Goal: Information Seeking & Learning: Learn about a topic

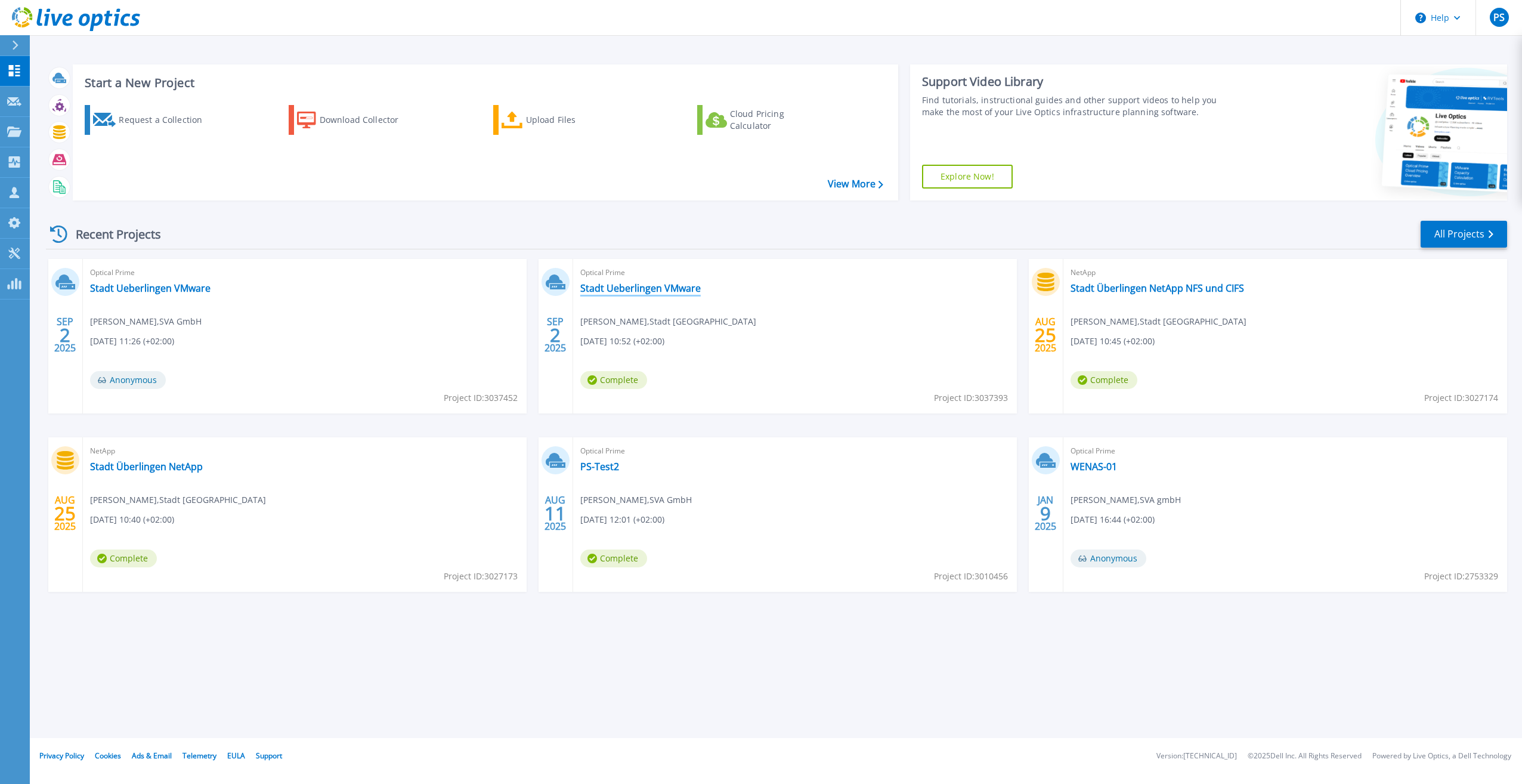
click at [633, 291] on link "Stadt Ueberlingen VMware" at bounding box center [640, 288] width 121 height 12
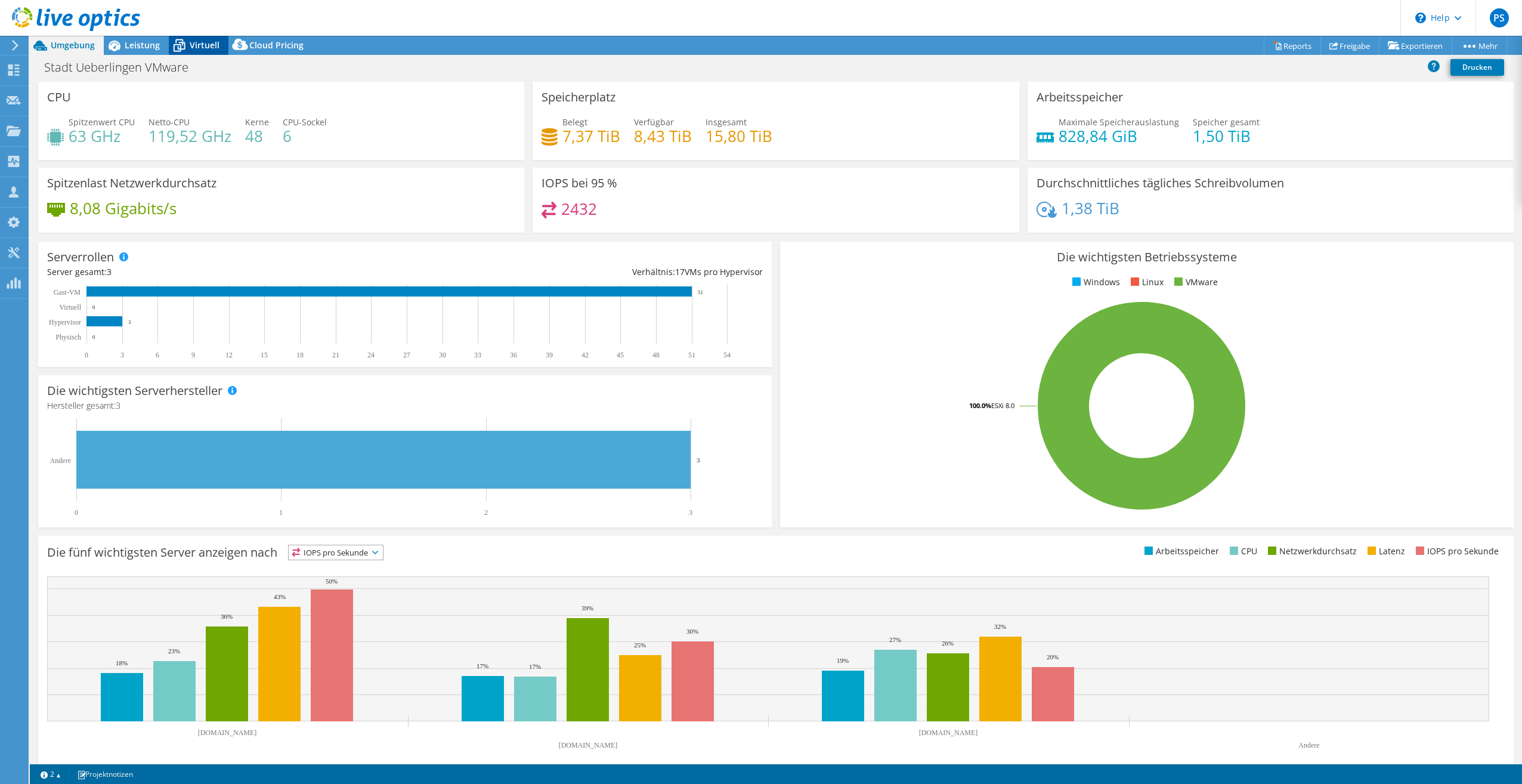
click at [196, 45] on span "Virtuell" at bounding box center [204, 45] width 29 height 11
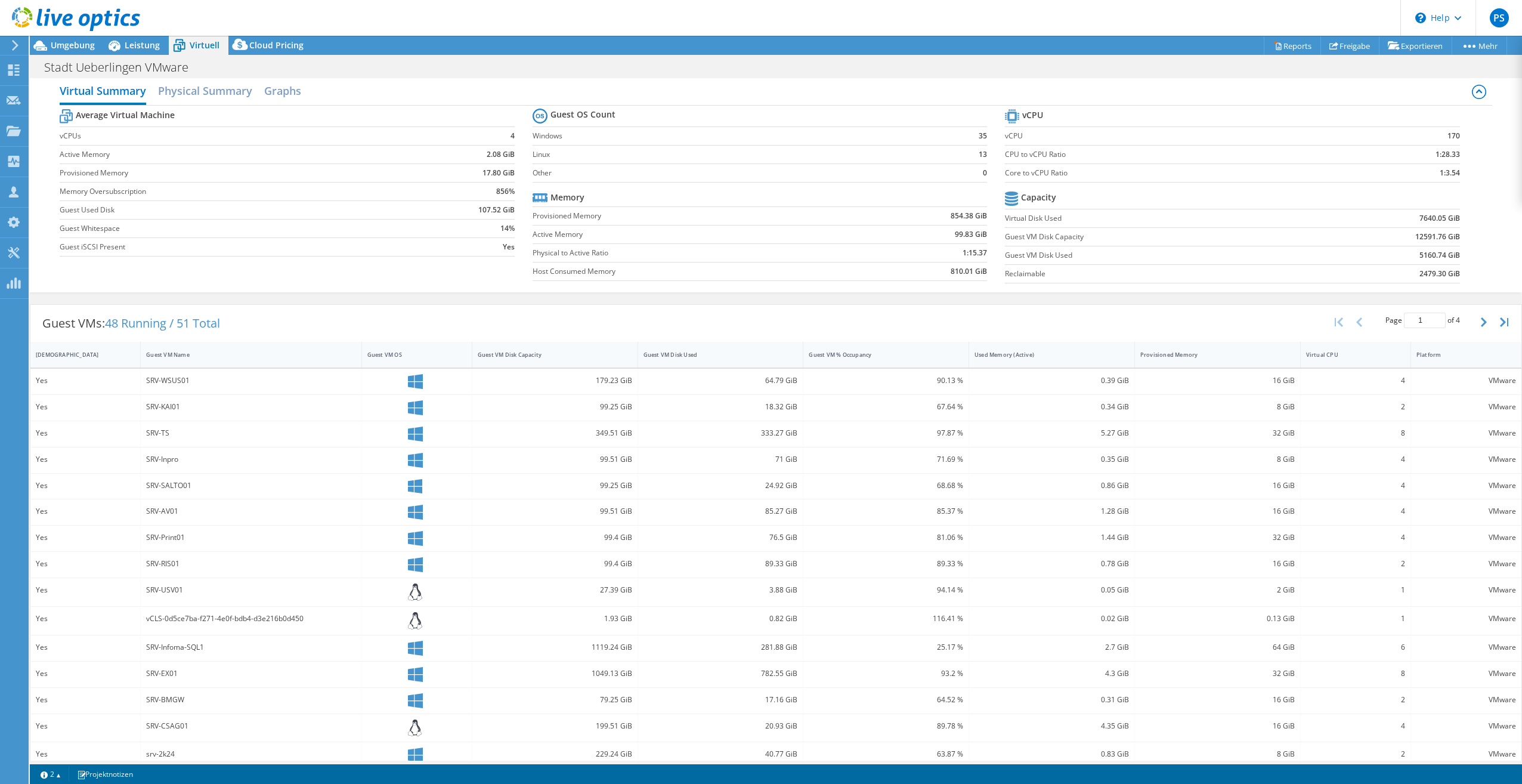
scroll to position [22, 0]
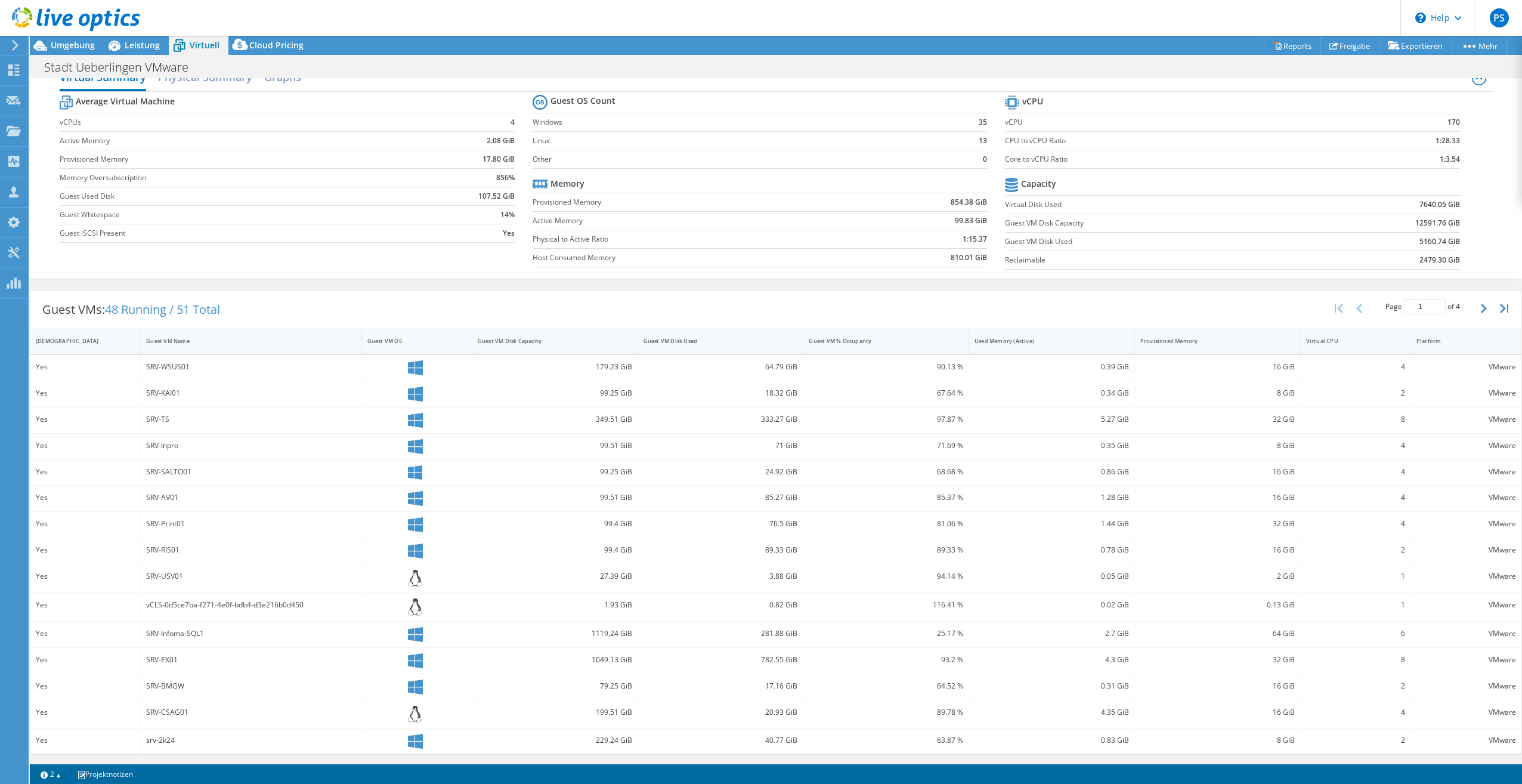
click at [1053, 241] on label "Guest VM Disk Used" at bounding box center [1153, 241] width 297 height 12
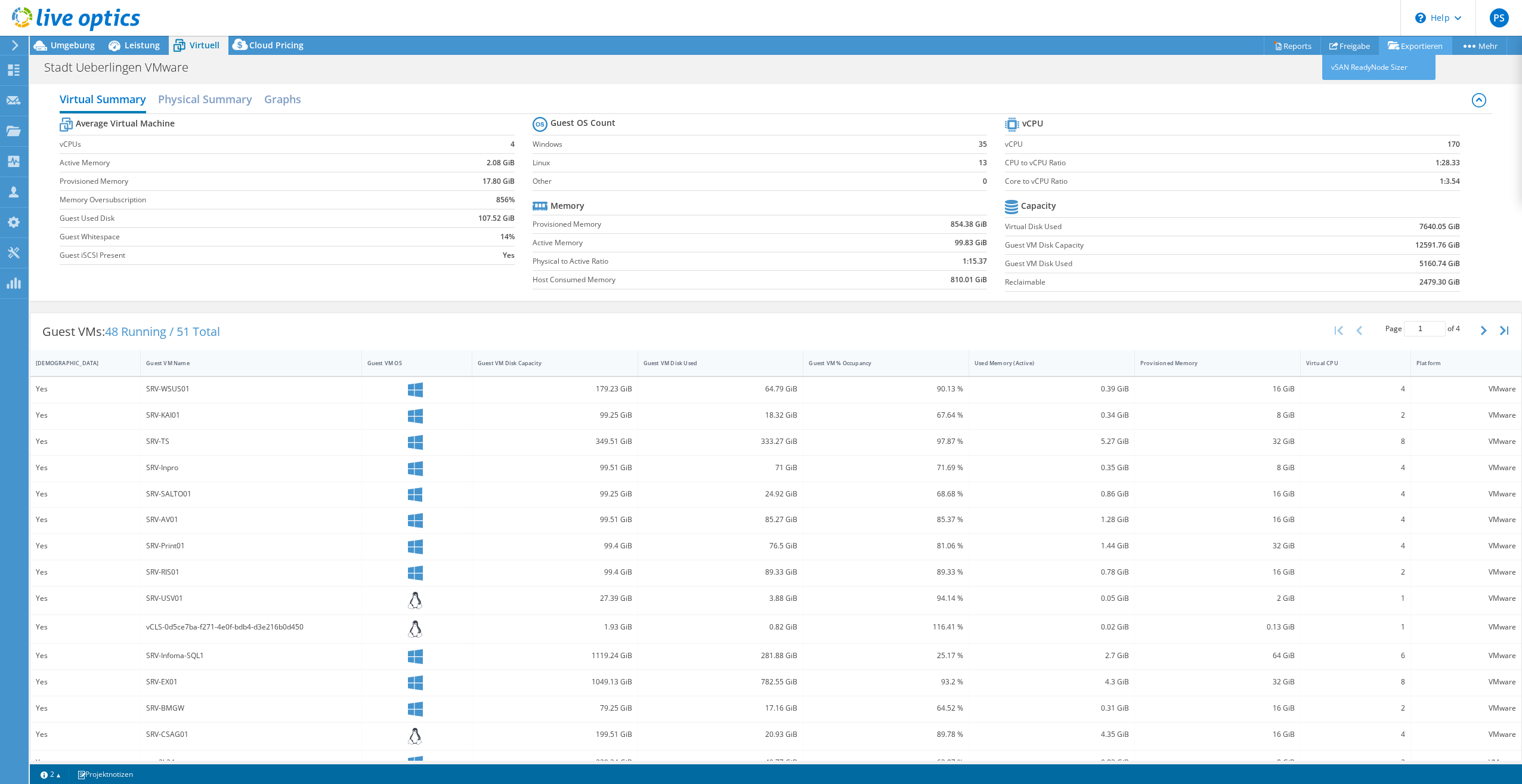
click at [1400, 41] on link "Exportieren" at bounding box center [1415, 46] width 74 height 18
click at [1279, 50] on link "Reports" at bounding box center [1292, 46] width 57 height 18
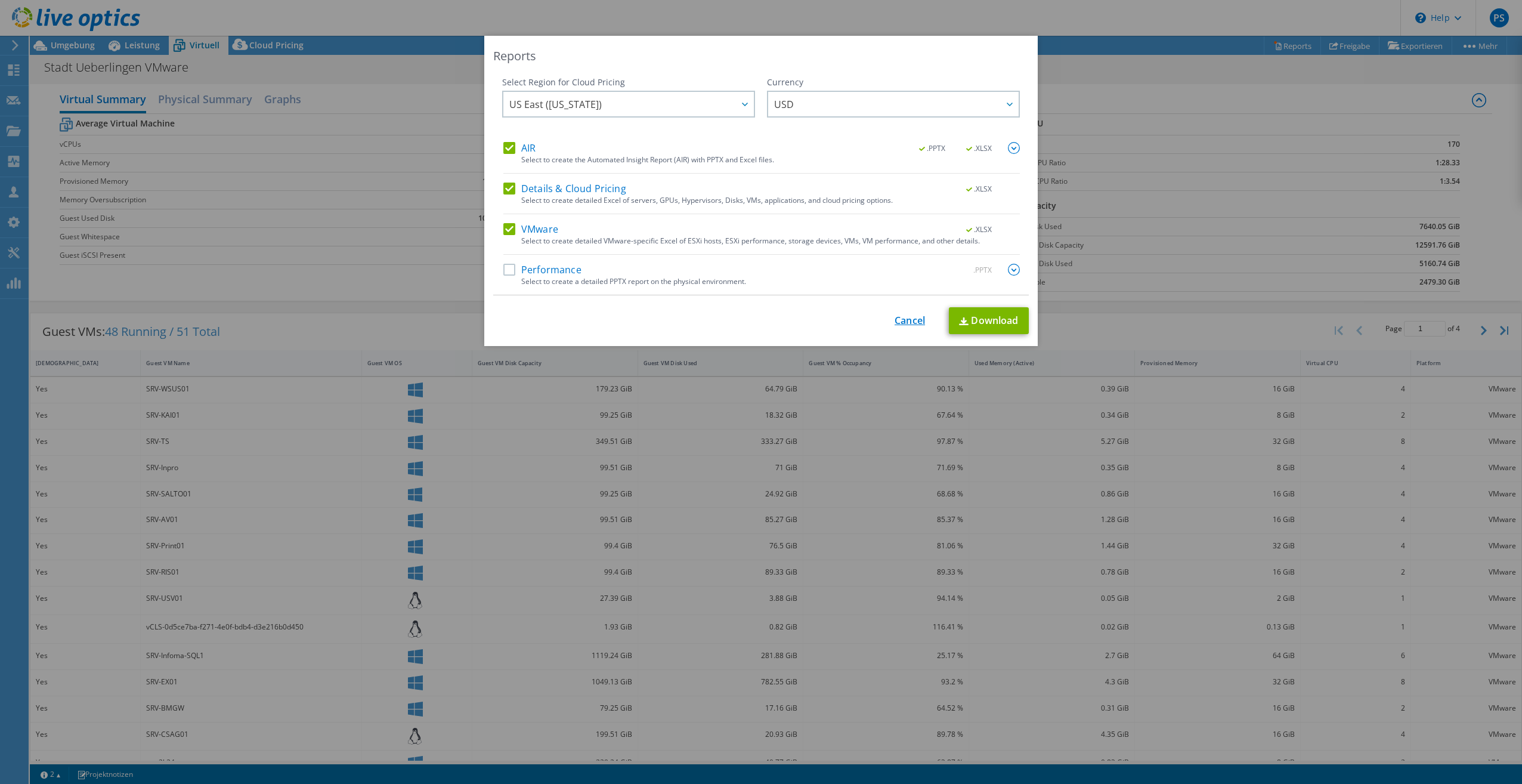
click at [914, 324] on link "Cancel" at bounding box center [909, 320] width 30 height 11
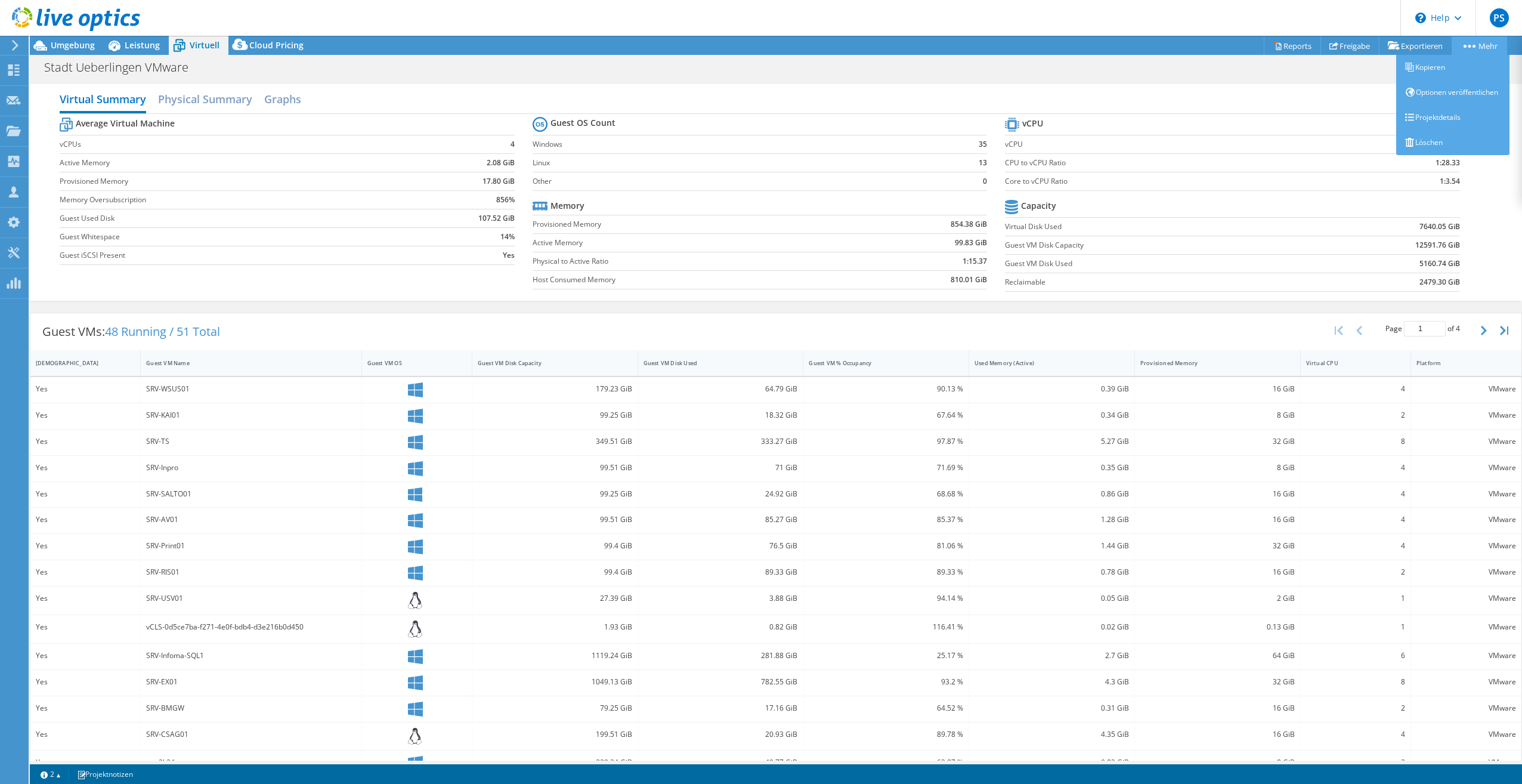
click at [1485, 43] on link "Mehr" at bounding box center [1479, 46] width 55 height 18
click at [1283, 81] on div "Virtual Summary Physical Summary Graphs Average Virtual Machine vCPUs 4 Active …" at bounding box center [775, 192] width 1492 height 228
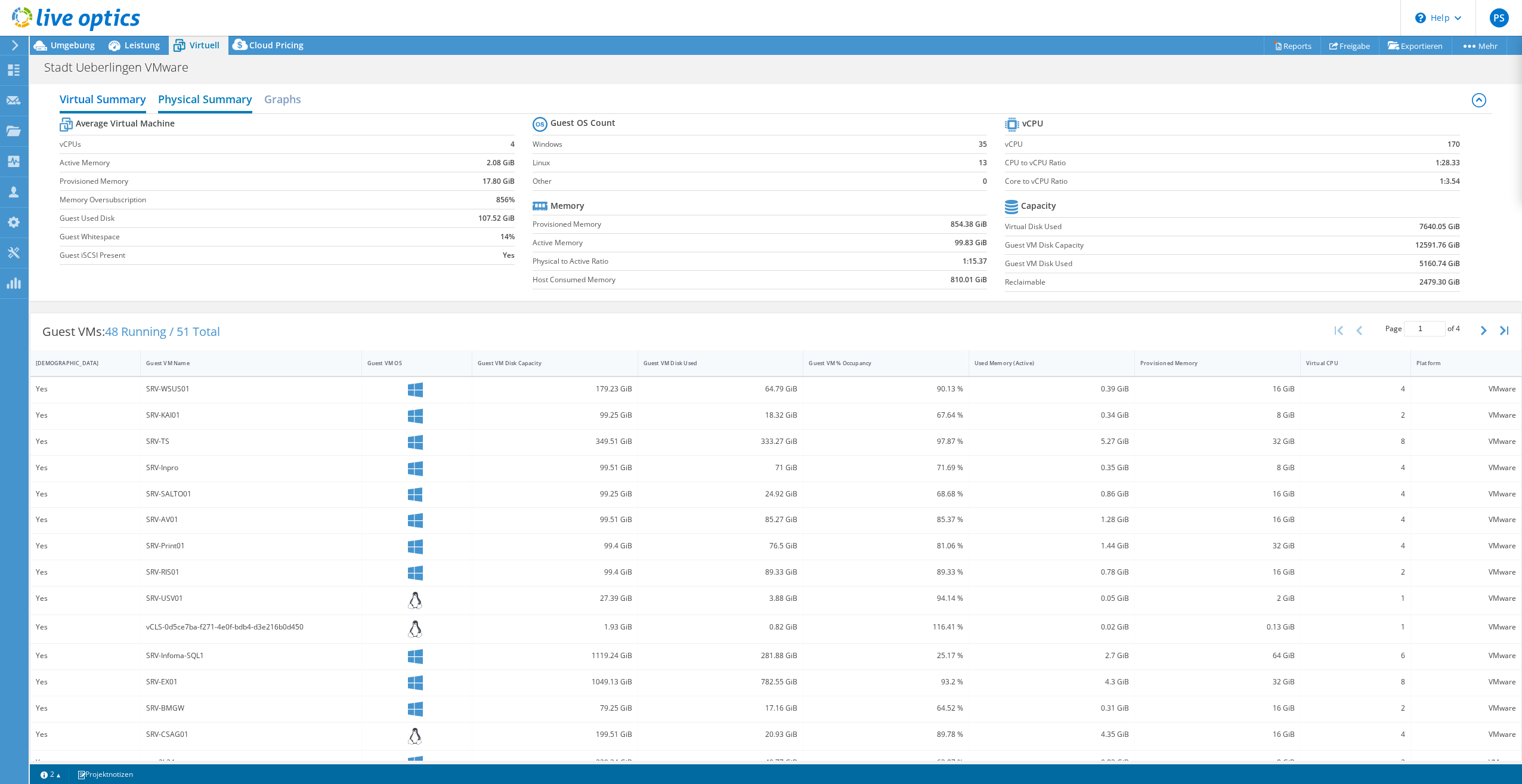
click at [225, 96] on h2 "Physical Summary" at bounding box center [205, 100] width 94 height 27
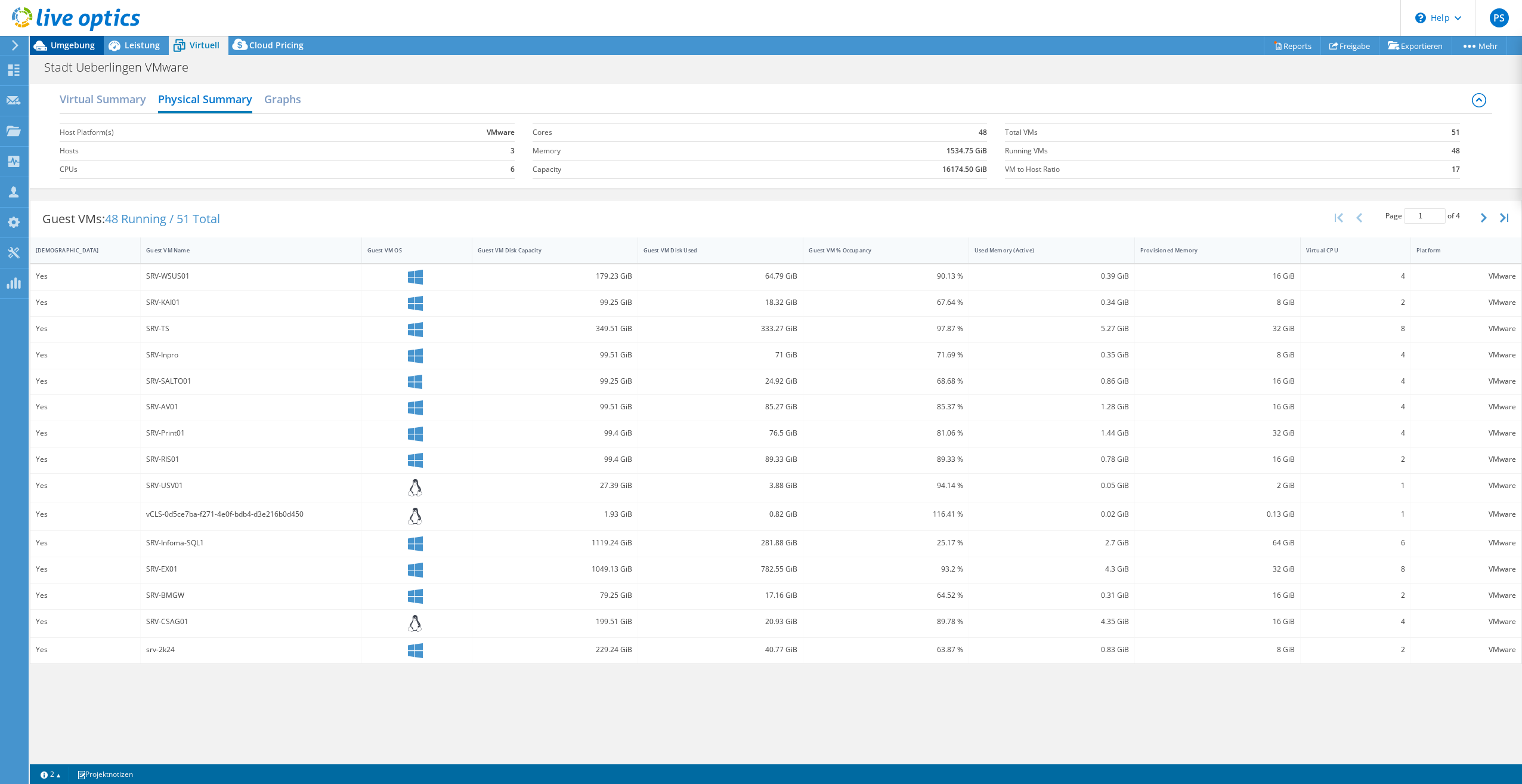
click at [62, 41] on span "Umgebung" at bounding box center [73, 45] width 44 height 11
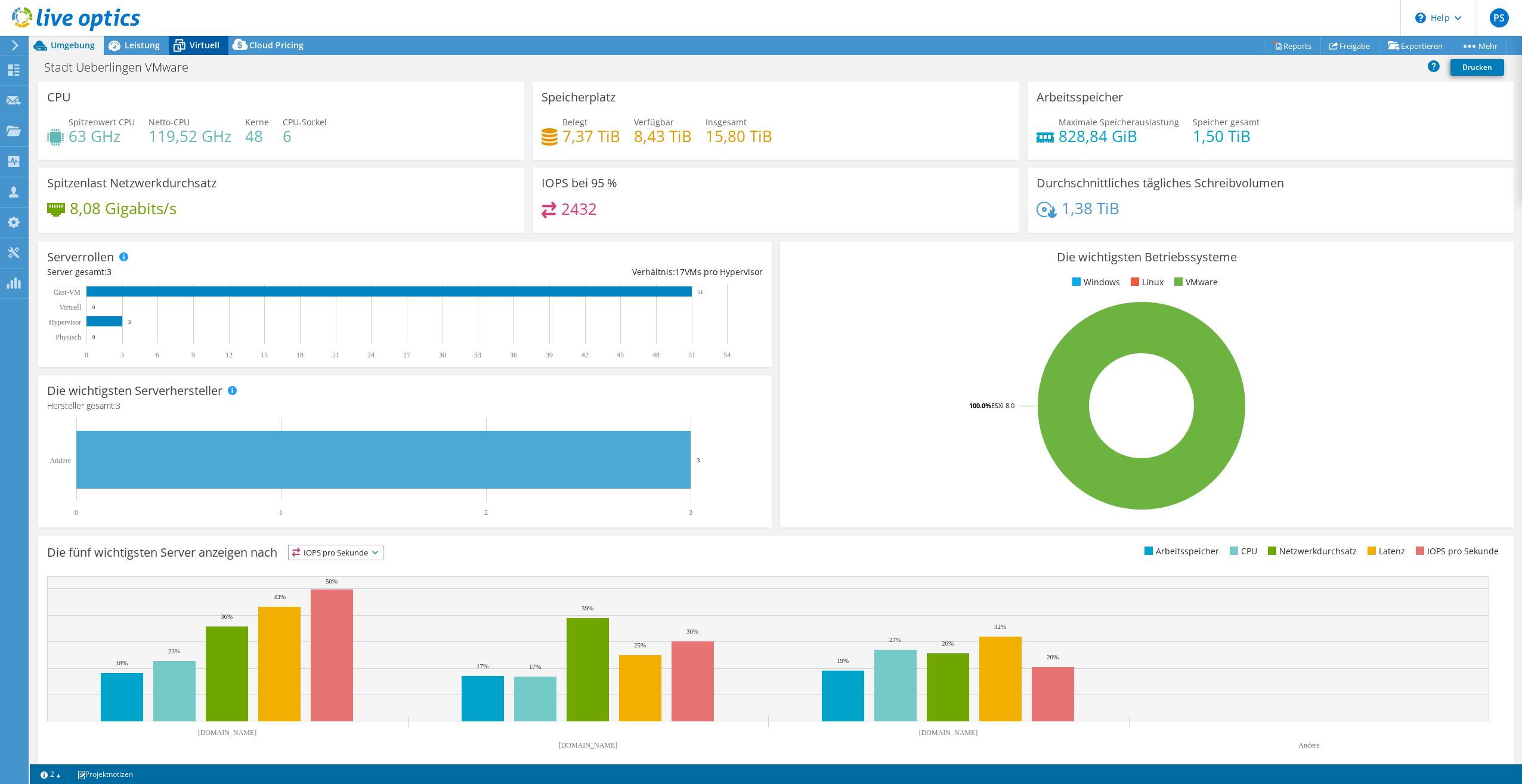
click at [206, 45] on span "Virtuell" at bounding box center [204, 45] width 29 height 11
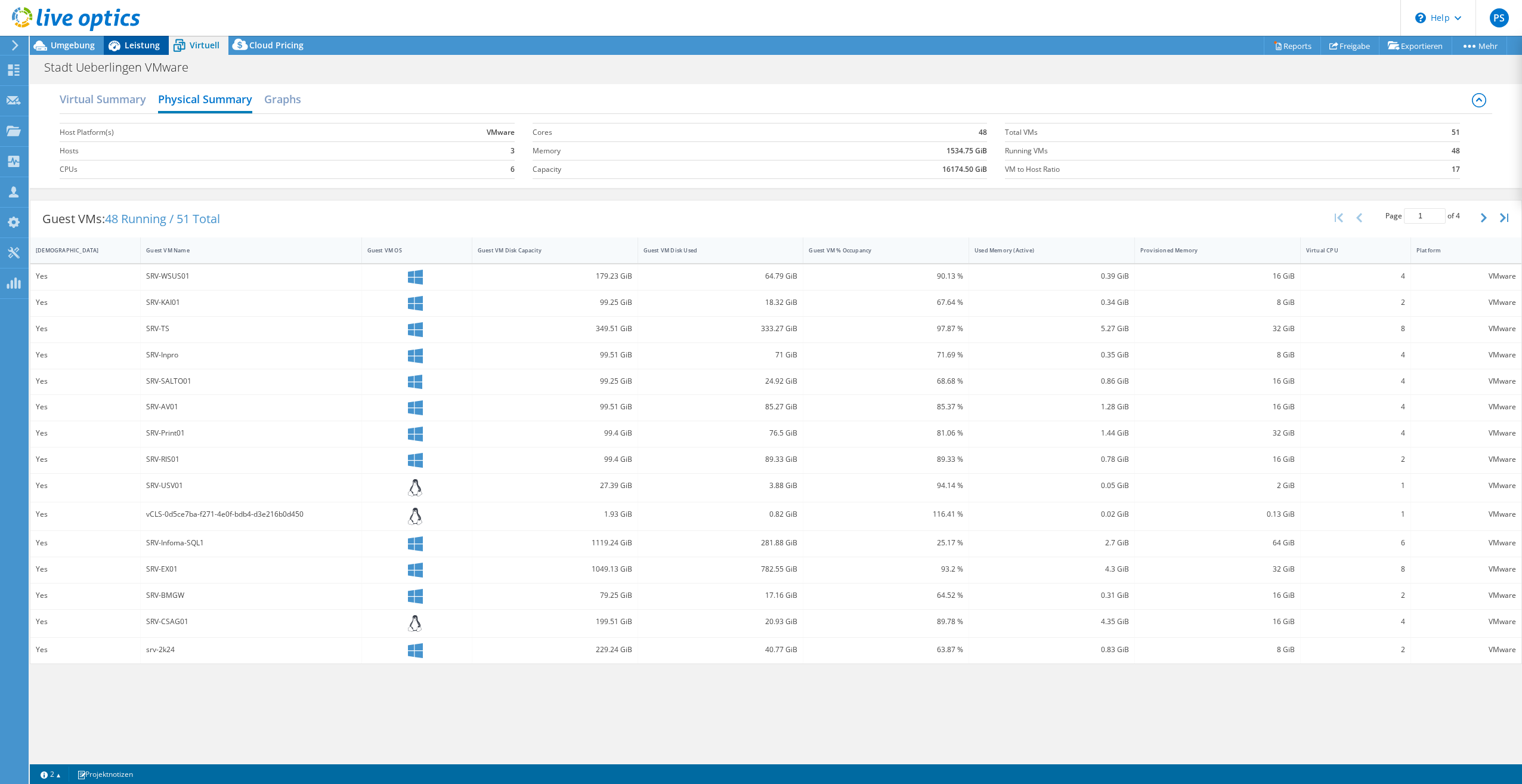
click at [156, 51] on div "Leistung" at bounding box center [136, 45] width 65 height 19
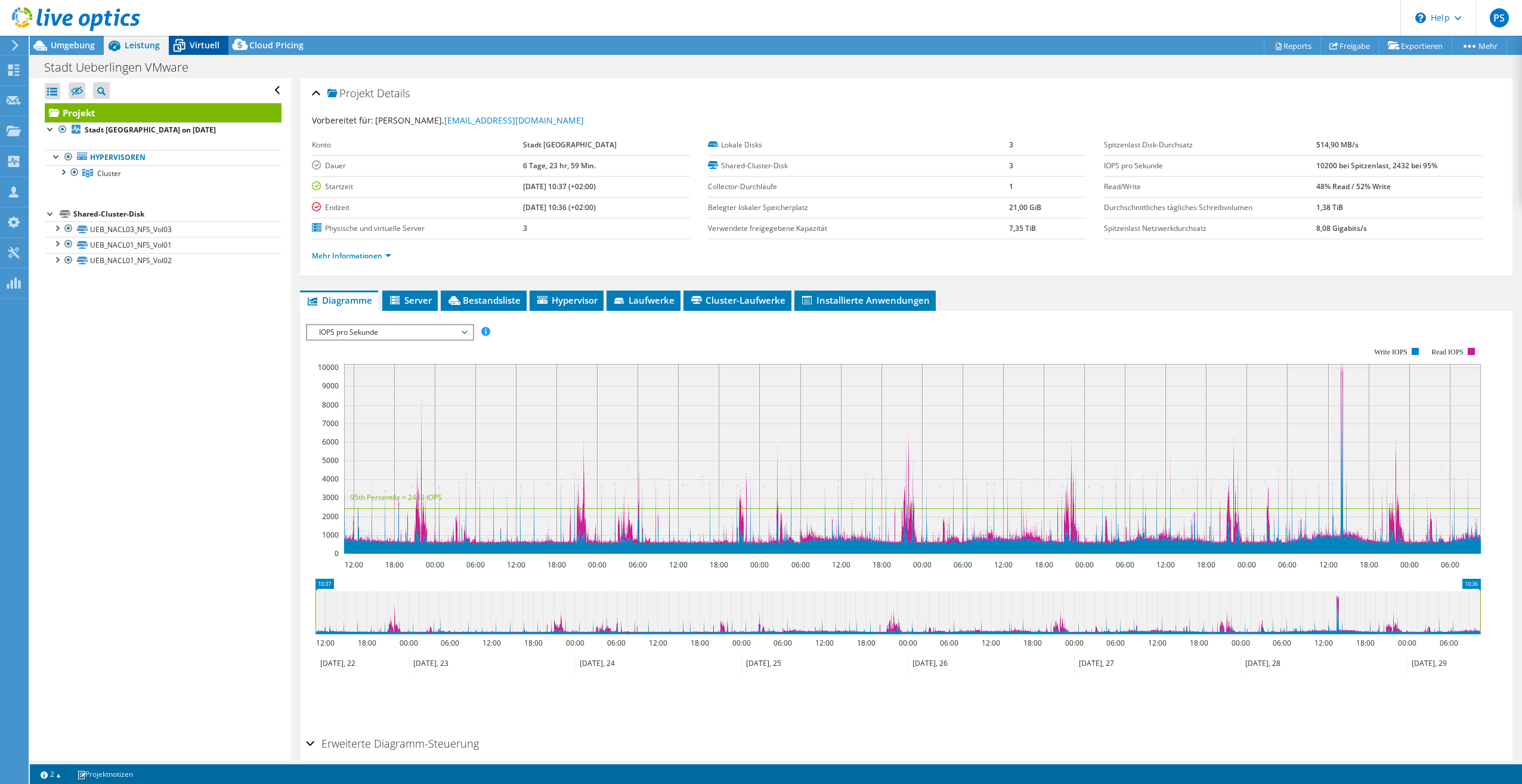
click at [209, 43] on span "Virtuell" at bounding box center [204, 45] width 29 height 11
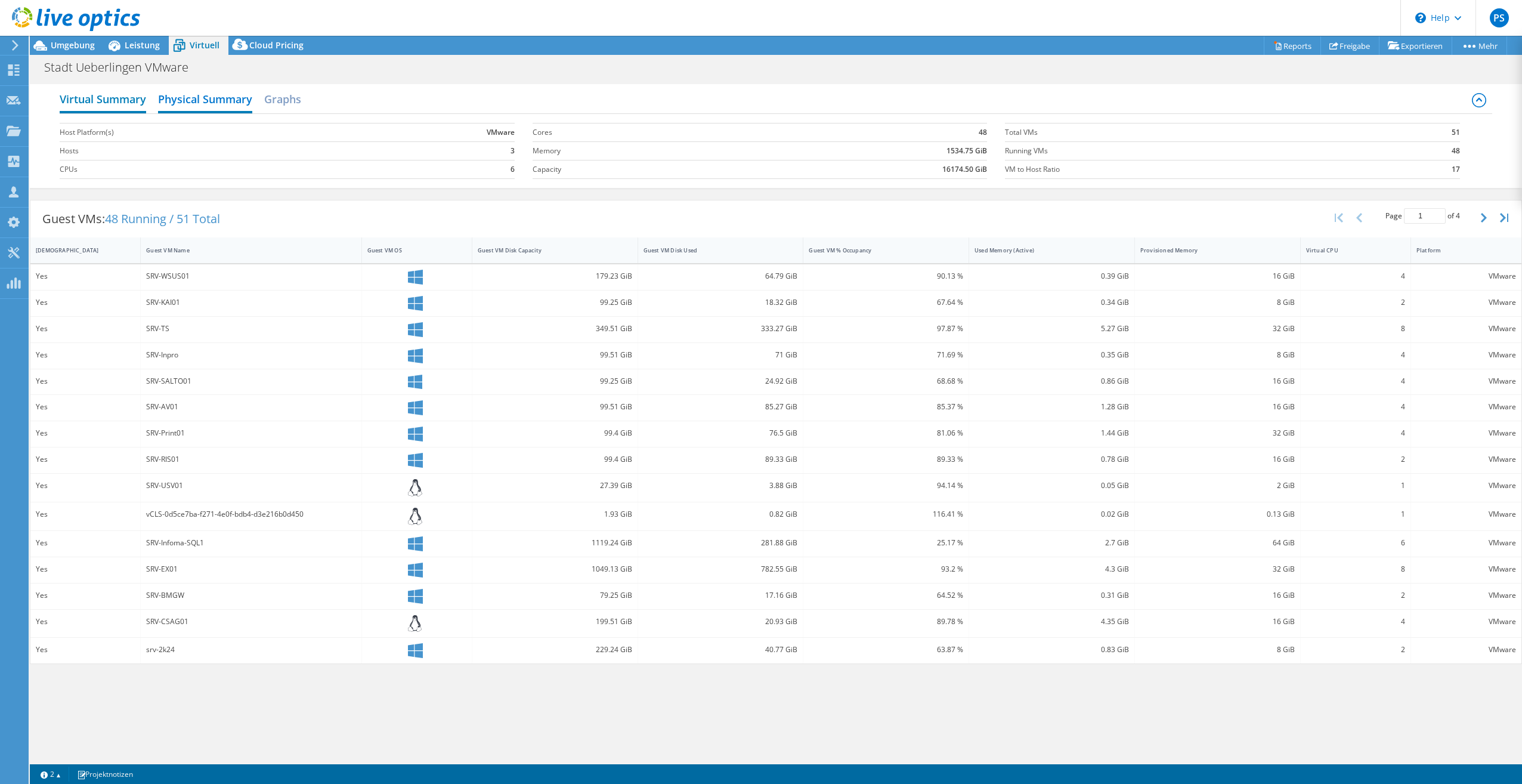
click at [140, 100] on h2 "Virtual Summary" at bounding box center [103, 100] width 86 height 27
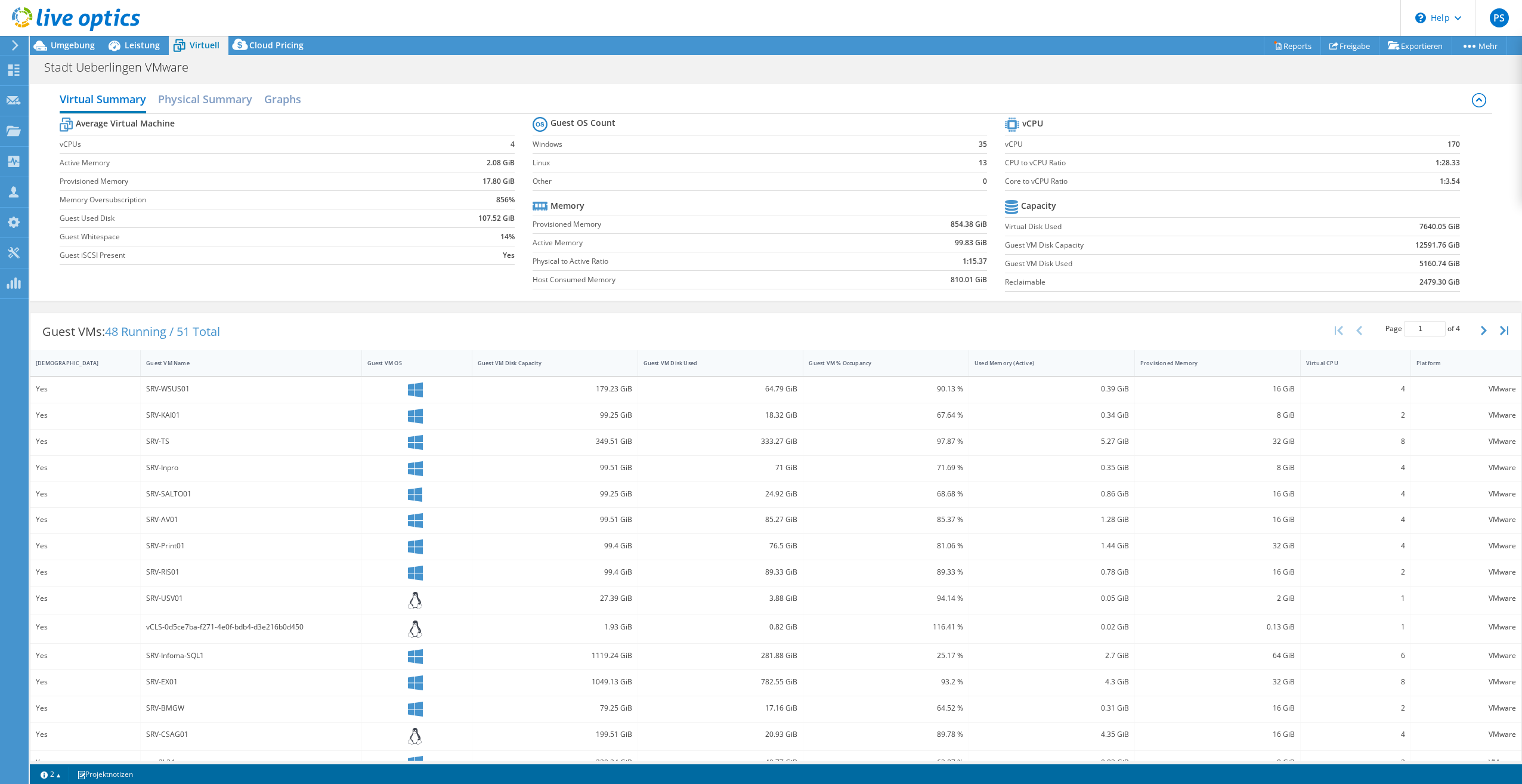
click at [1022, 284] on label "Reclaimable" at bounding box center [1153, 282] width 297 height 12
copy label "Reclaimable"
click at [678, 321] on div "Guest VMs: 48 Running / 51 Total Page 1 of 4 5 rows 10 rows 20 rows 25 rows 50 …" at bounding box center [776, 331] width 1491 height 37
click at [1456, 50] on link "Mehr" at bounding box center [1479, 46] width 55 height 18
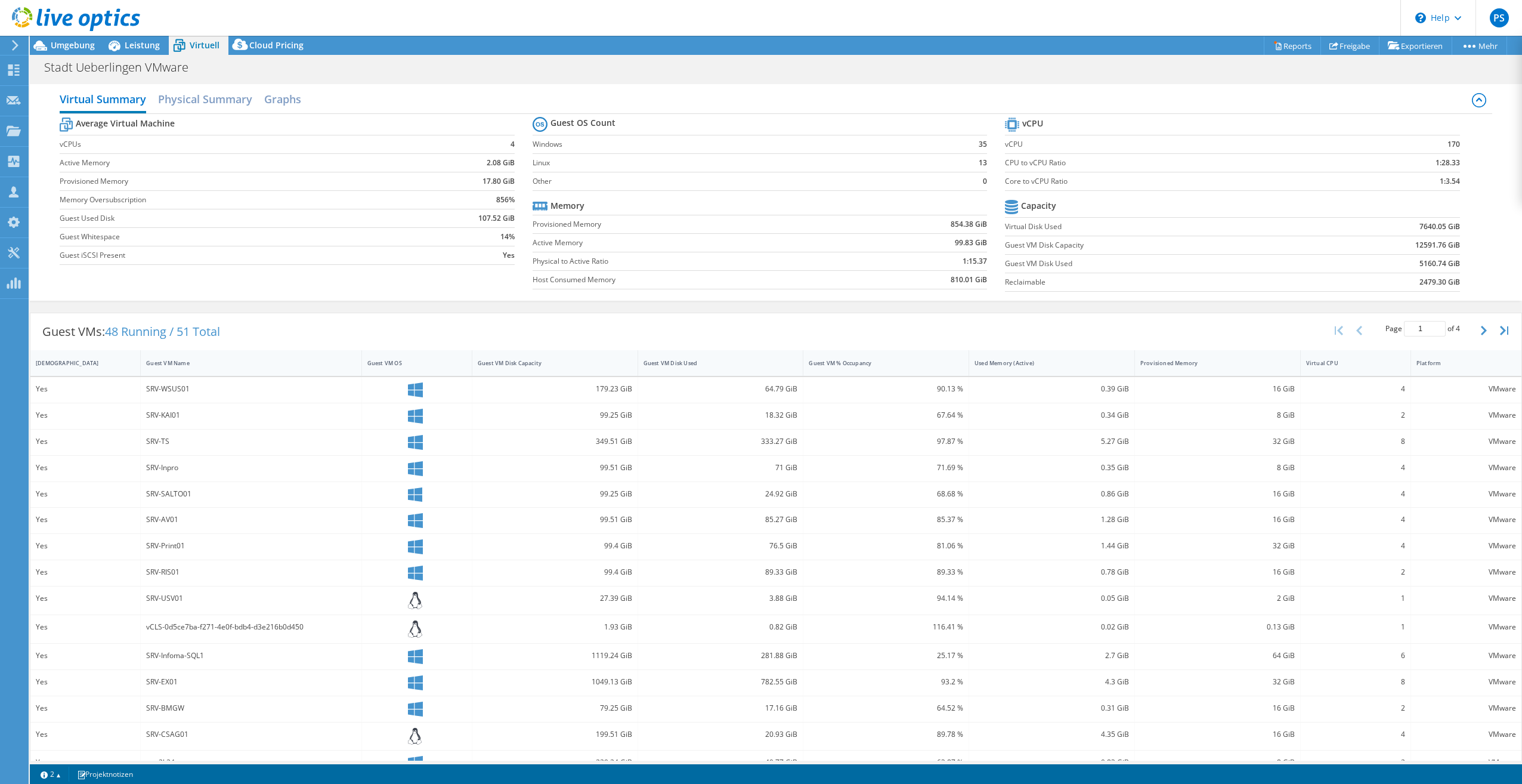
click at [75, 37] on div at bounding box center [70, 19] width 140 height 40
click at [75, 40] on div at bounding box center [70, 19] width 140 height 40
click at [75, 41] on span "Umgebung" at bounding box center [73, 45] width 44 height 11
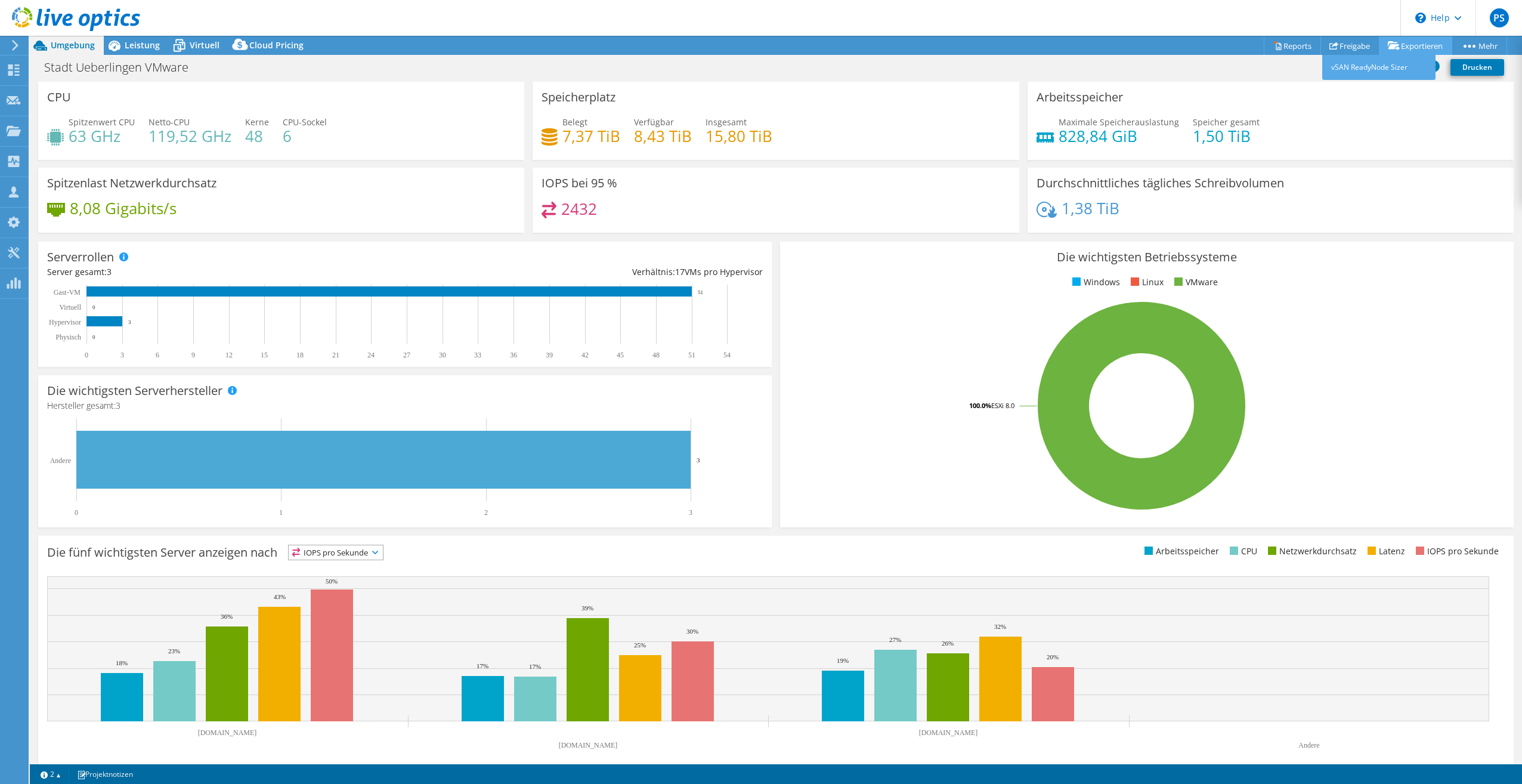
click at [1417, 43] on link "Exportieren" at bounding box center [1415, 46] width 74 height 18
click at [1396, 61] on link "vSAN ReadyNode Sizer" at bounding box center [1378, 67] width 113 height 25
click at [1353, 42] on link "Freigabe" at bounding box center [1350, 46] width 59 height 18
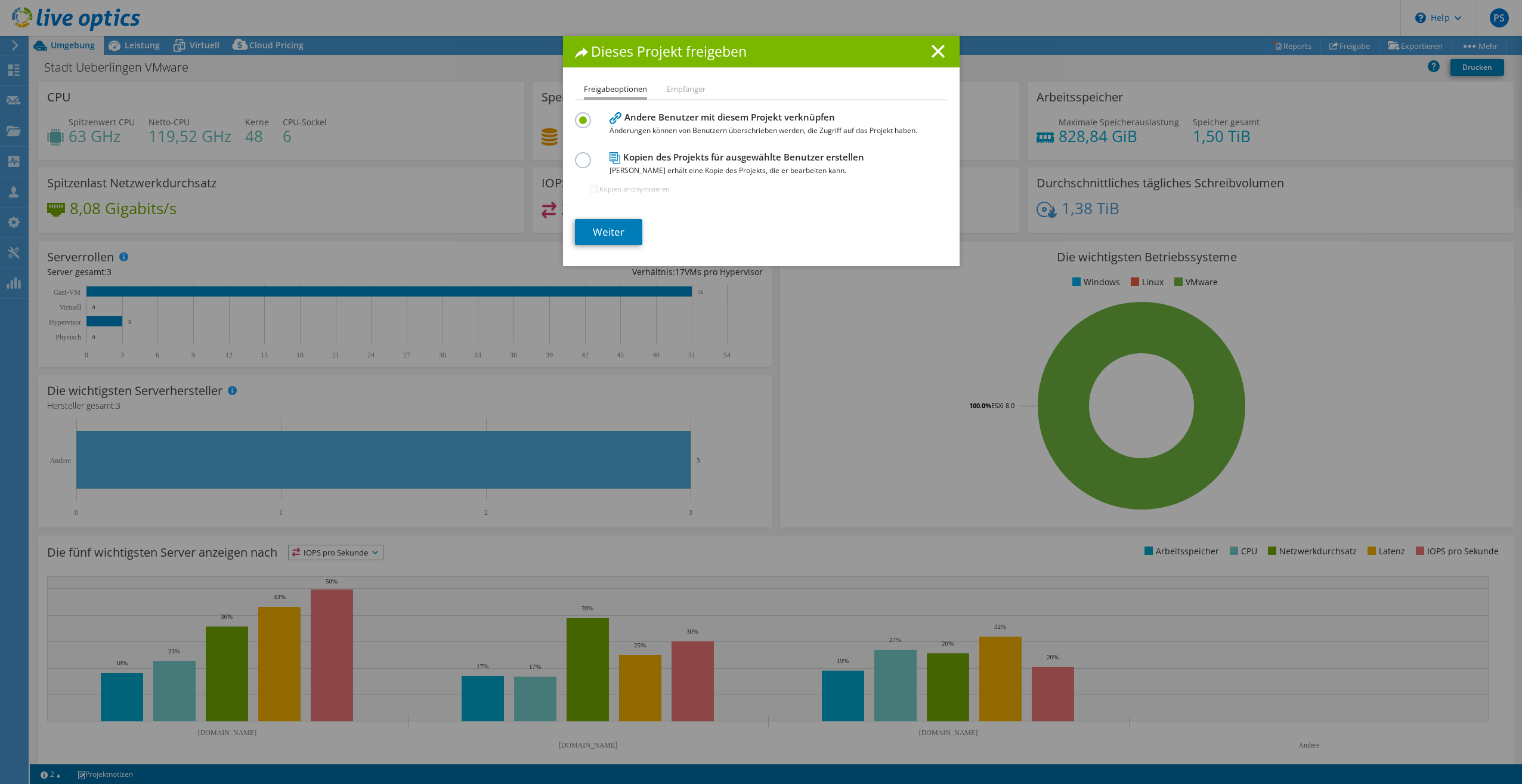
click at [931, 51] on icon at bounding box center [938, 52] width 13 height 13
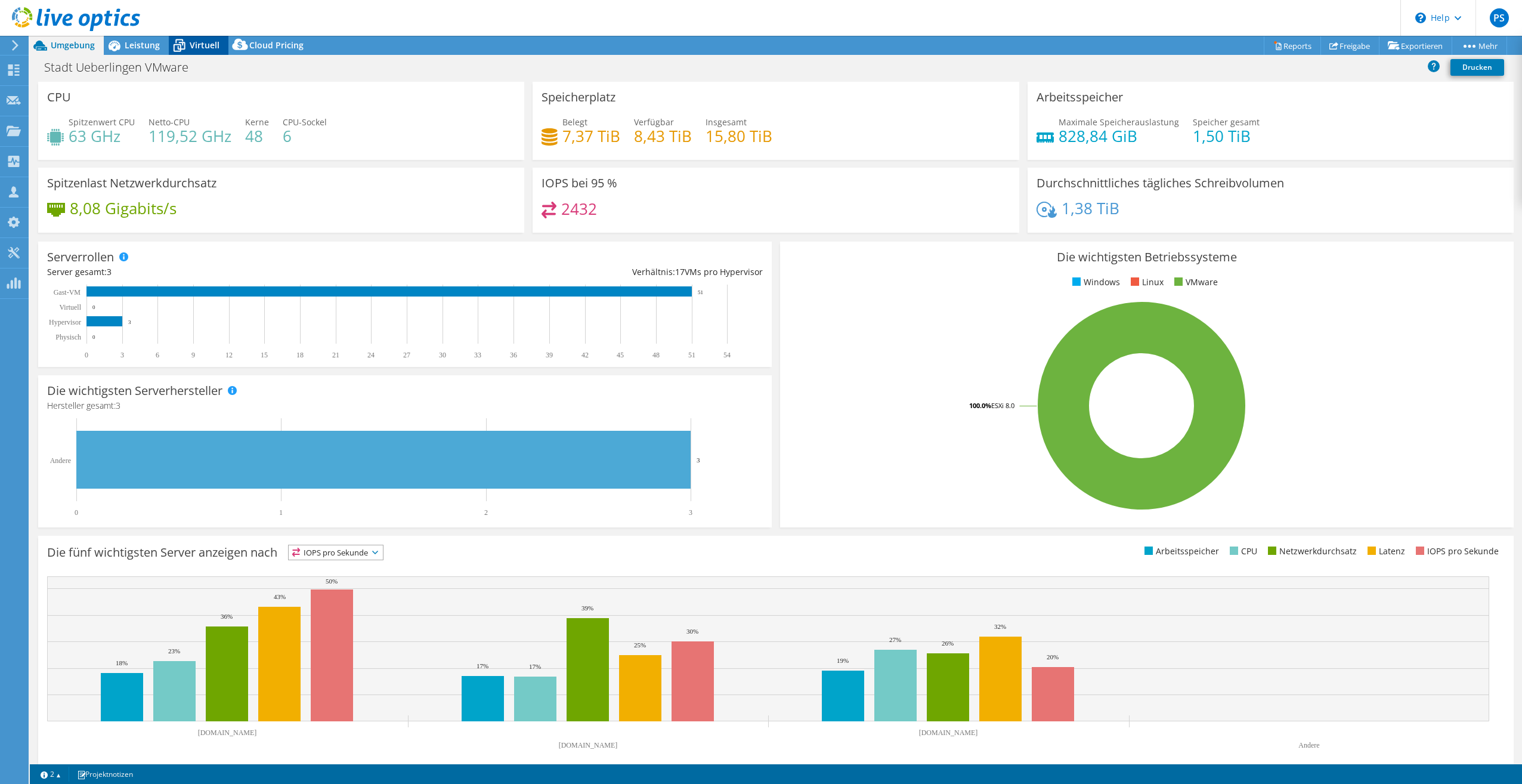
click at [197, 43] on span "Virtuell" at bounding box center [204, 45] width 29 height 11
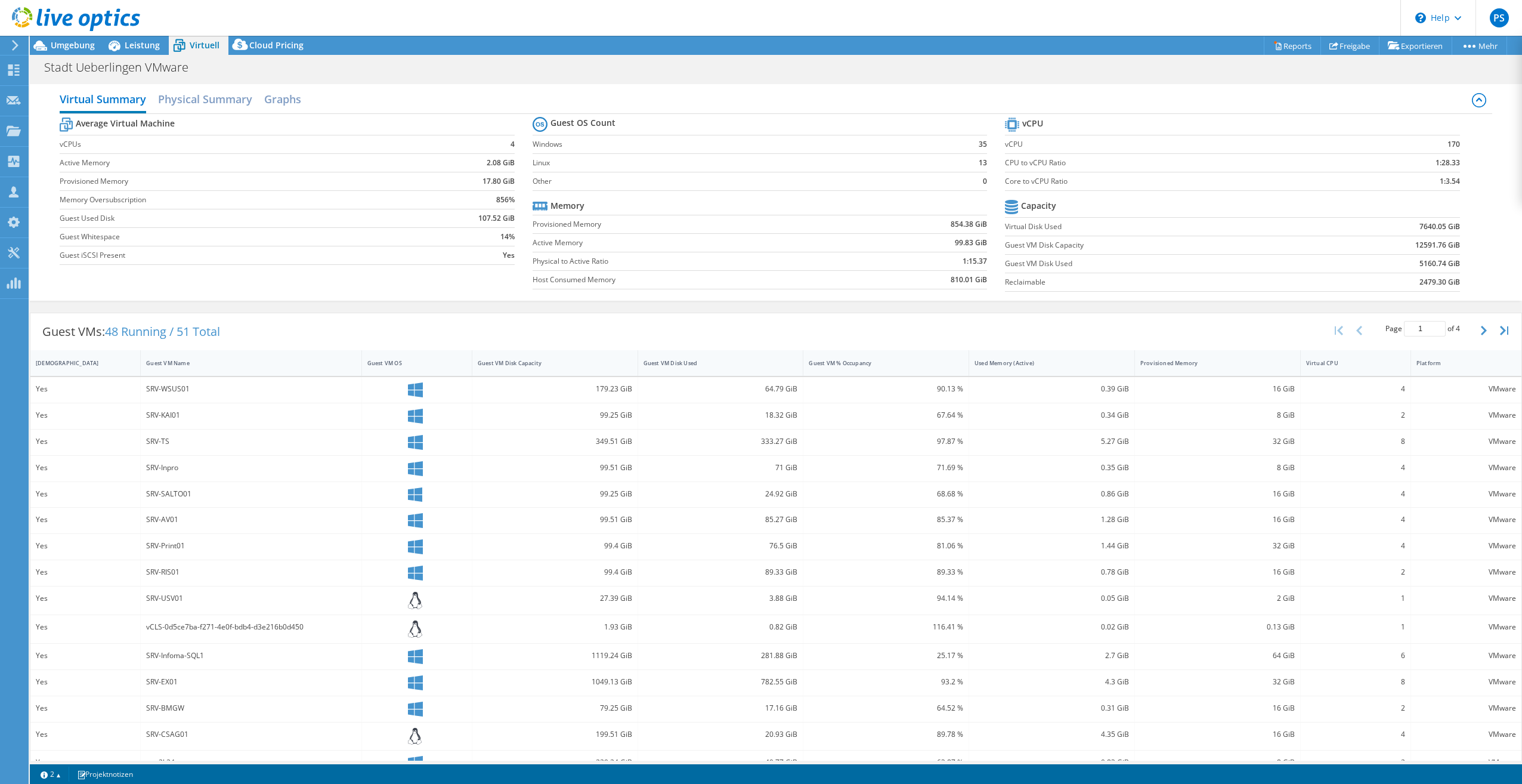
click at [135, 336] on span "48 Running / 51 Total" at bounding box center [162, 330] width 115 height 16
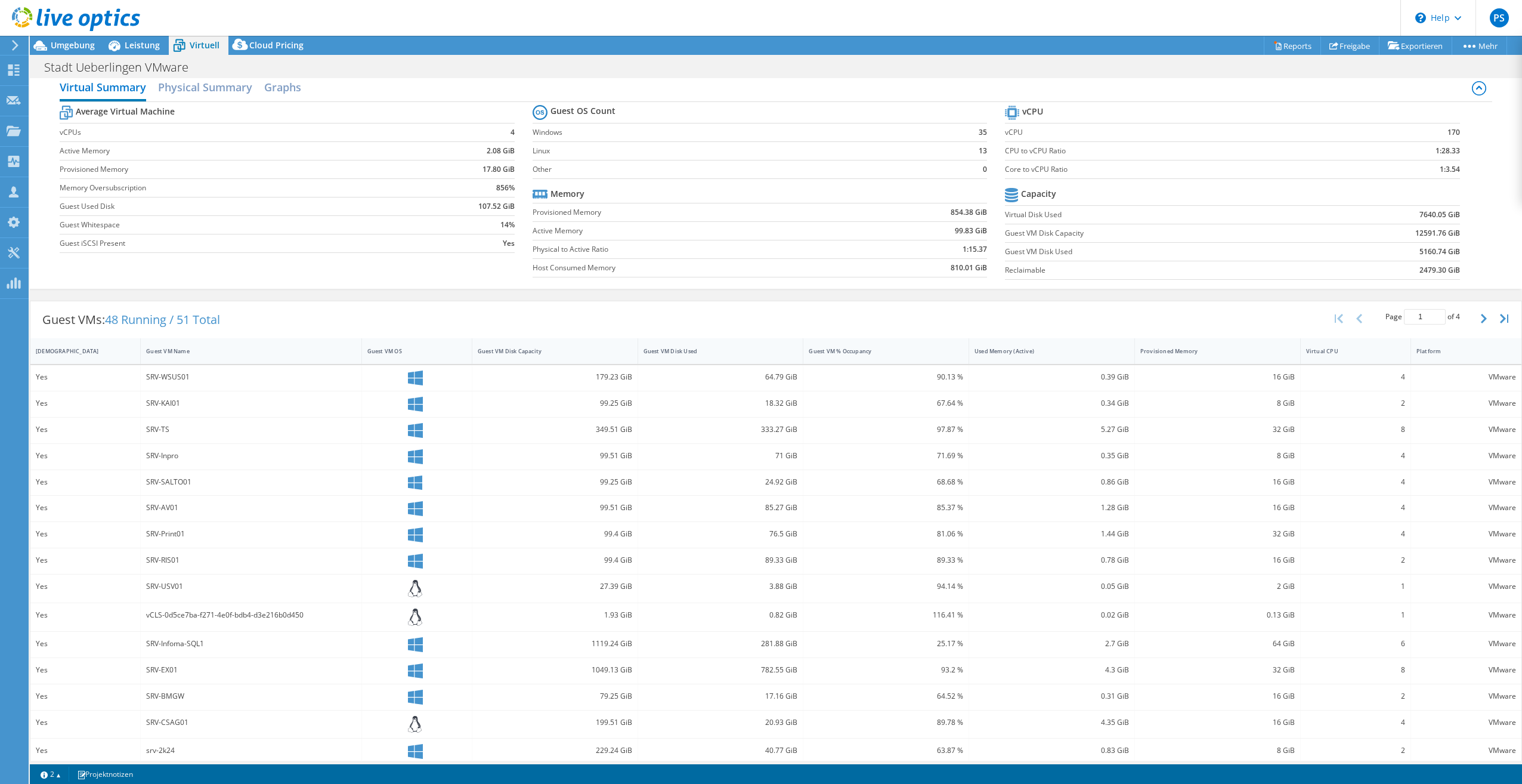
scroll to position [22, 0]
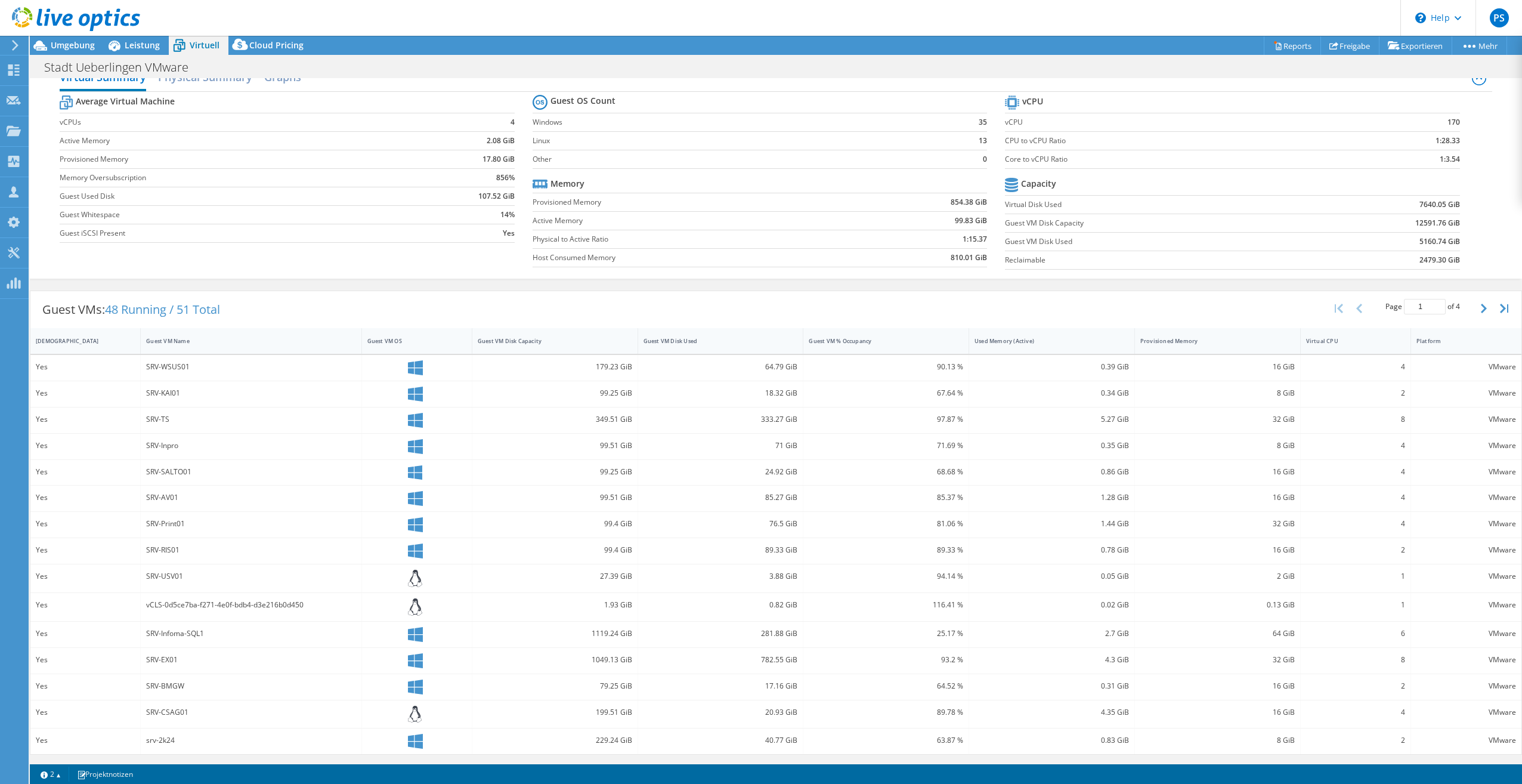
click at [1035, 204] on label "Virtual Disk Used" at bounding box center [1153, 204] width 297 height 12
click at [1034, 242] on label "Guest VM Disk Used" at bounding box center [1153, 241] width 297 height 12
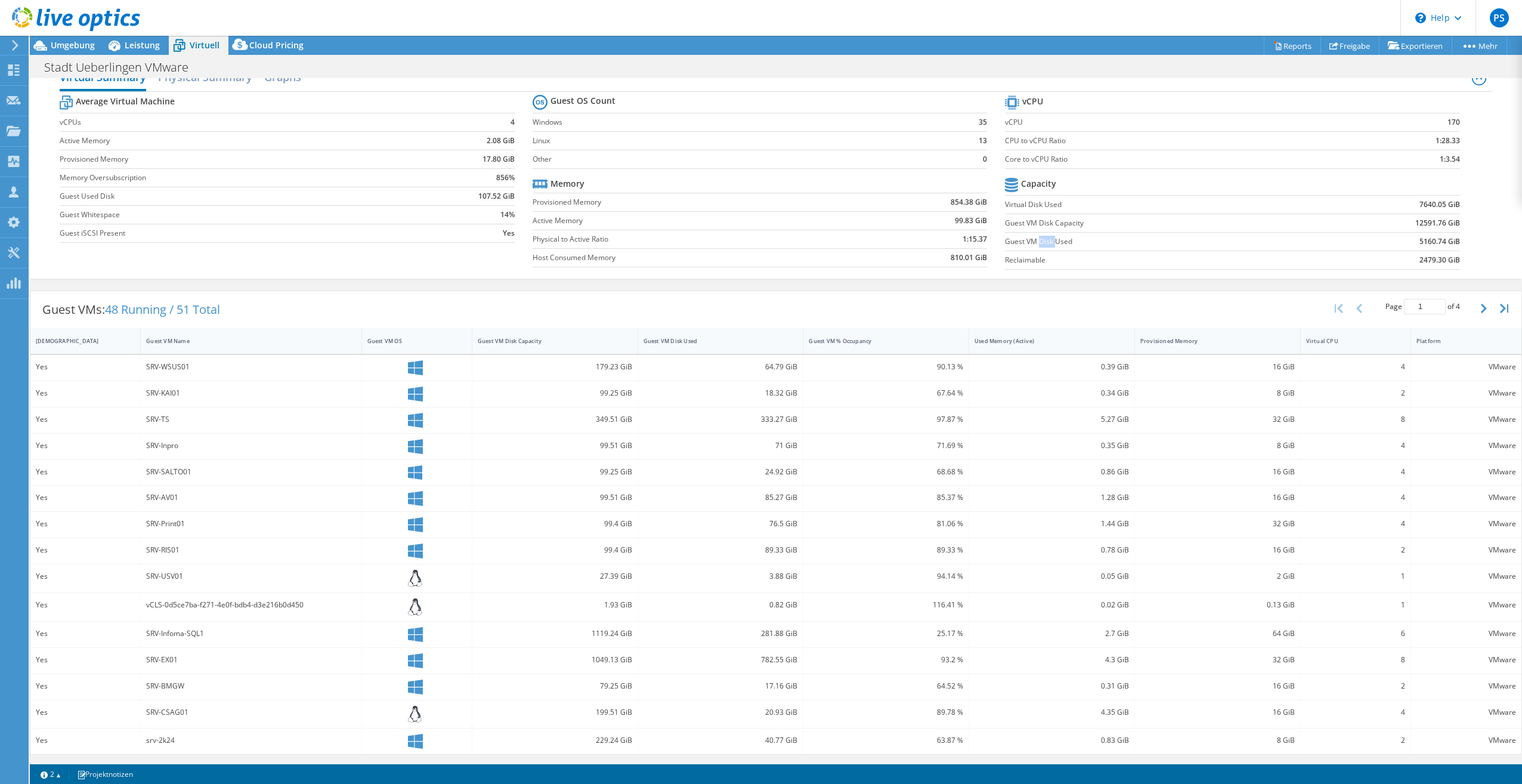
click at [1034, 242] on label "Guest VM Disk Used" at bounding box center [1153, 241] width 297 height 12
click at [1034, 245] on label "Guest VM Disk Used" at bounding box center [1153, 241] width 297 height 12
click at [1475, 309] on button "button" at bounding box center [1485, 308] width 20 height 23
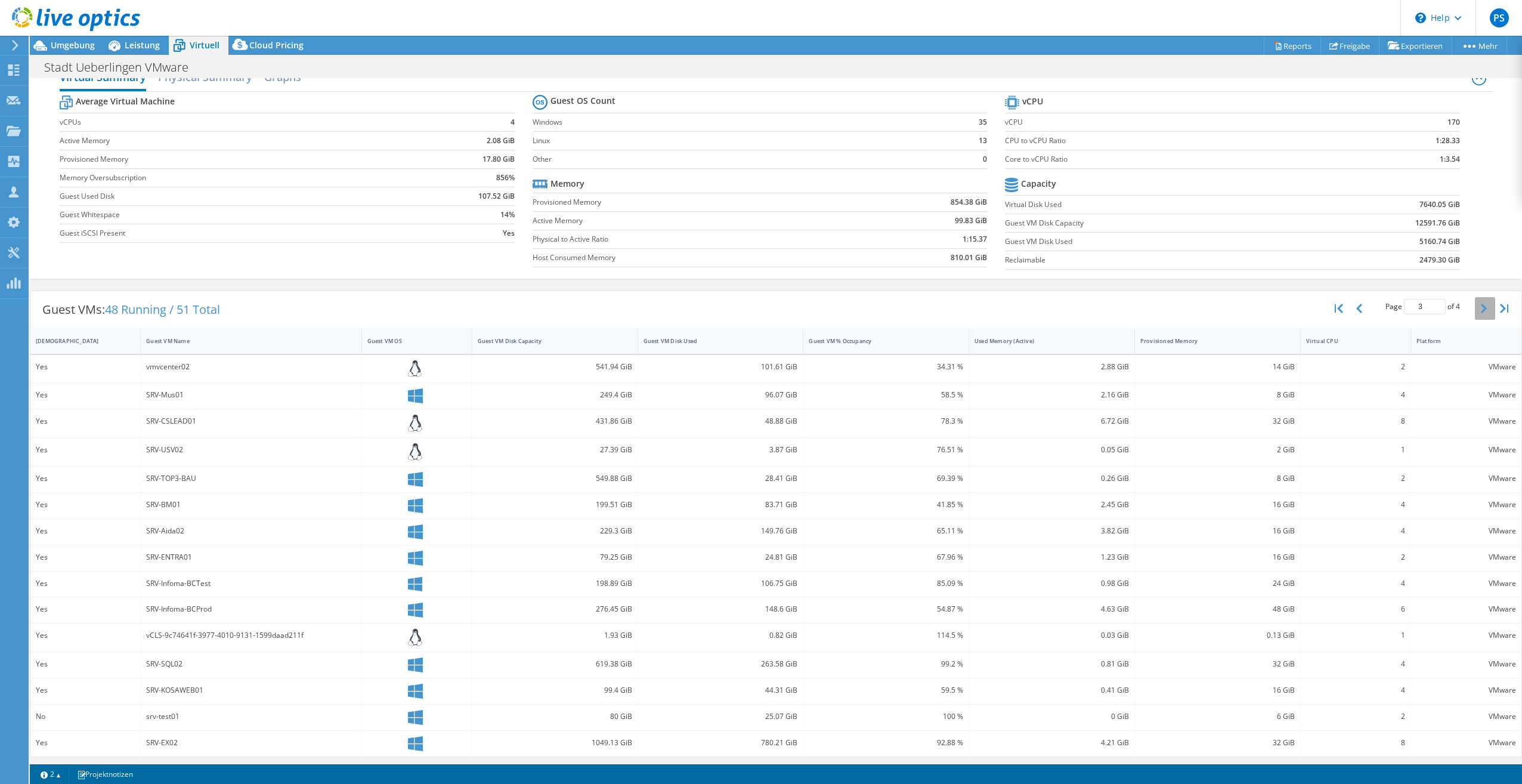
click at [1475, 309] on button "button" at bounding box center [1485, 308] width 20 height 23
type input "4"
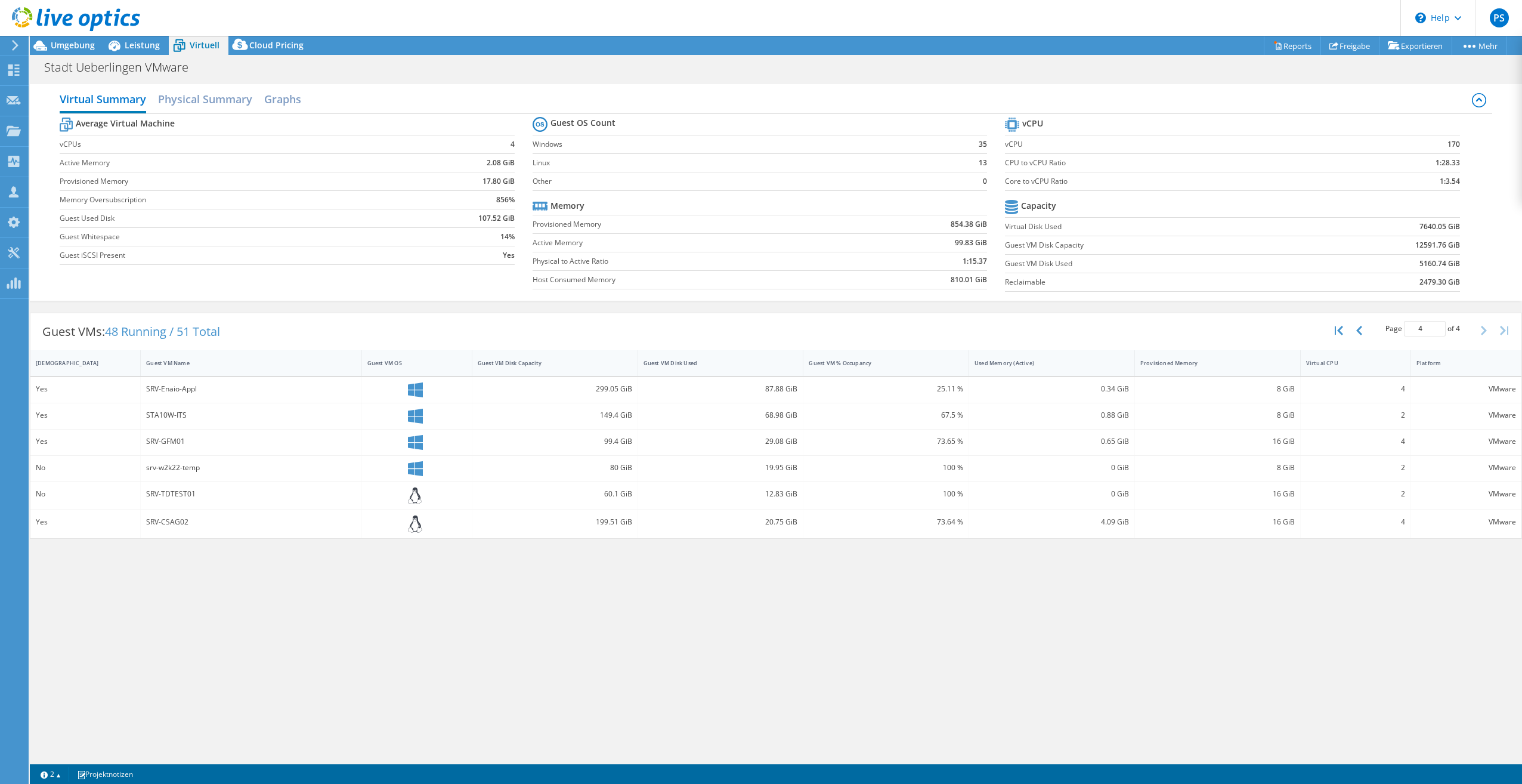
scroll to position [0, 0]
click at [67, 50] on span "Umgebung" at bounding box center [73, 45] width 44 height 11
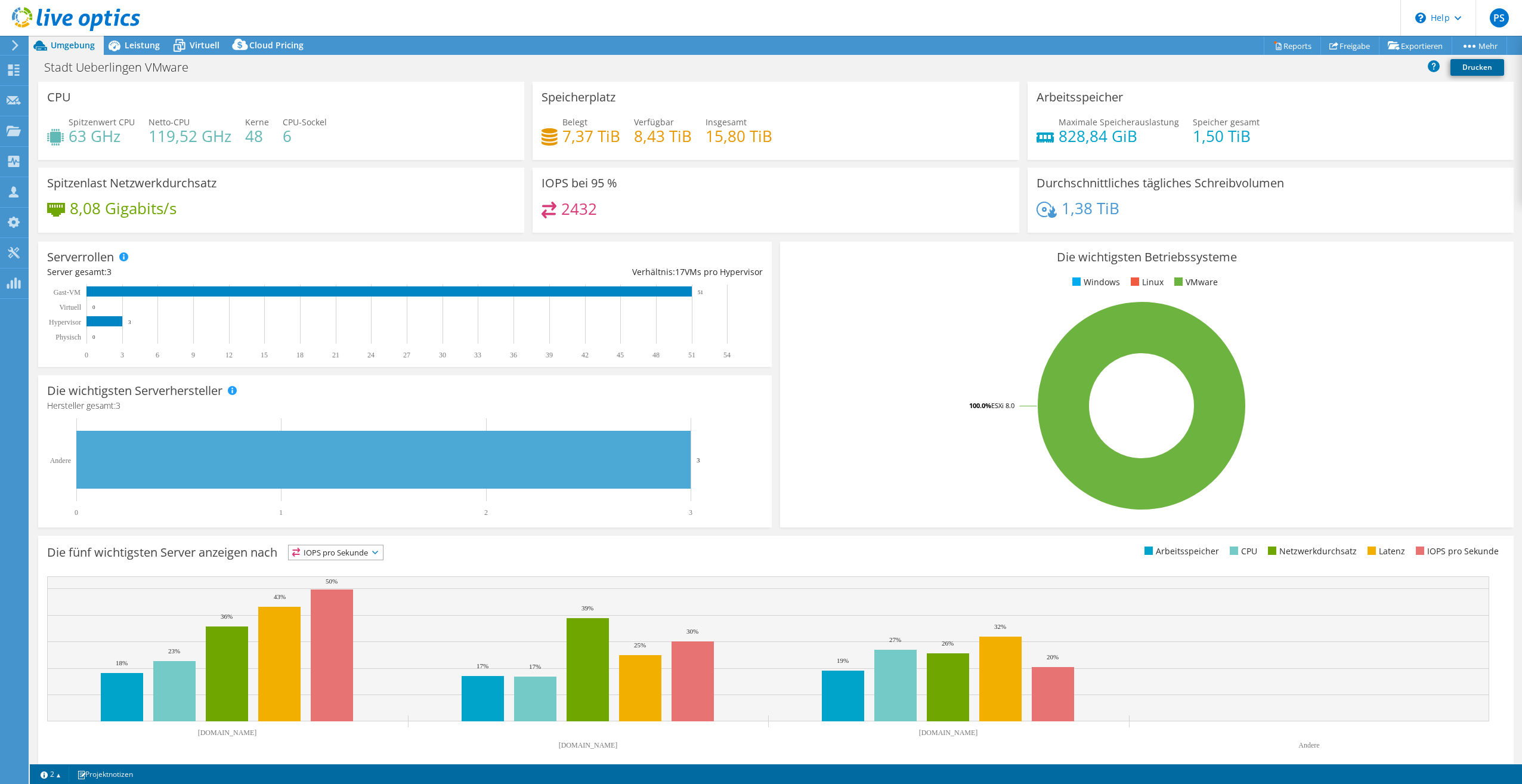
click at [1467, 69] on link "Drucken" at bounding box center [1477, 67] width 53 height 17
click at [187, 48] on icon at bounding box center [179, 45] width 21 height 21
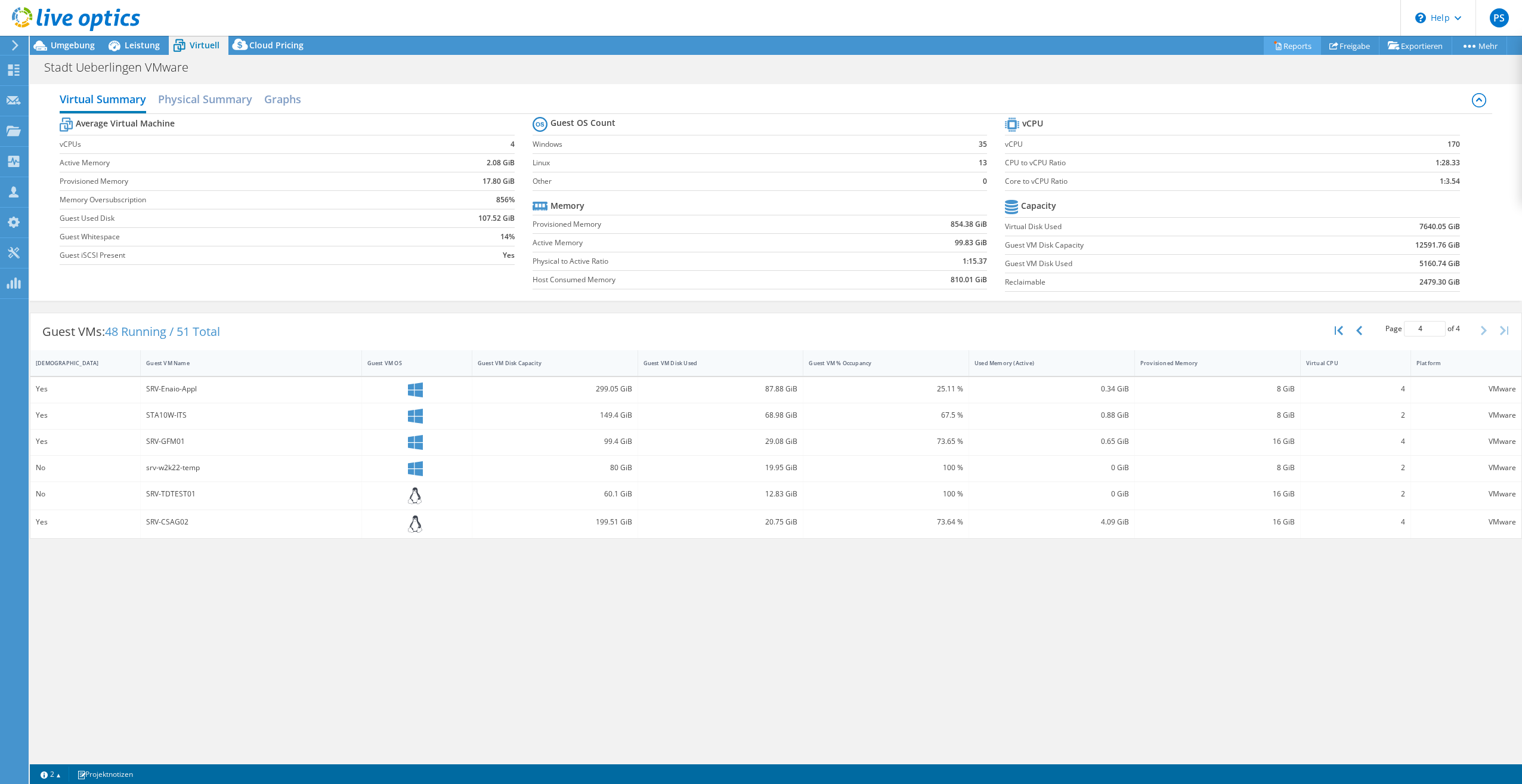
click at [1286, 47] on link "Reports" at bounding box center [1292, 46] width 57 height 18
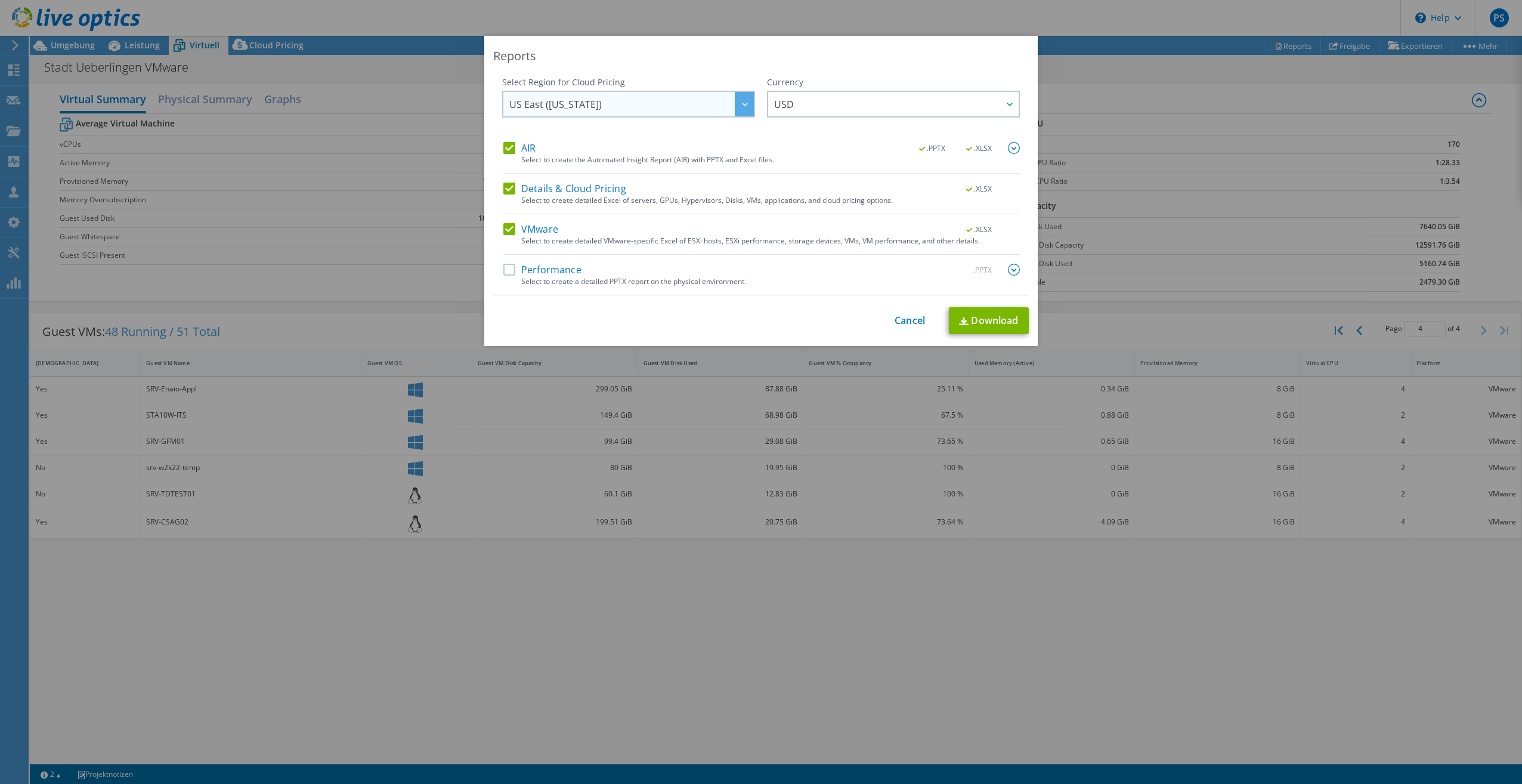
click at [561, 108] on span "US East ([US_STATE])" at bounding box center [555, 107] width 92 height 18
click at [675, 106] on span "US East ([US_STATE])" at bounding box center [631, 104] width 245 height 25
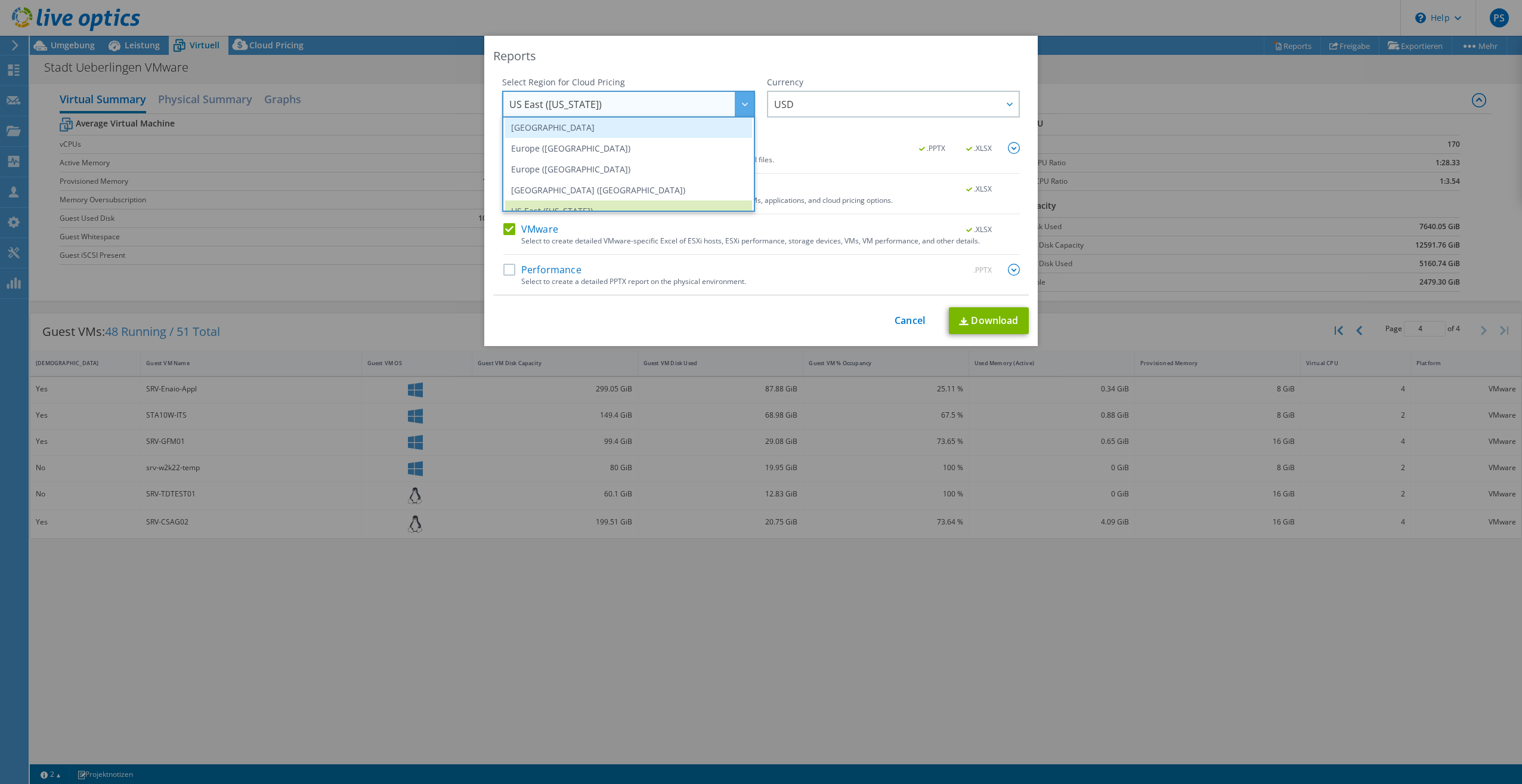
scroll to position [101, 0]
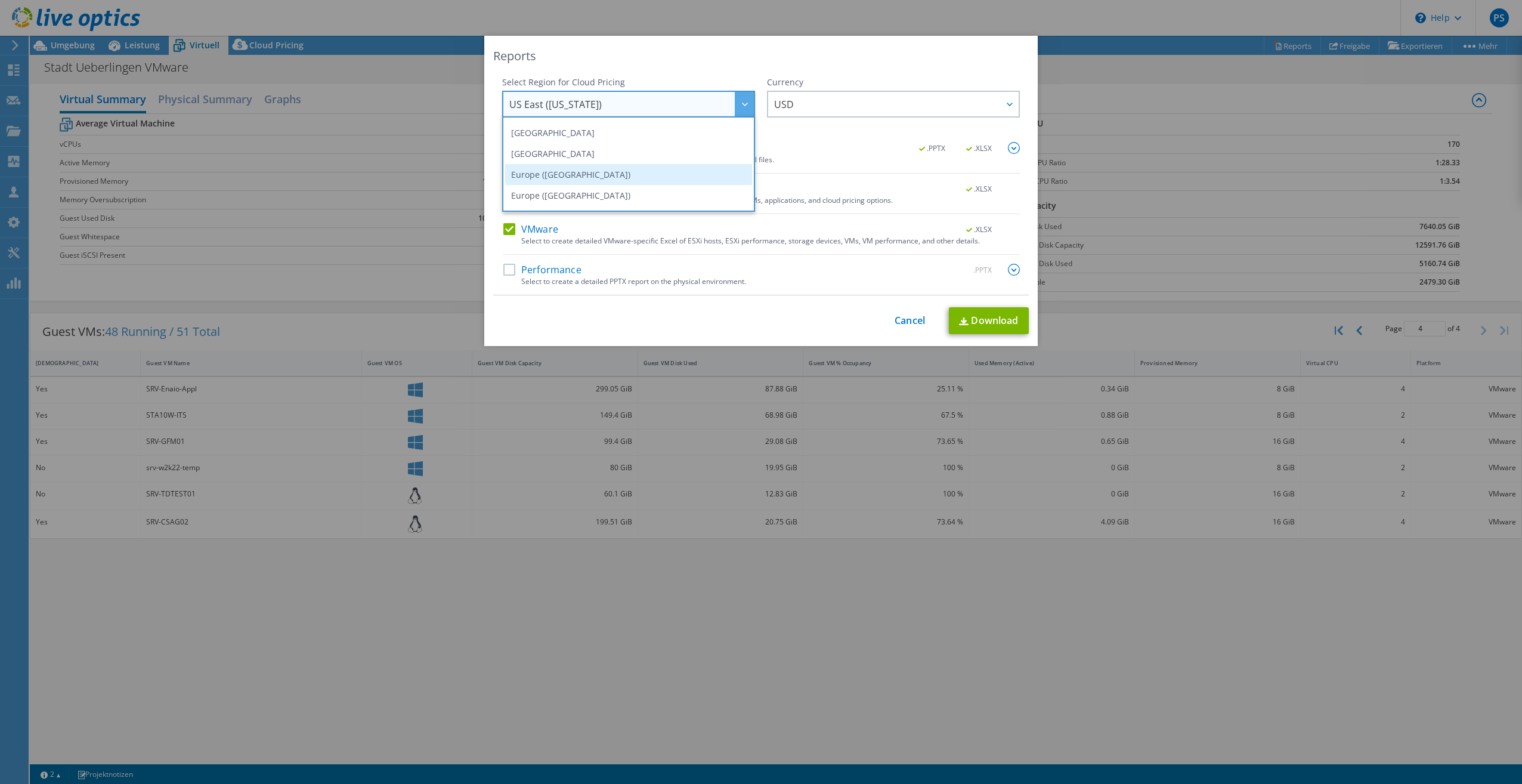
click at [590, 174] on li "Europe ([GEOGRAPHIC_DATA])" at bounding box center [628, 174] width 247 height 21
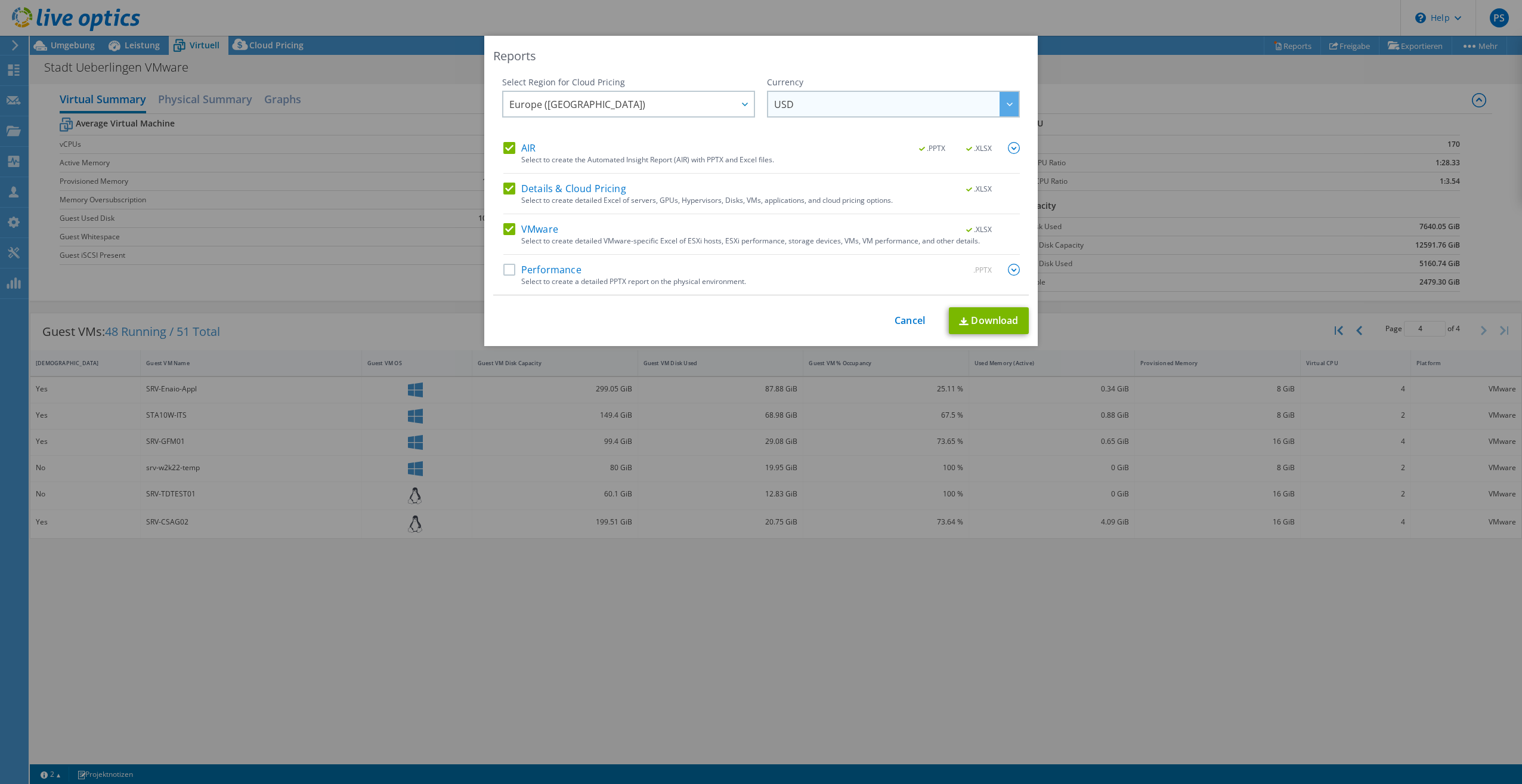
click at [809, 111] on span "USD" at bounding box center [896, 104] width 245 height 25
click at [848, 73] on div "Reports Select Region for Cloud Pricing Asia Pacific (Hong Kong) Asia Pacific (…" at bounding box center [760, 190] width 553 height 310
click at [841, 96] on span "USD" at bounding box center [896, 104] width 245 height 25
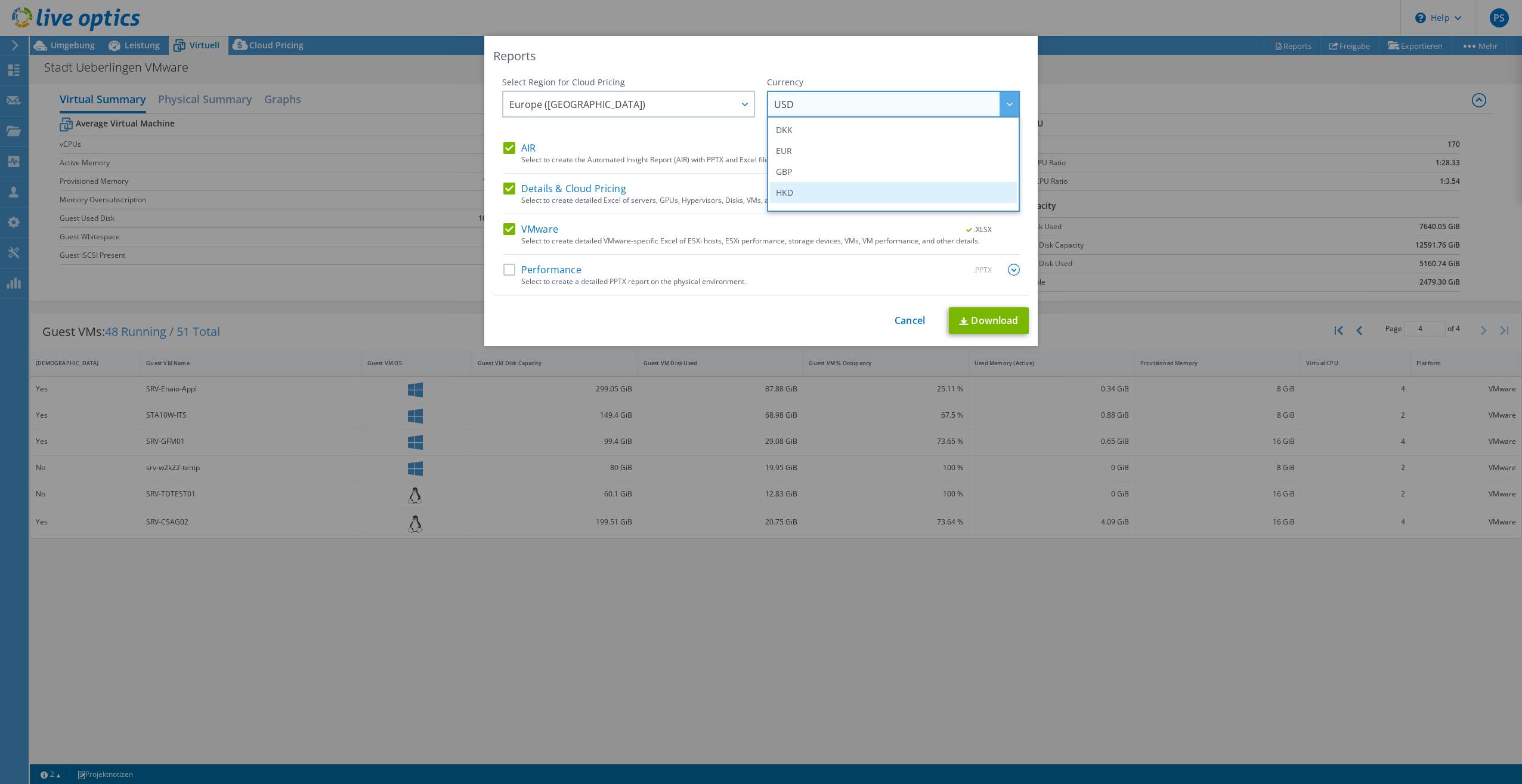
scroll to position [120, 0]
click at [822, 167] on li "EUR" at bounding box center [894, 177] width 247 height 21
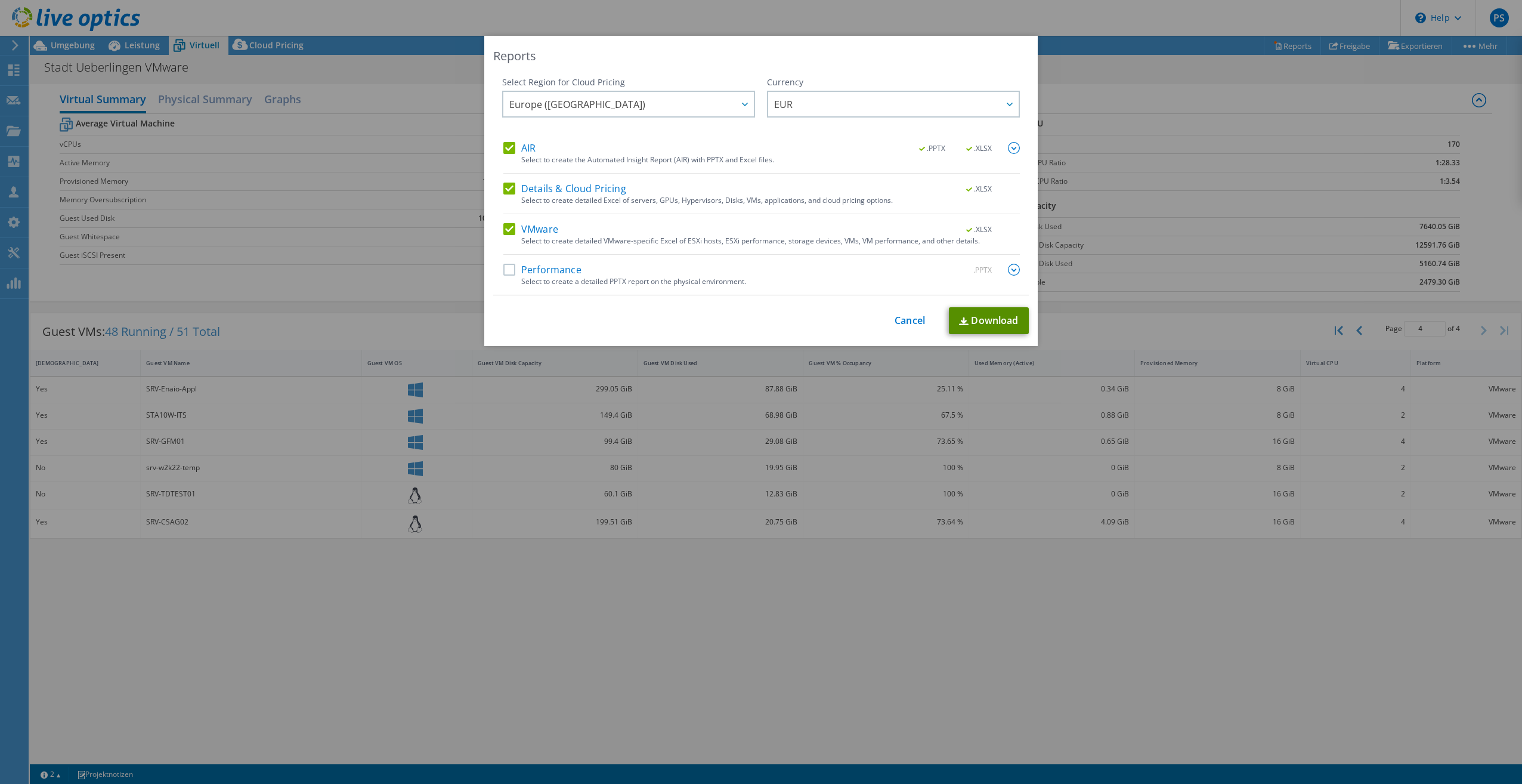
click at [982, 319] on link "Download" at bounding box center [988, 320] width 80 height 27
click at [907, 316] on link "Cancel" at bounding box center [909, 320] width 30 height 11
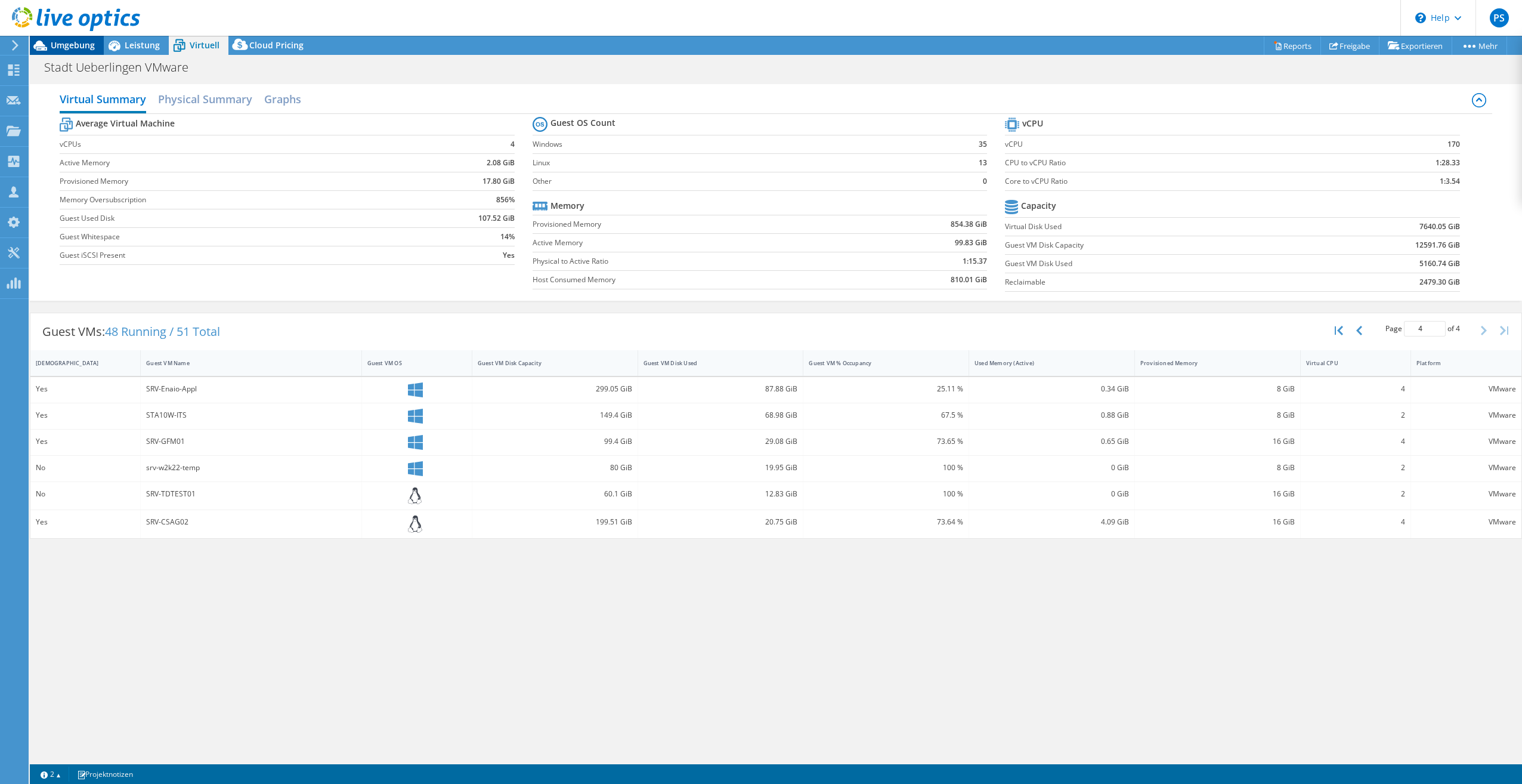
click at [75, 43] on span "Umgebung" at bounding box center [73, 45] width 44 height 11
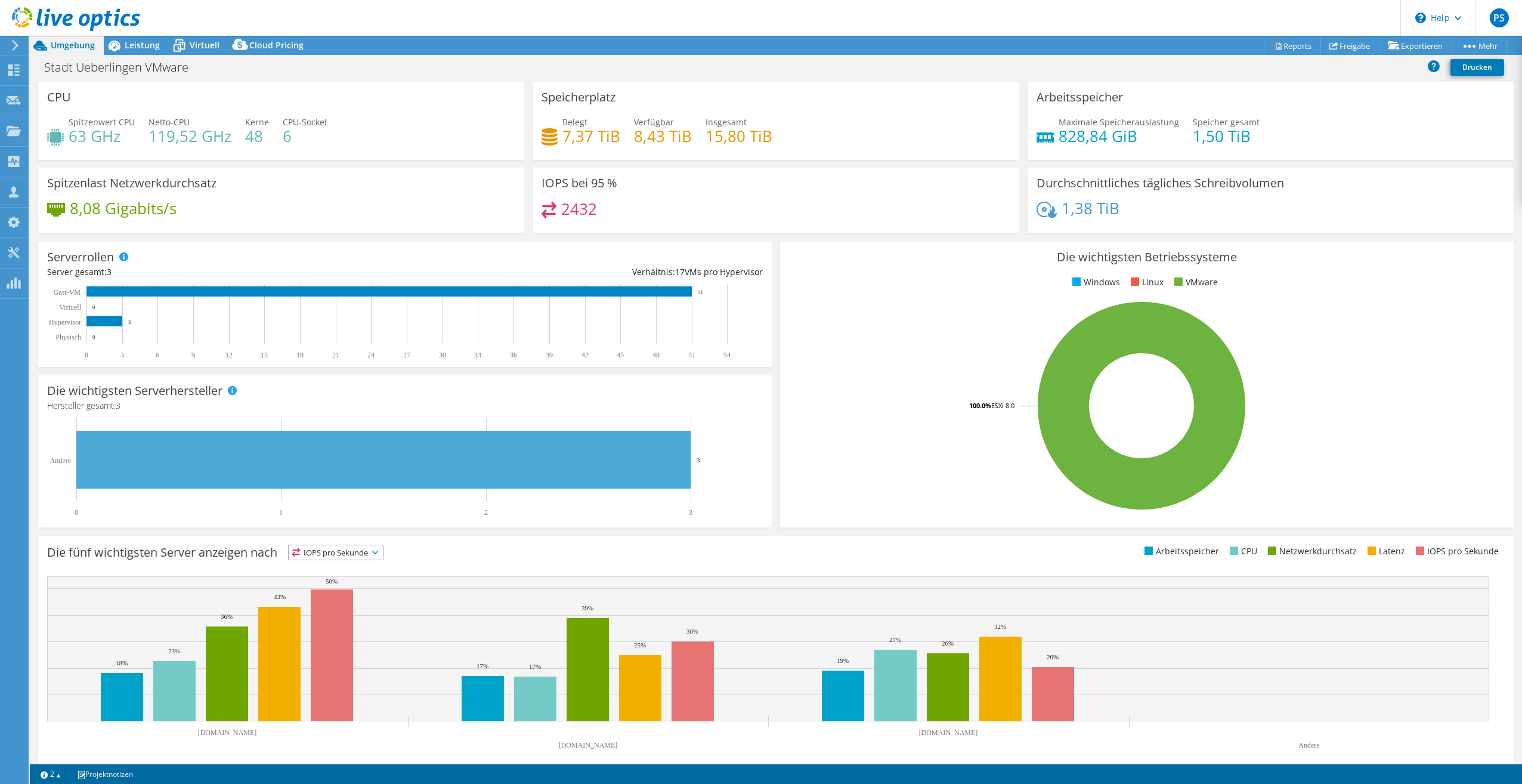
click at [16, 44] on use at bounding box center [15, 45] width 6 height 11
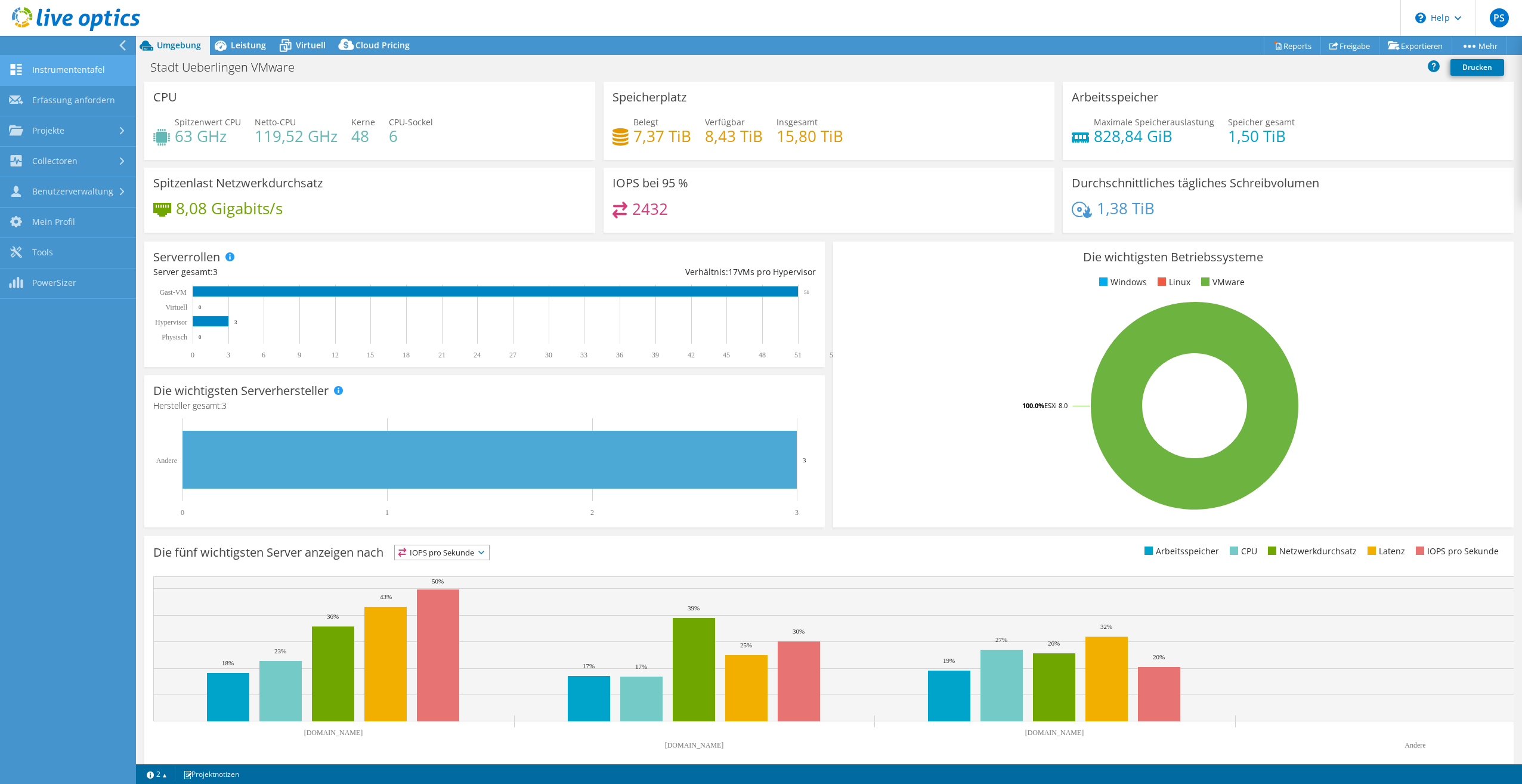
click at [18, 72] on icon at bounding box center [17, 69] width 15 height 11
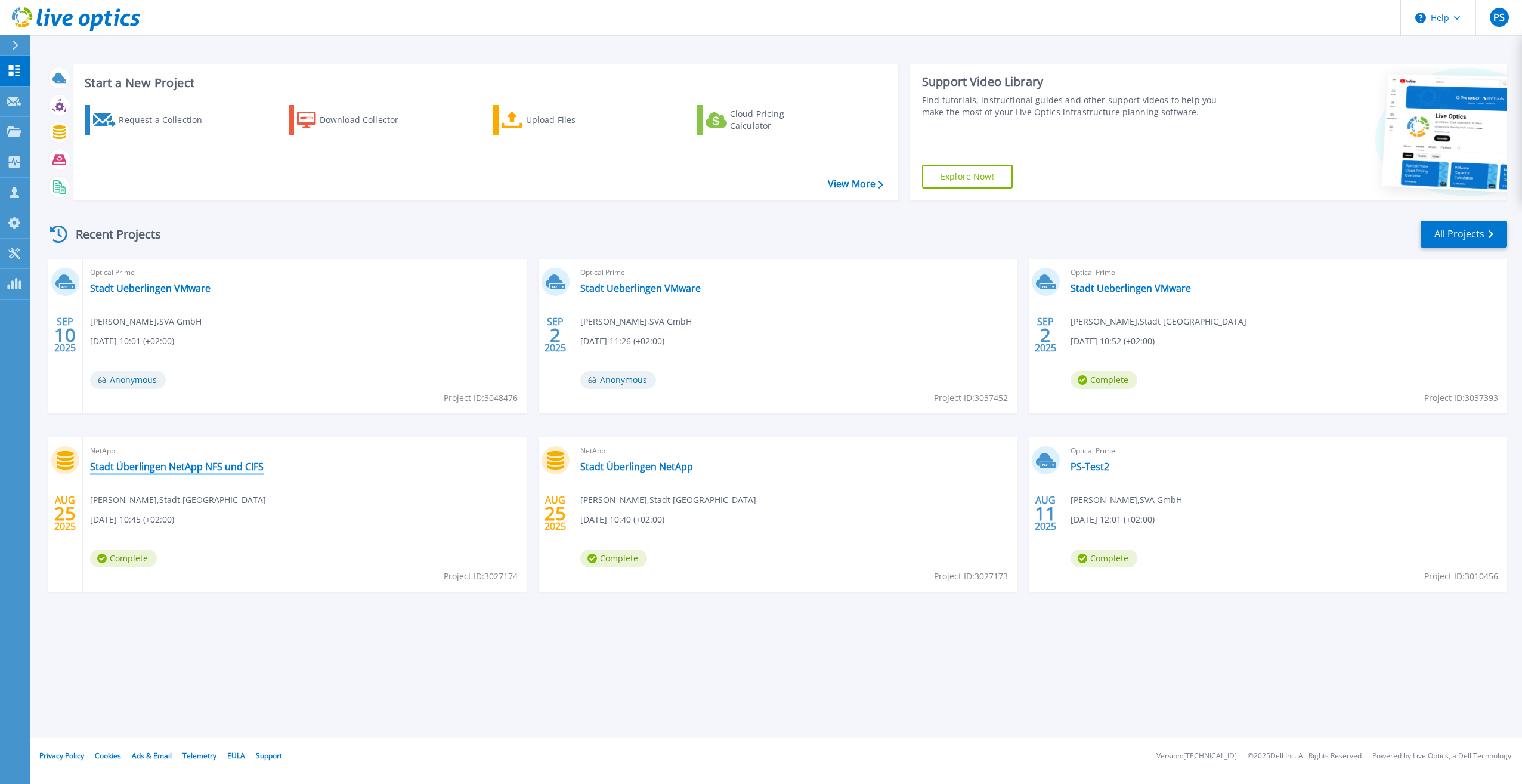
click at [213, 467] on link "Stadt Überlingen NetApp NFS und CIFS" at bounding box center [177, 466] width 174 height 12
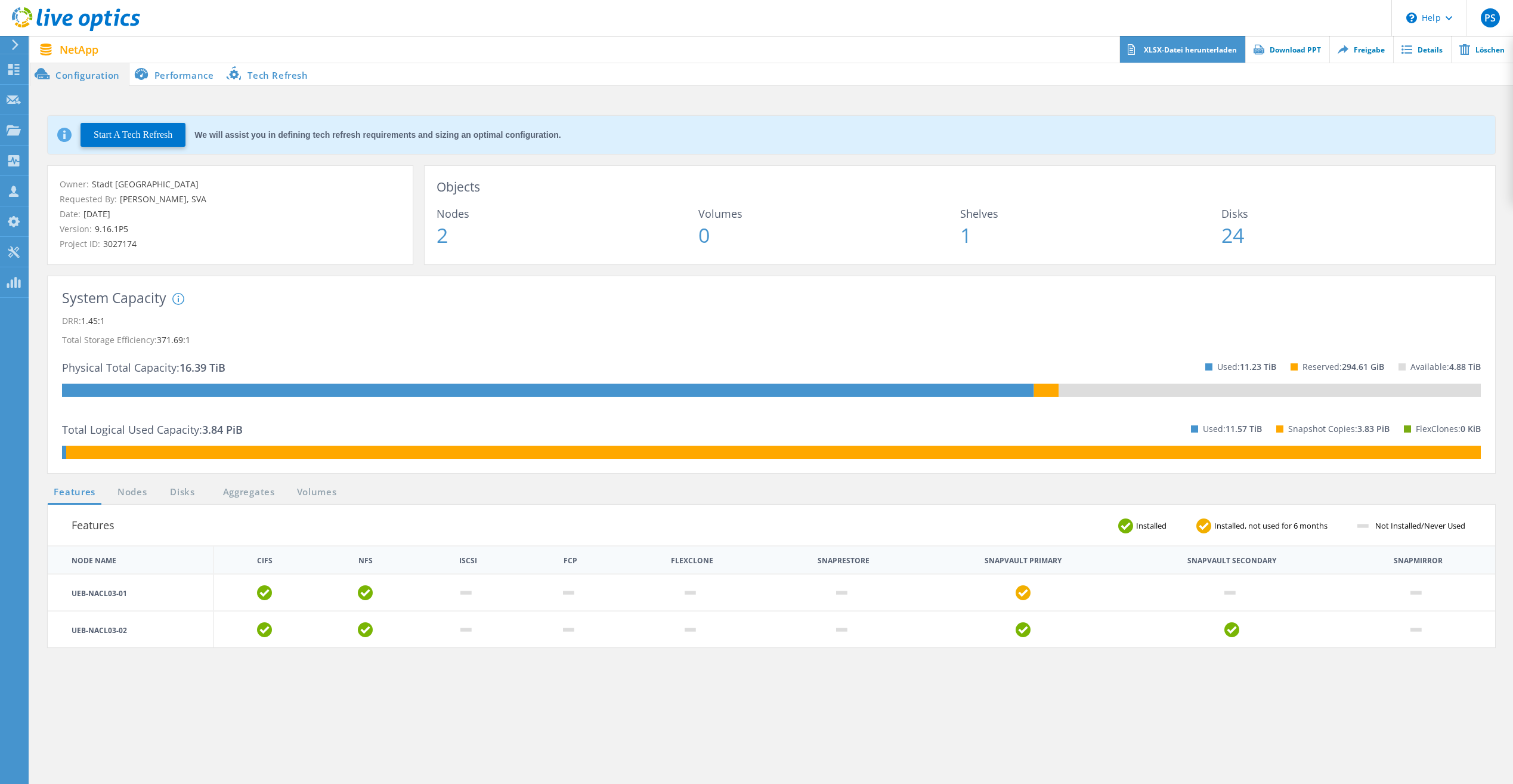
click at [1200, 52] on link "XLSX-Datei herunterladen" at bounding box center [1182, 49] width 126 height 27
click at [152, 693] on div "Features Installed Installed, not used for 6 months Not Installed/Never Used No…" at bounding box center [771, 709] width 1460 height 409
click at [139, 498] on link "Nodes" at bounding box center [132, 492] width 38 height 15
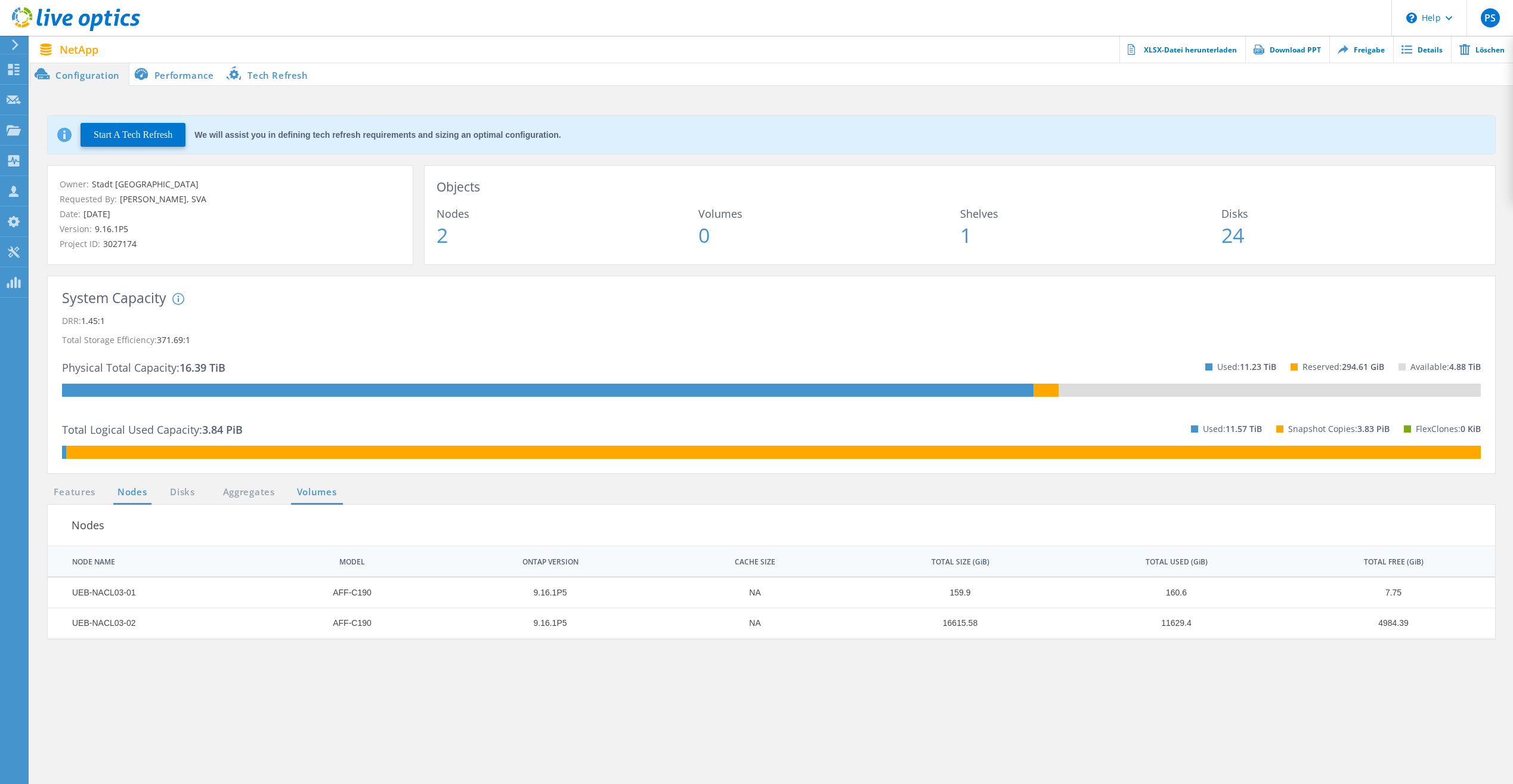
click at [318, 490] on link "Volumes" at bounding box center [317, 492] width 52 height 15
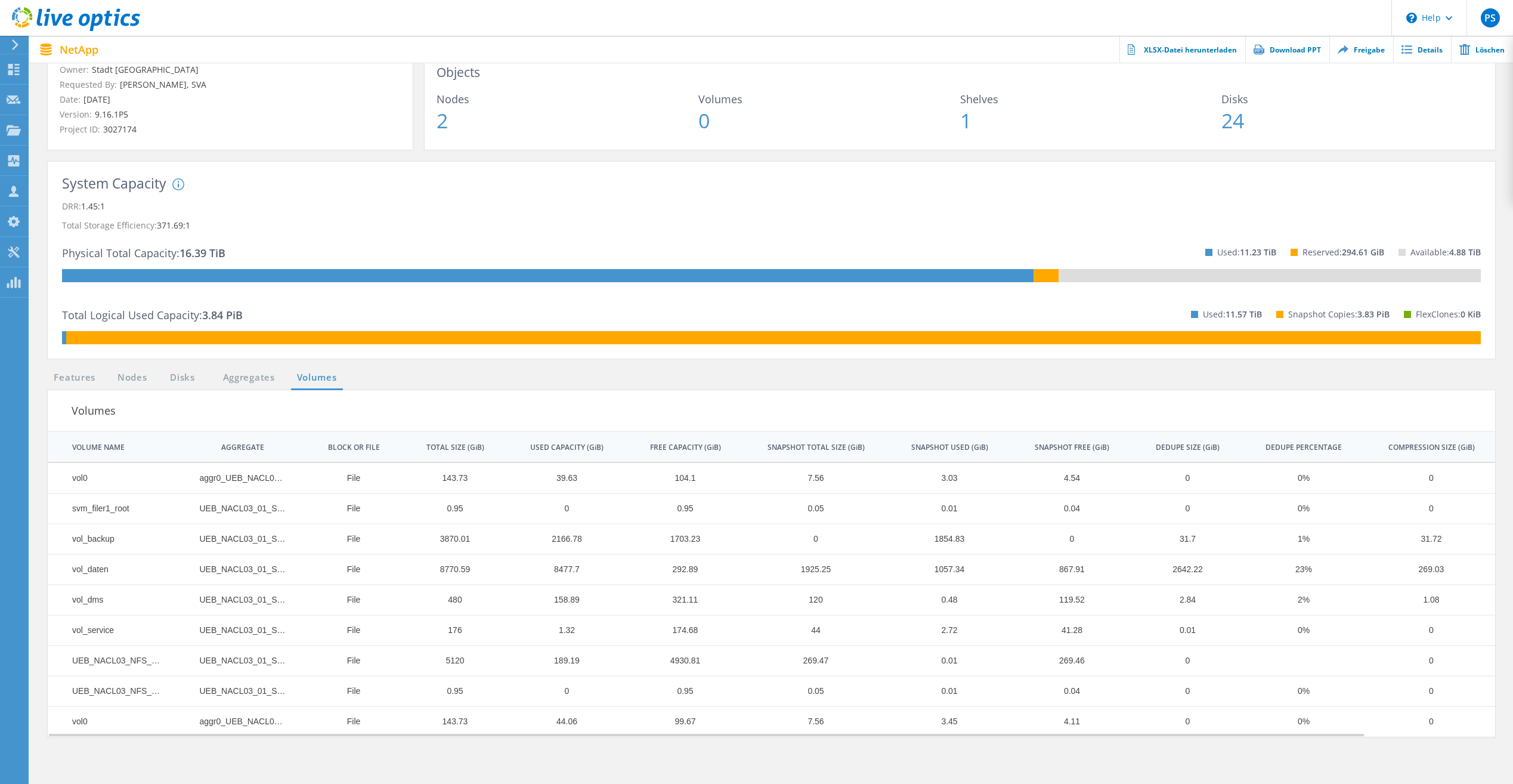
scroll to position [120, 0]
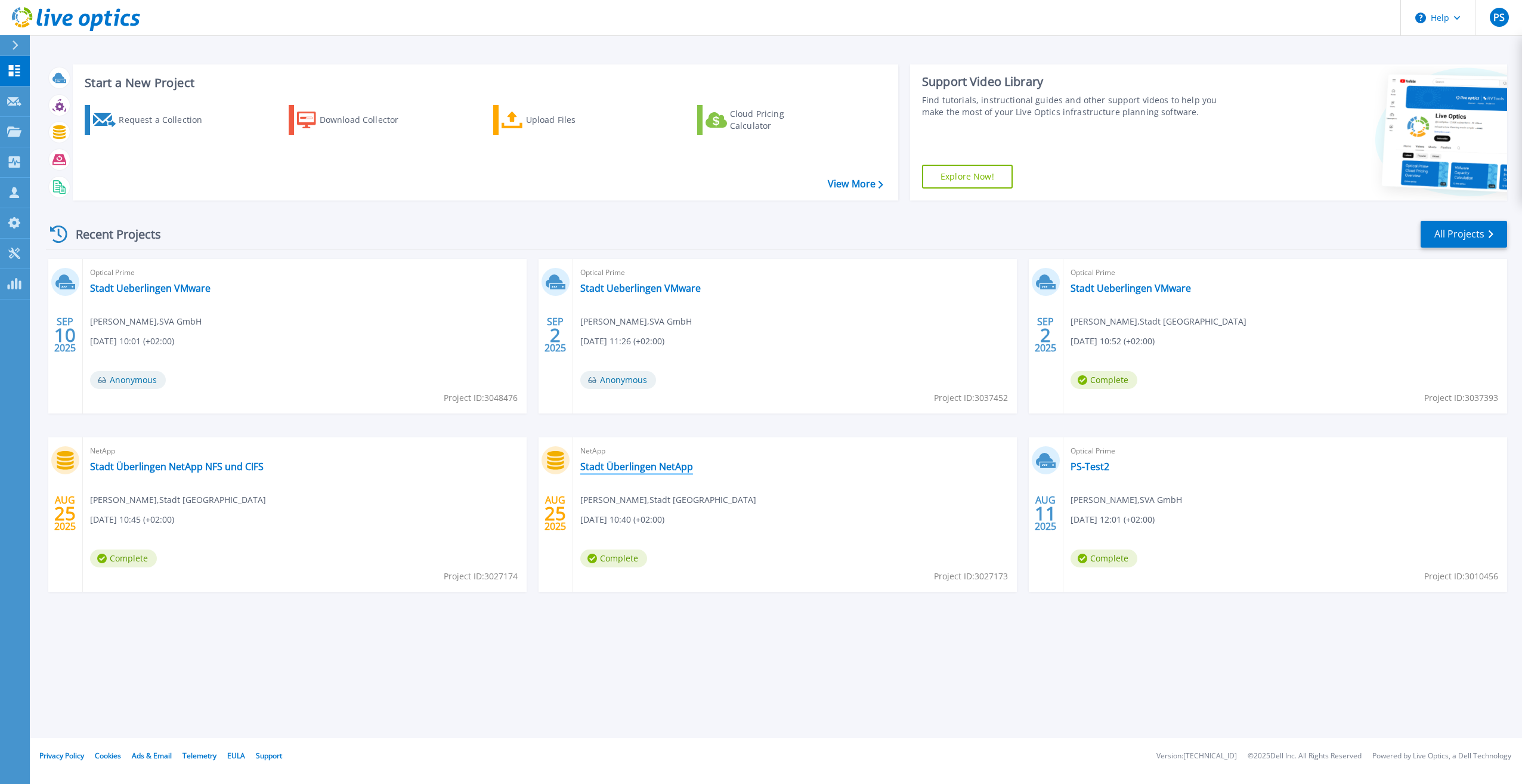
click at [672, 463] on link "Stadt Überlingen NetApp" at bounding box center [637, 466] width 112 height 12
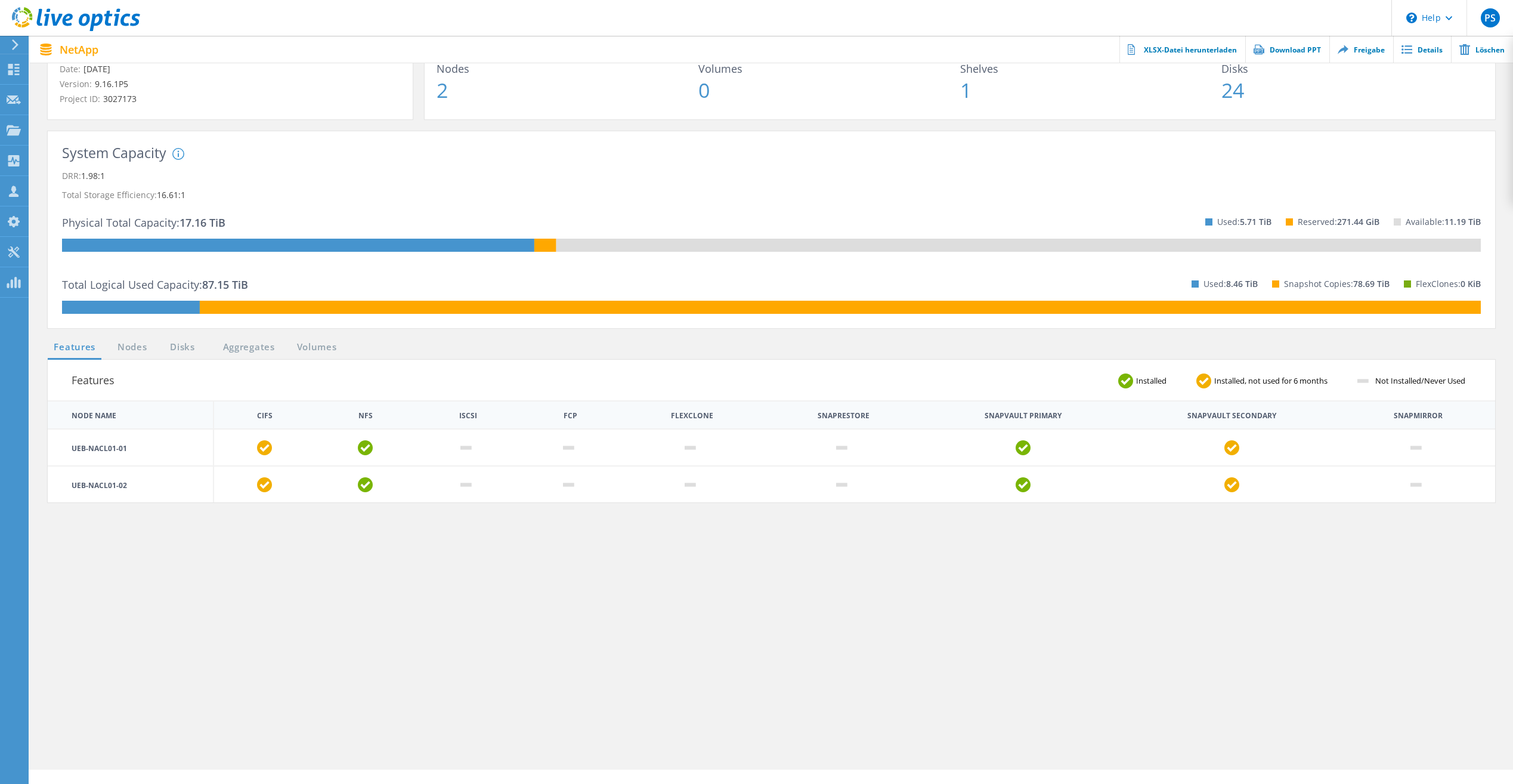
scroll to position [216, 0]
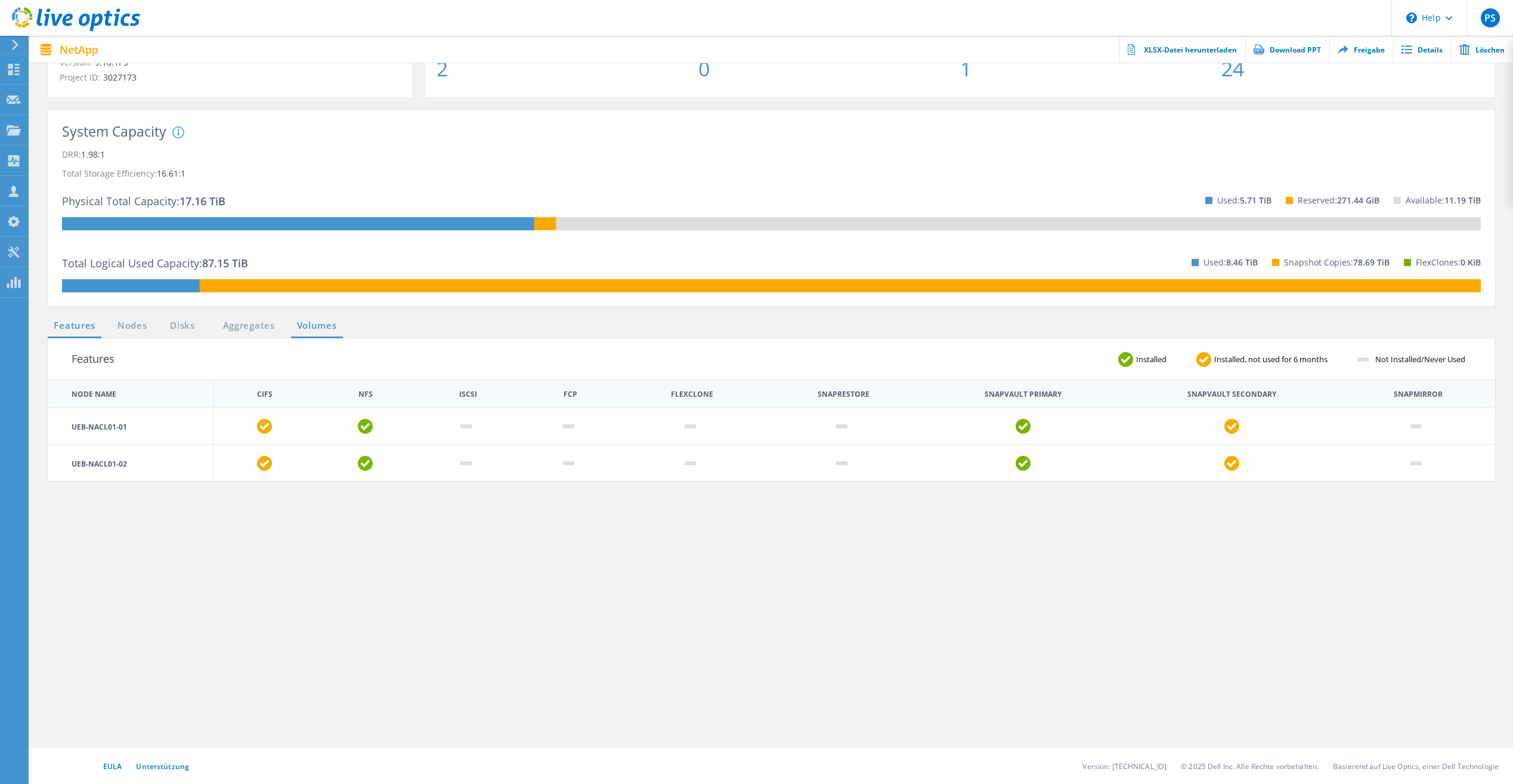
click at [307, 332] on link "Volumes" at bounding box center [317, 326] width 52 height 15
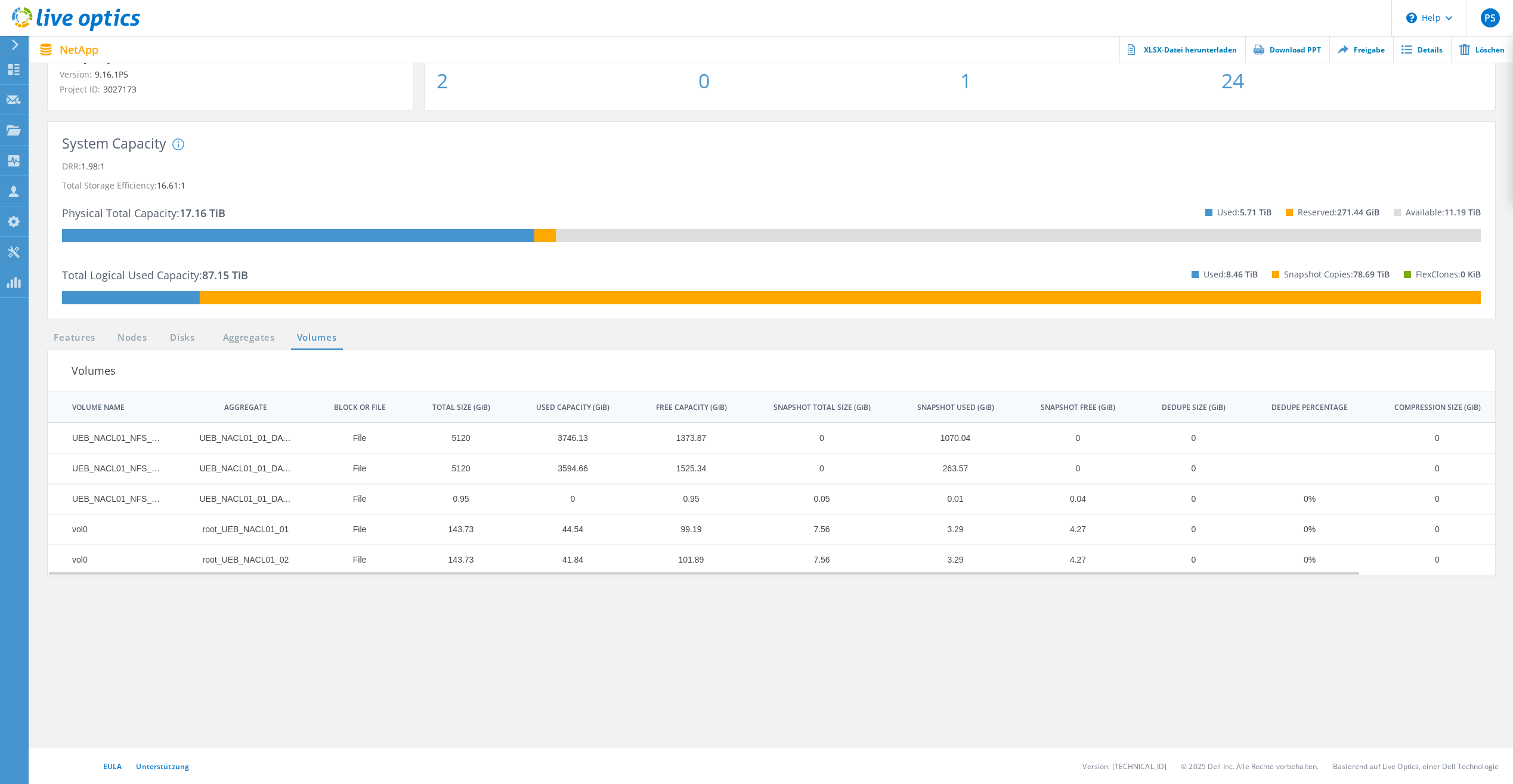
click at [575, 440] on td "3746.13" at bounding box center [567, 437] width 120 height 30
drag, startPoint x: 575, startPoint y: 440, endPoint x: 698, endPoint y: 675, distance: 265.2
click at [698, 675] on section "Features Nodes Disks Aggregates Volumes Volumes | 1 of 1 | VOLUME NAME AGGREGAT…" at bounding box center [771, 539] width 1460 height 418
drag, startPoint x: 422, startPoint y: 616, endPoint x: 425, endPoint y: 609, distance: 7.6
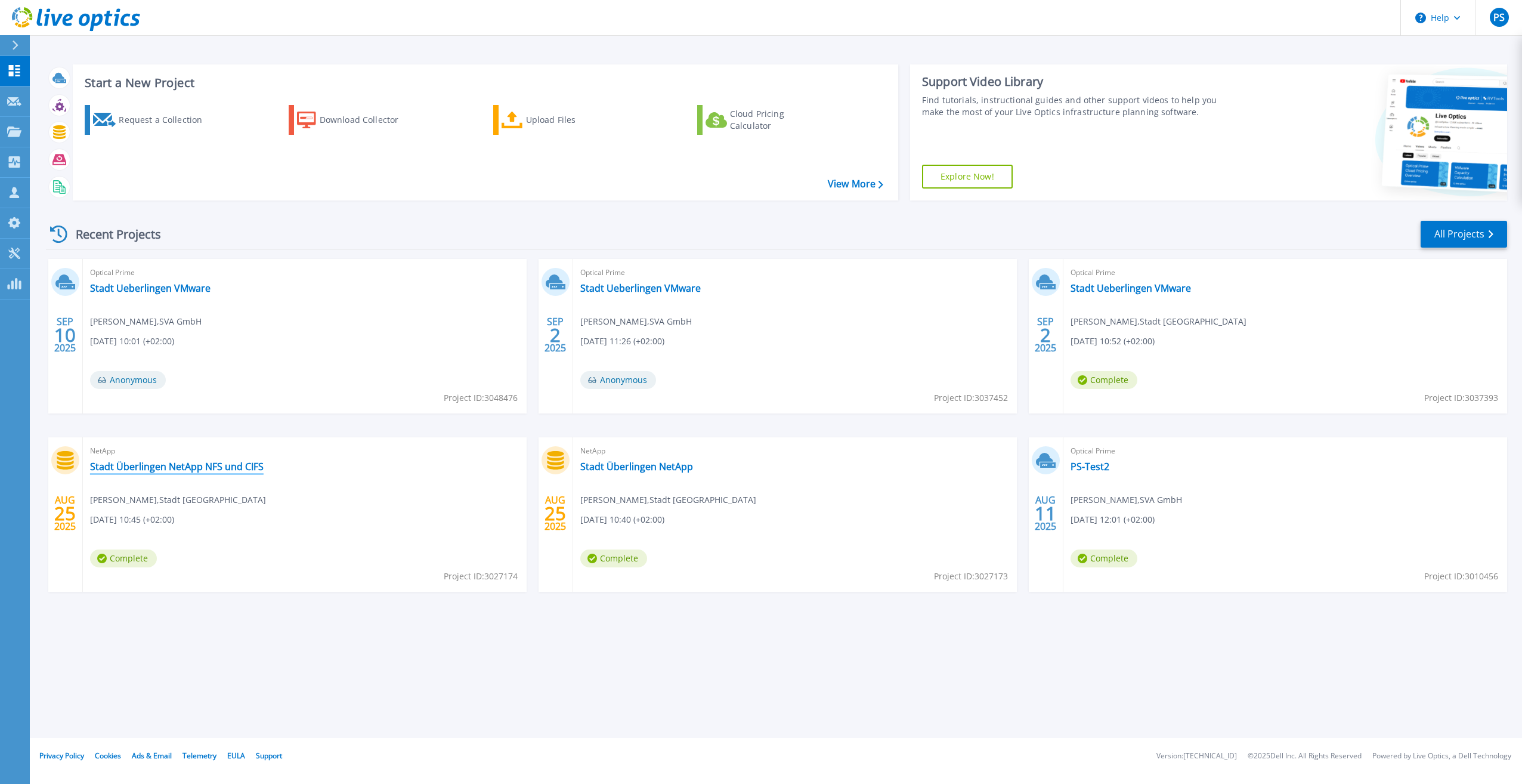
click at [237, 467] on link "Stadt Überlingen NetApp NFS und CIFS" at bounding box center [177, 466] width 174 height 12
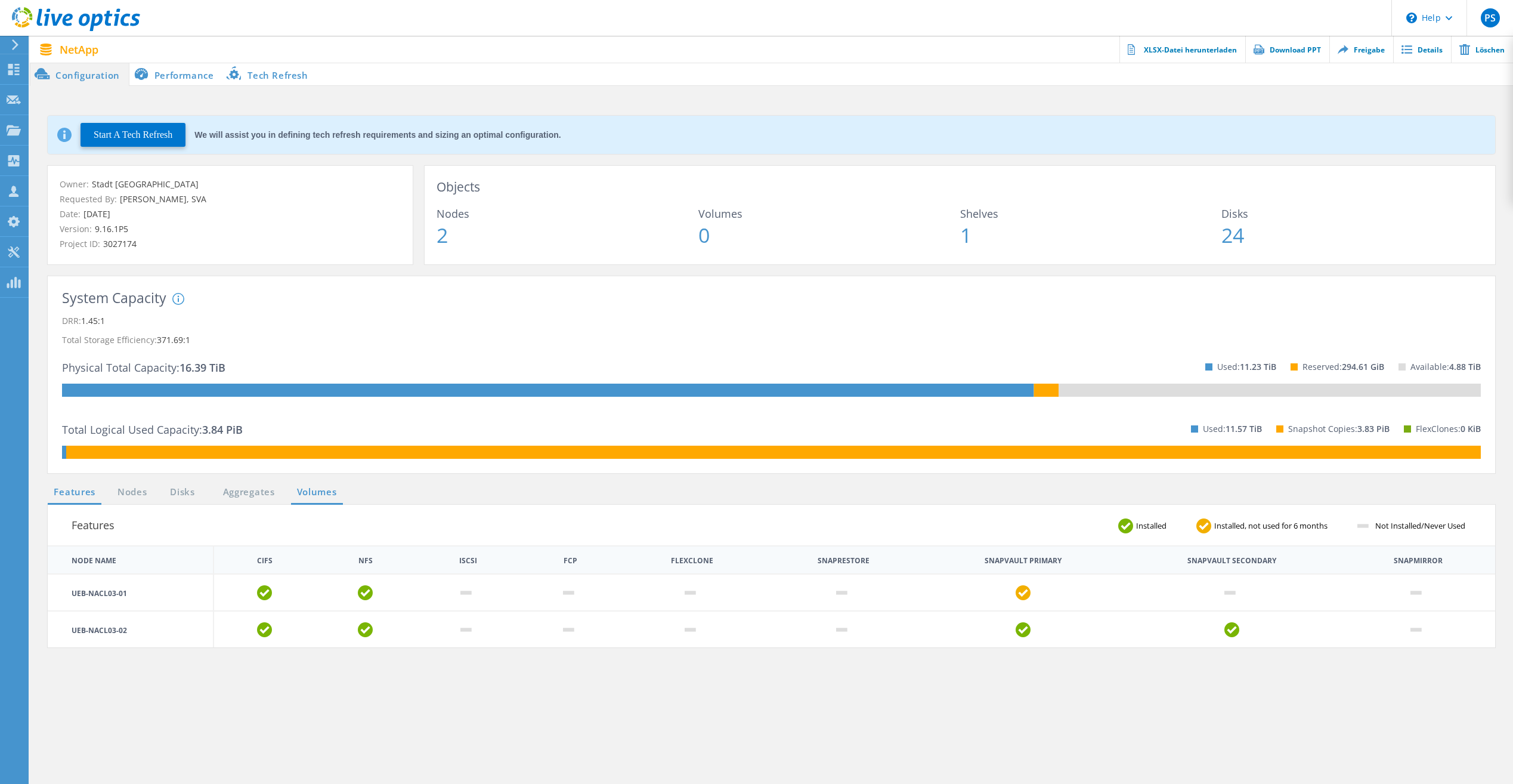
click at [308, 491] on link "Volumes" at bounding box center [317, 492] width 52 height 15
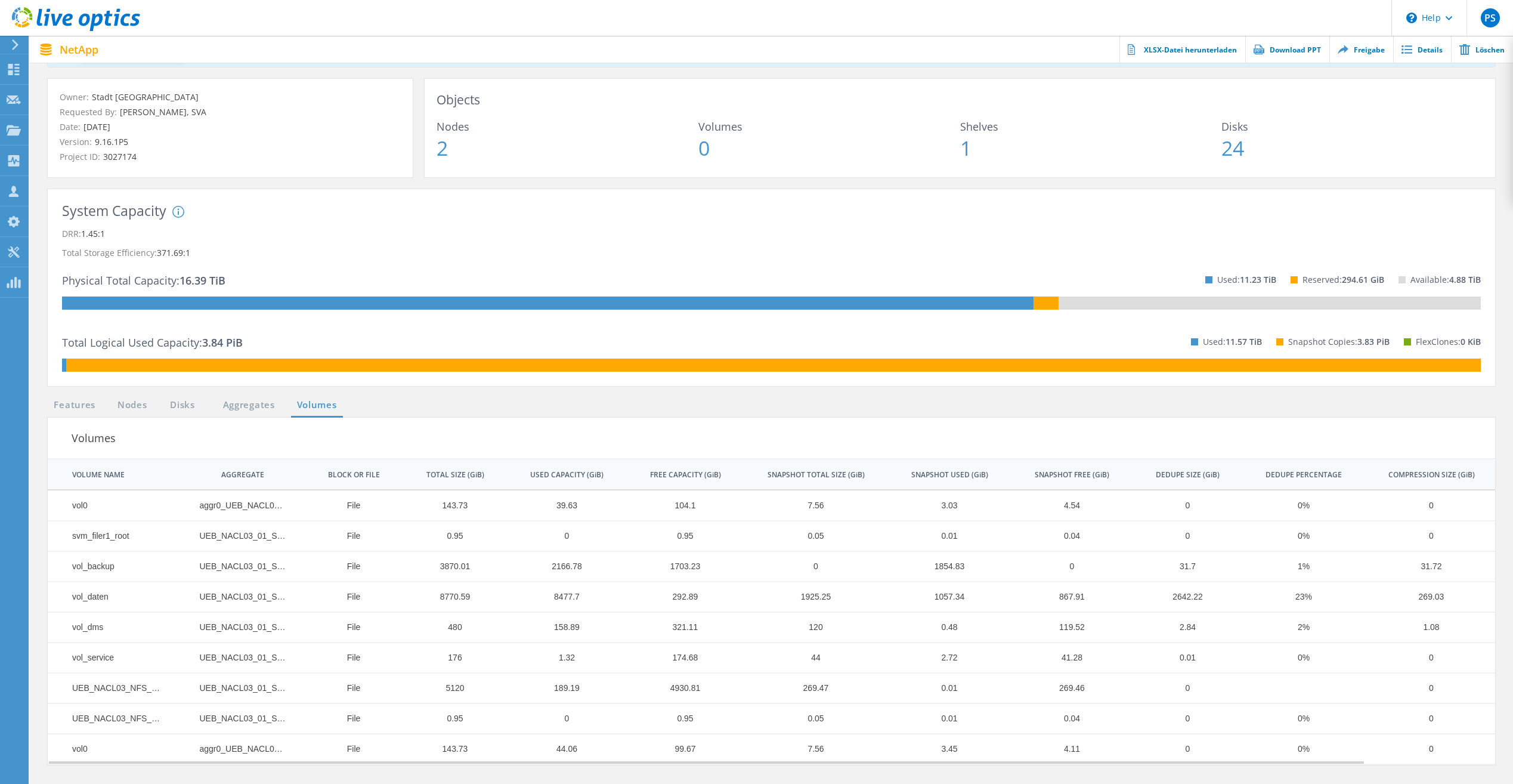
scroll to position [60, 0]
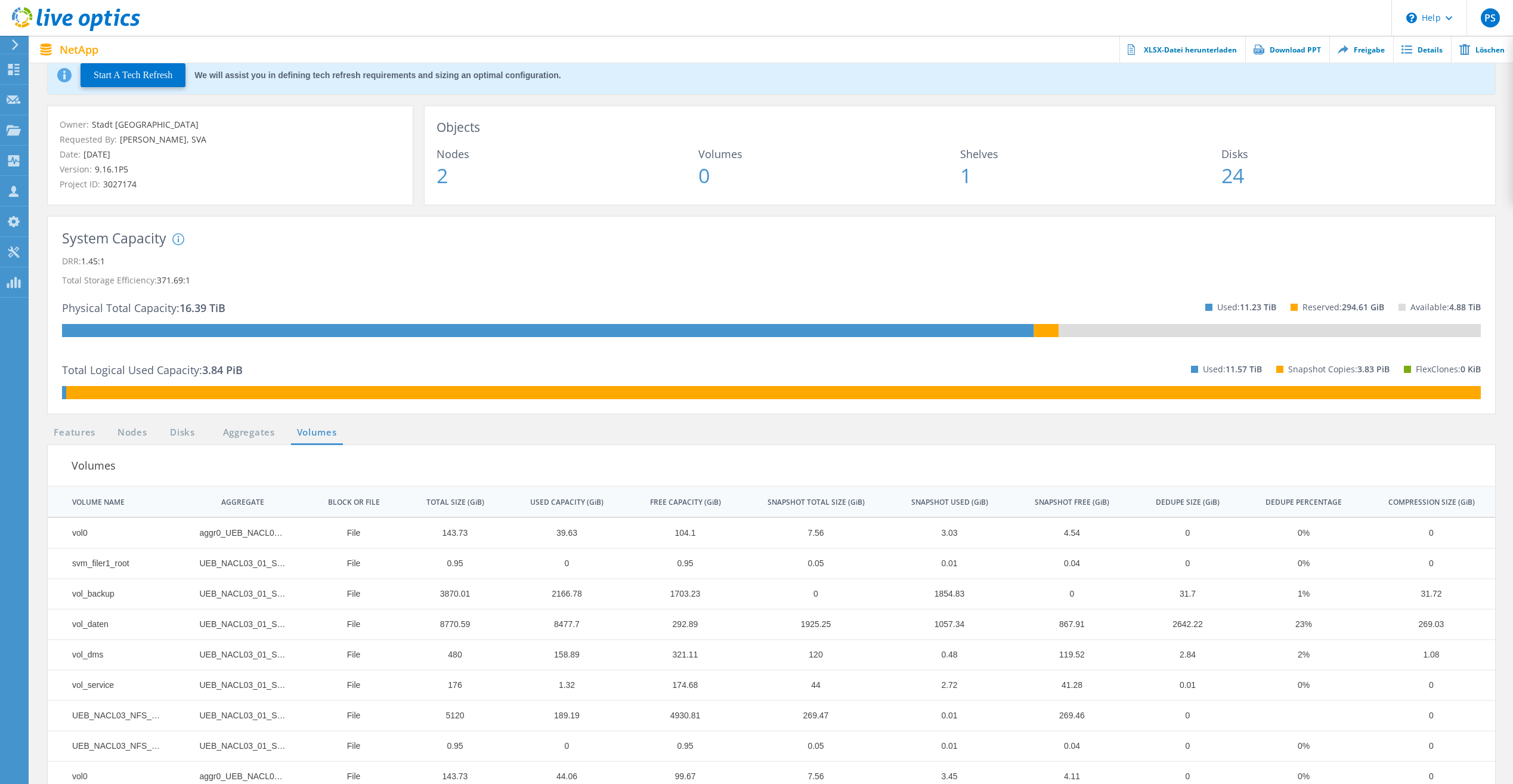
click at [81, 469] on h3 "Volumes" at bounding box center [679, 465] width 1216 height 17
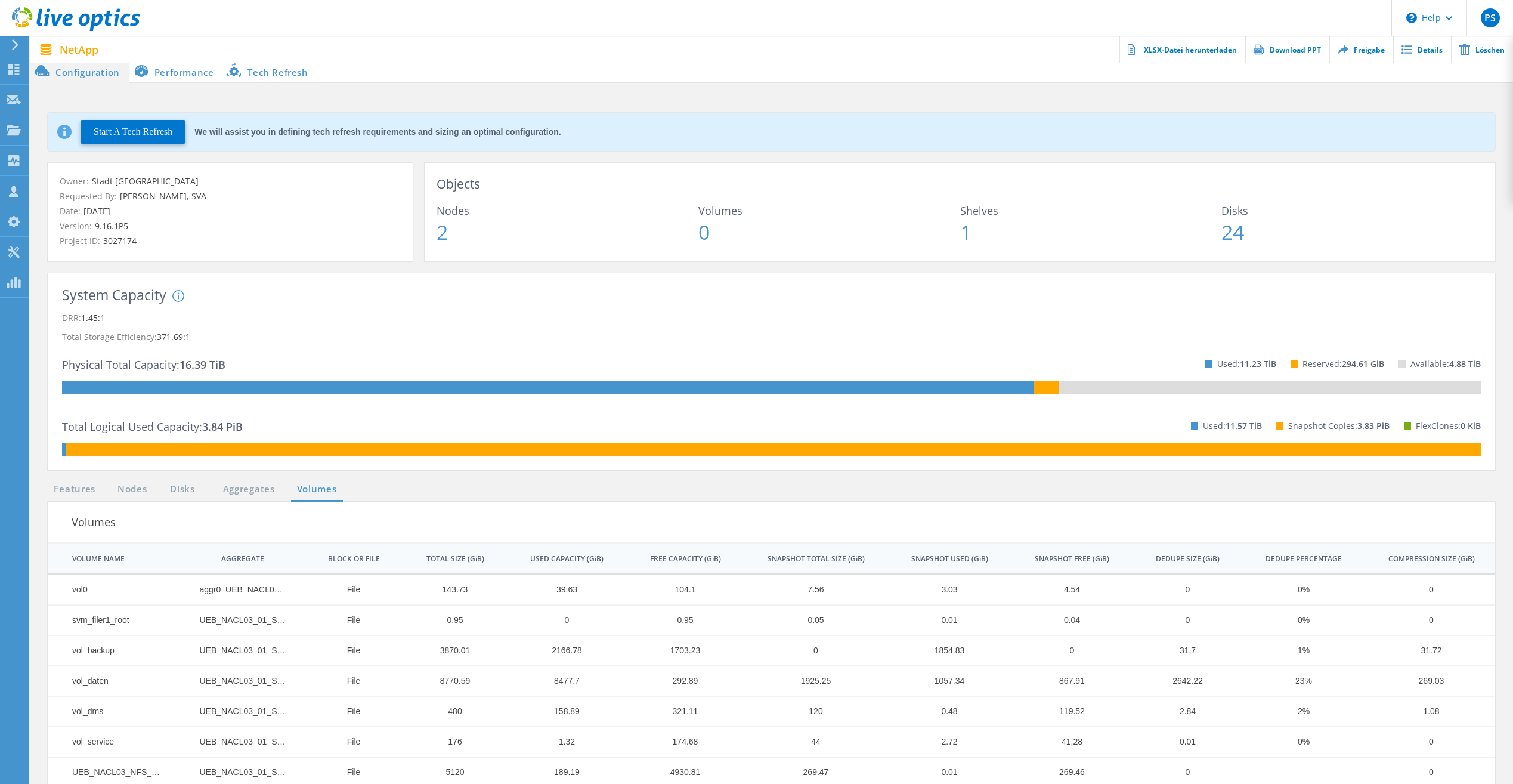
scroll to position [0, 0]
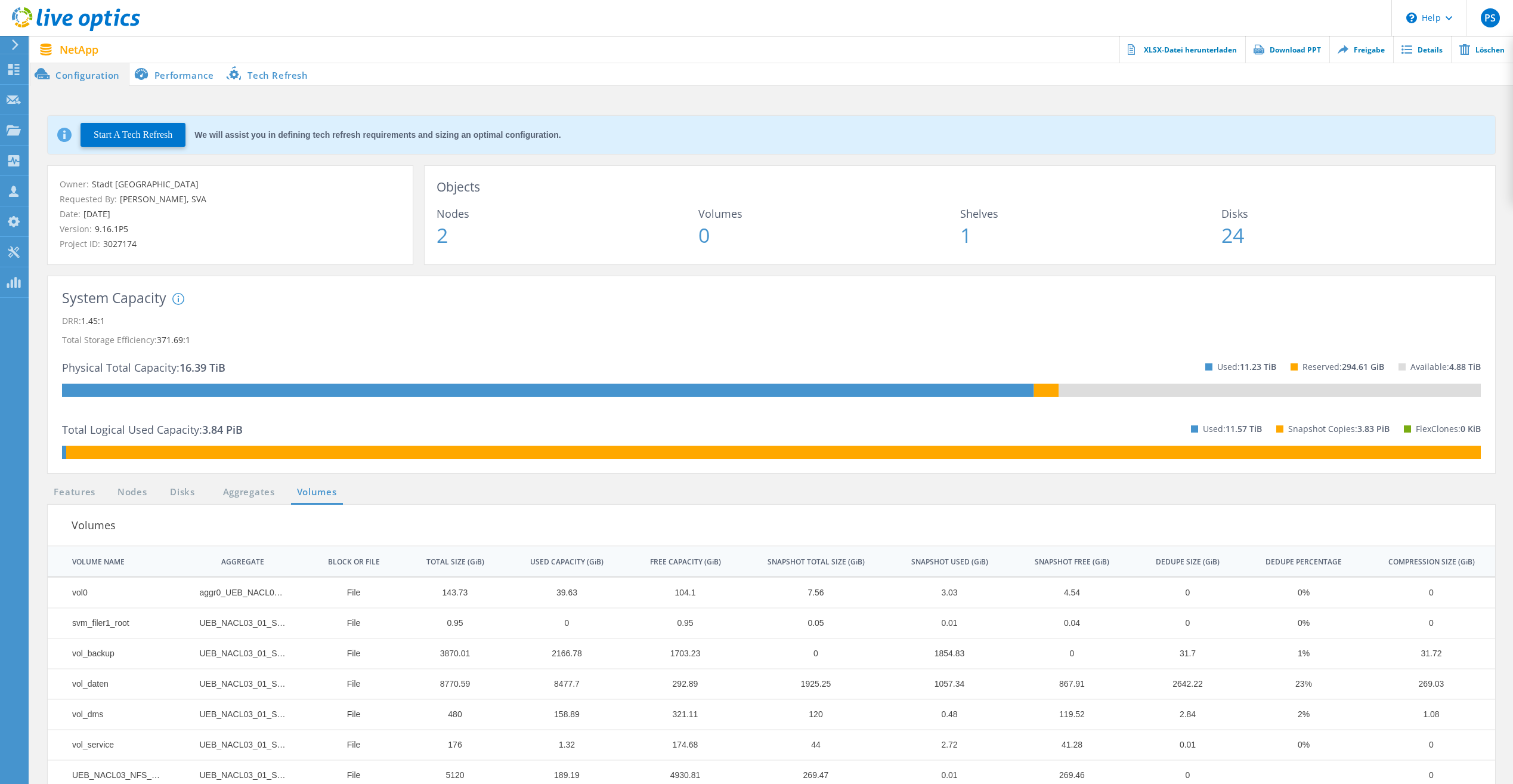
click at [210, 71] on li "Performance" at bounding box center [177, 74] width 94 height 24
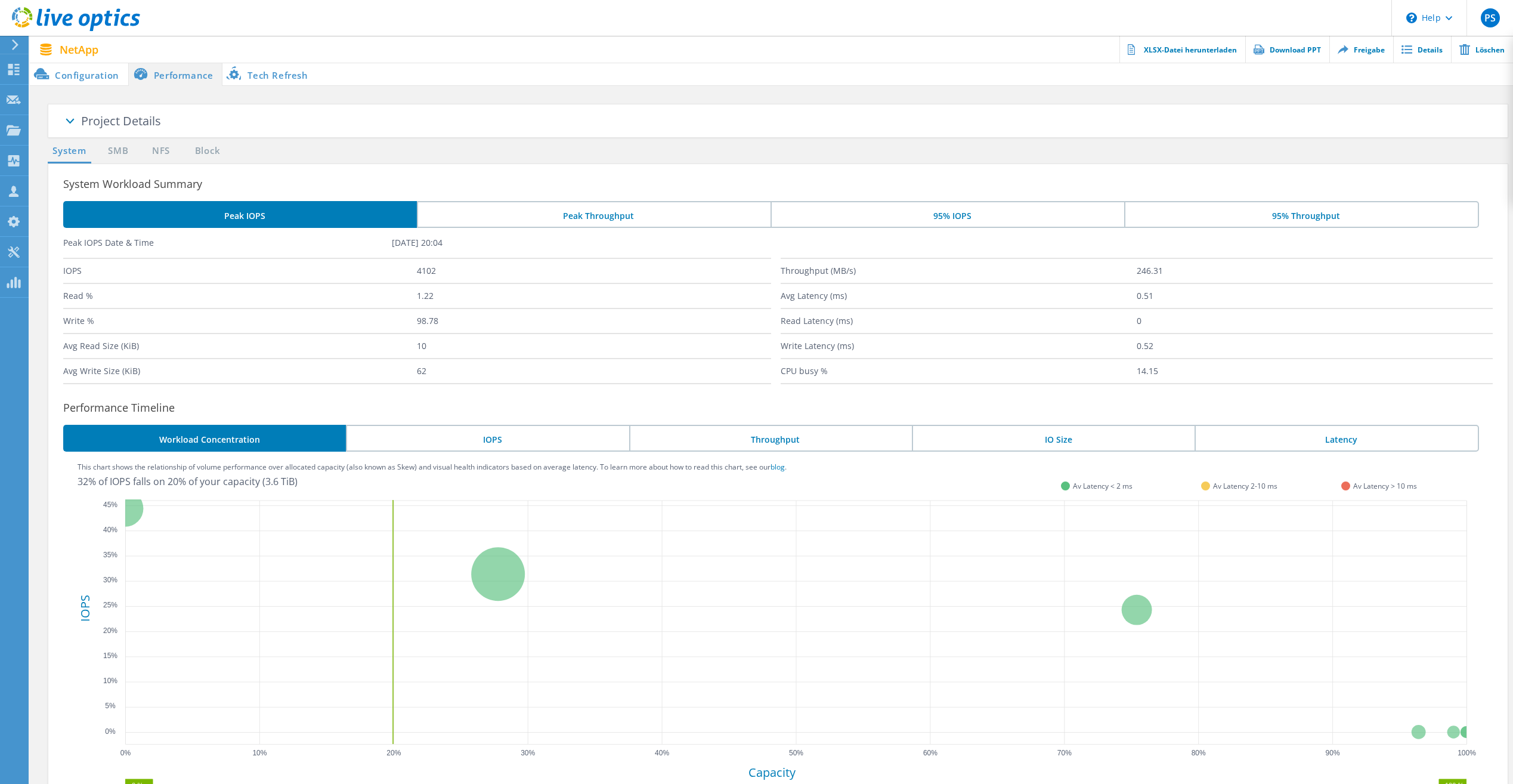
click at [102, 75] on li "Configuration" at bounding box center [78, 74] width 98 height 24
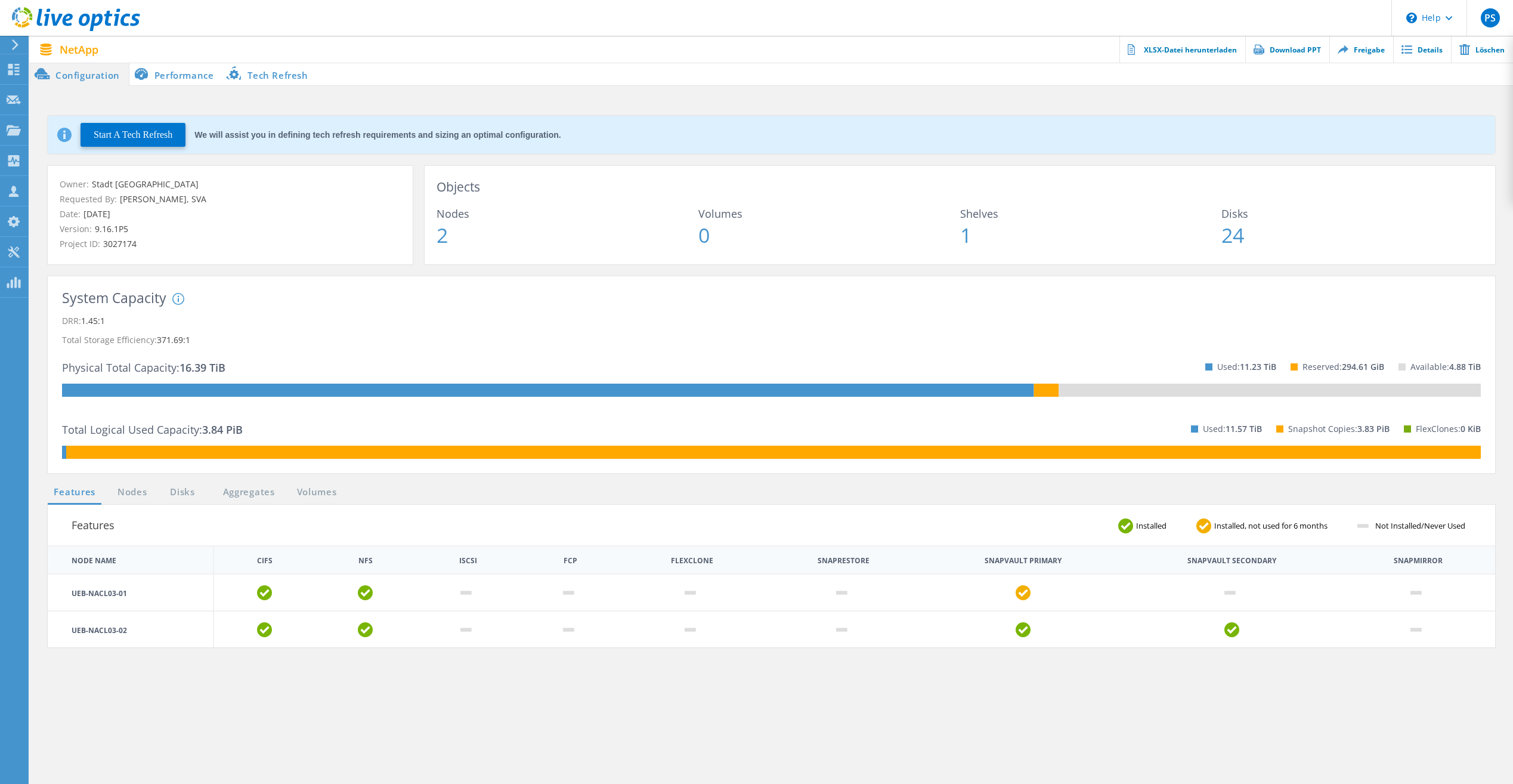
click at [149, 87] on div "Start A Tech Refresh We will assist you in defining tech refresh requirements a…" at bounding box center [771, 500] width 1484 height 828
click at [156, 78] on li "Performance" at bounding box center [177, 74] width 94 height 24
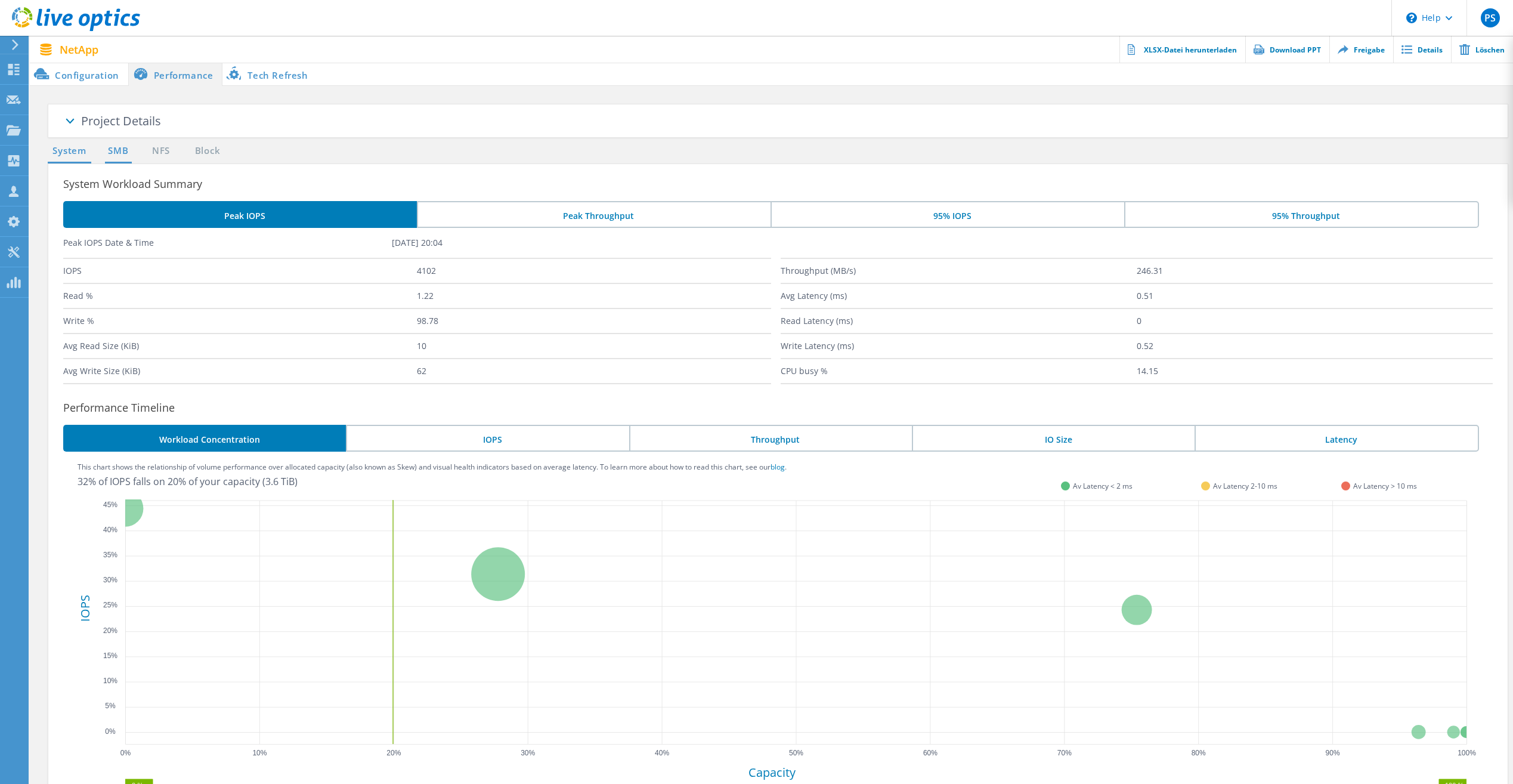
click at [118, 148] on link "SMB" at bounding box center [118, 151] width 27 height 15
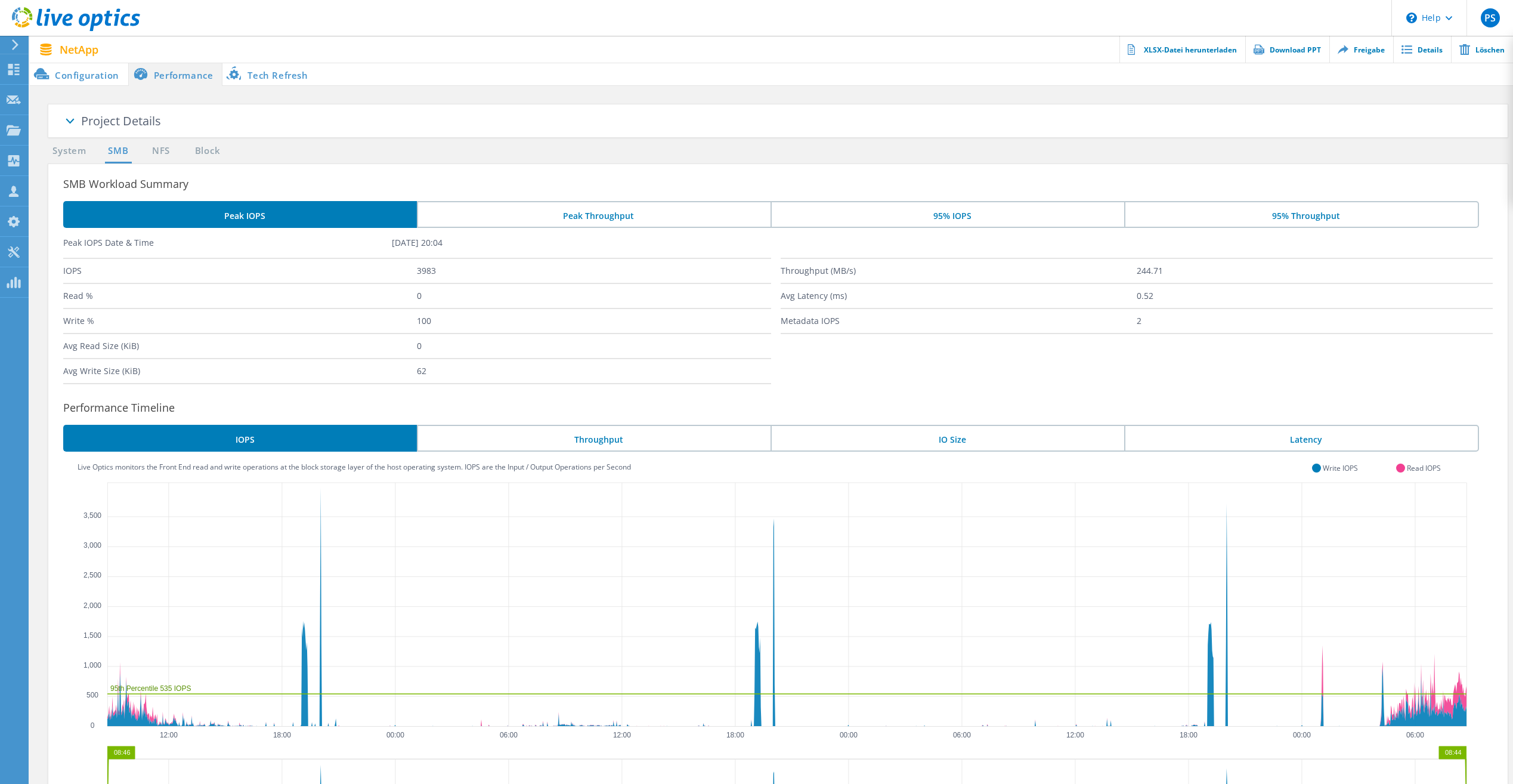
click at [92, 86] on li "Configuration" at bounding box center [78, 74] width 98 height 24
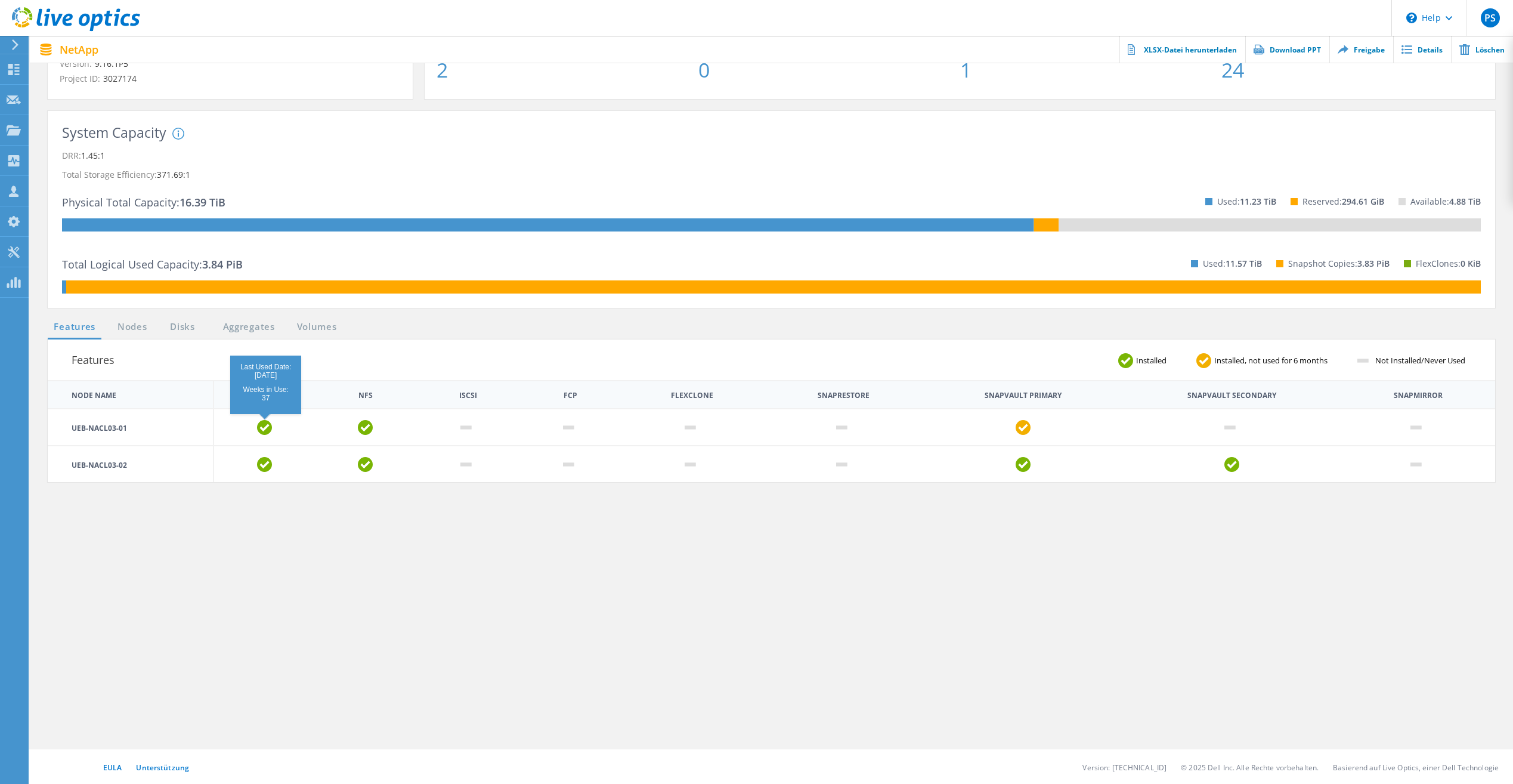
scroll to position [167, 0]
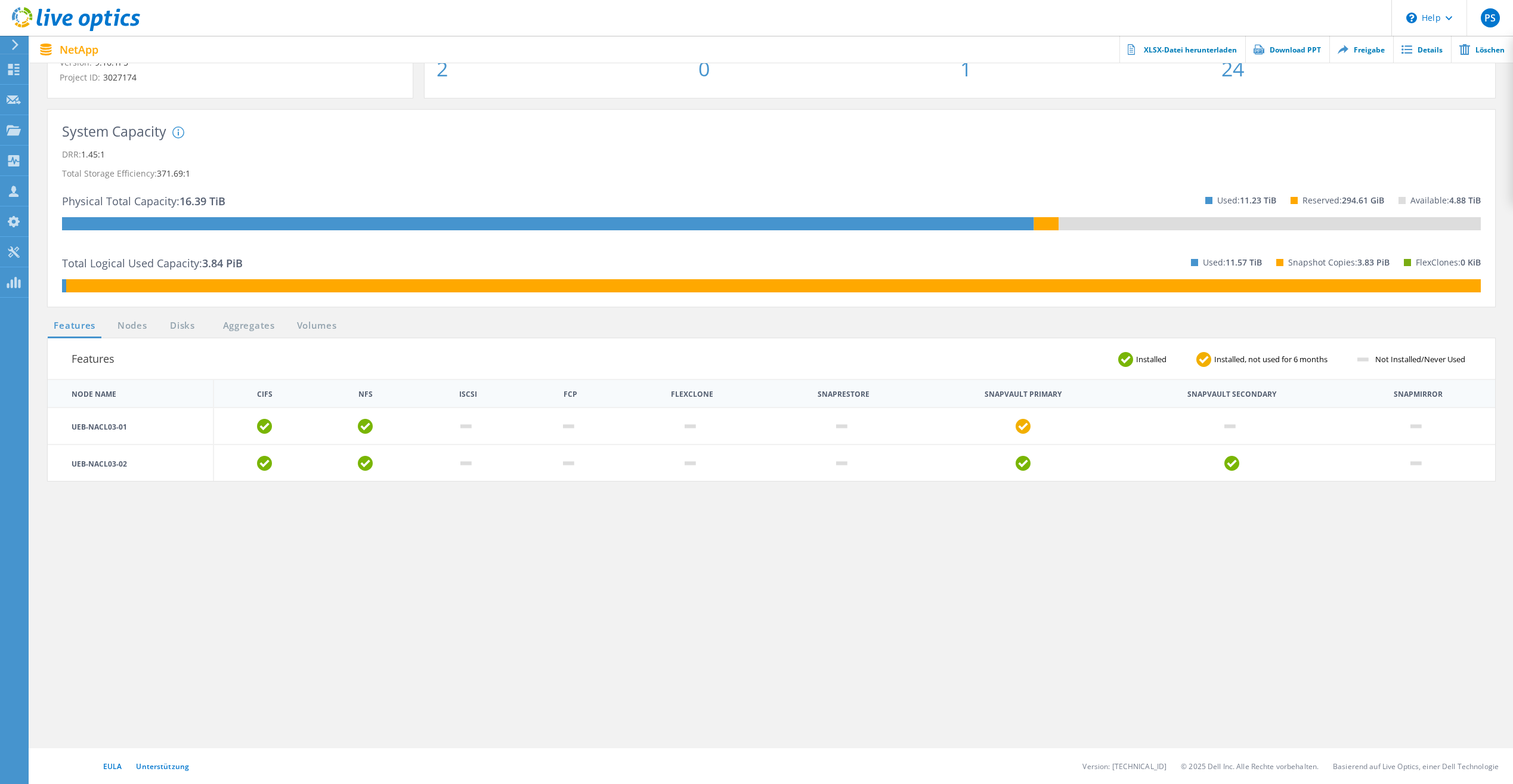
click at [124, 429] on td "UEB-NACL03-01" at bounding box center [131, 426] width 166 height 37
click at [328, 324] on link "Volumes" at bounding box center [317, 326] width 52 height 15
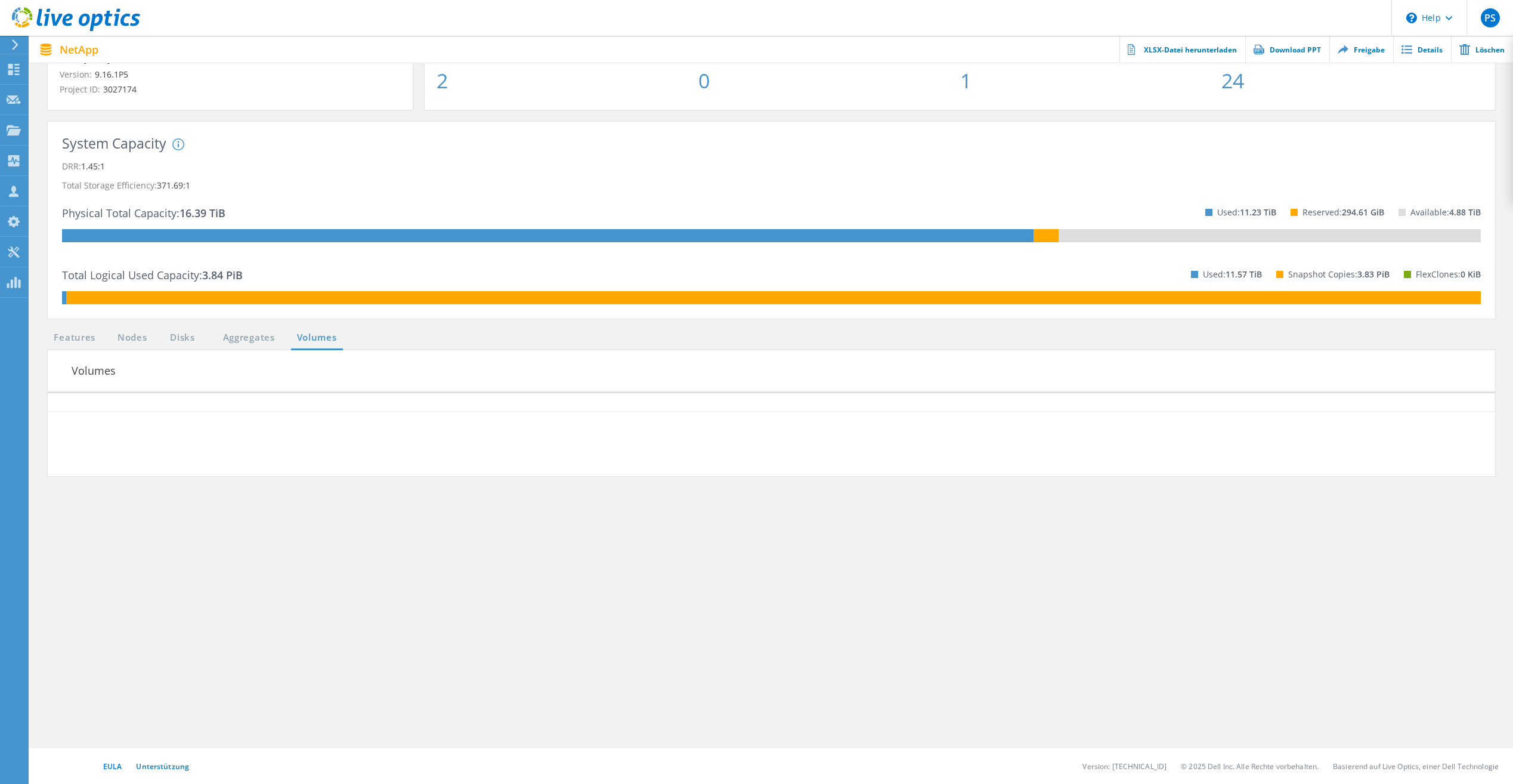
scroll to position [155, 0]
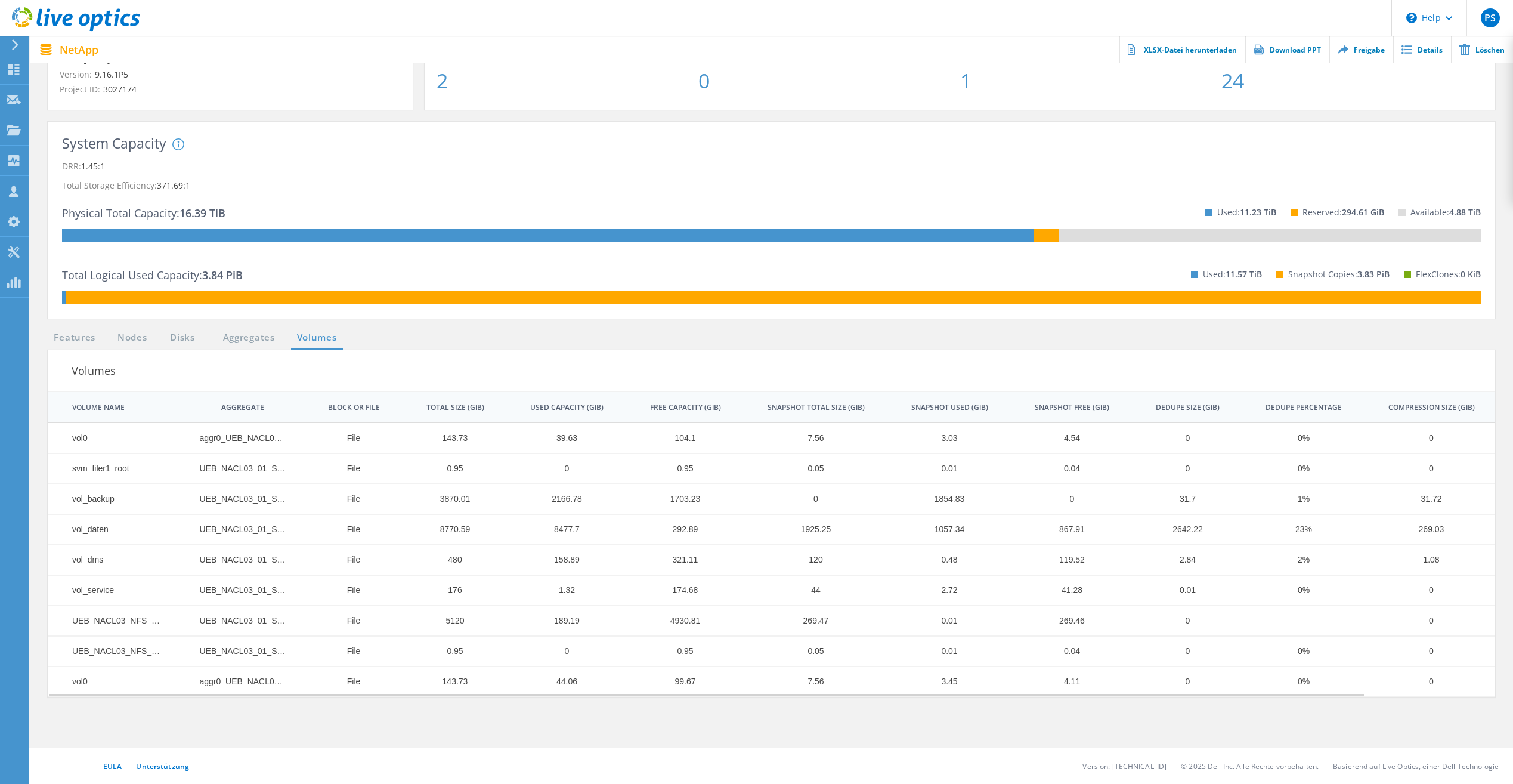
click at [568, 500] on td "2166.78" at bounding box center [560, 499] width 120 height 30
drag, startPoint x: 568, startPoint y: 500, endPoint x: 566, endPoint y: 528, distance: 28.1
click at [566, 528] on td "8477.7" at bounding box center [560, 529] width 120 height 30
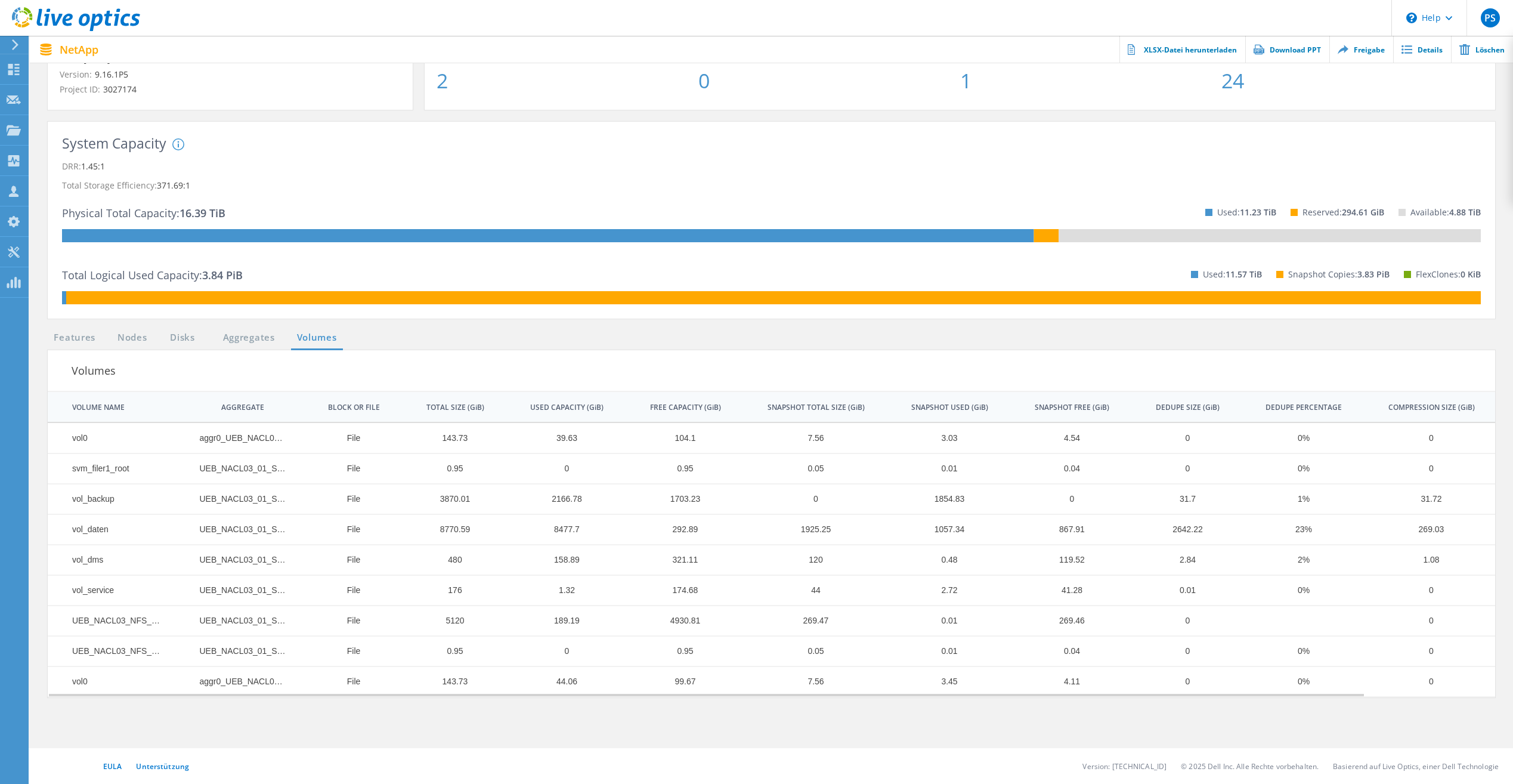
drag, startPoint x: 566, startPoint y: 528, endPoint x: 558, endPoint y: 494, distance: 34.9
click at [558, 494] on td "2166.78" at bounding box center [560, 499] width 120 height 30
click at [817, 528] on td "1925.25" at bounding box center [810, 529] width 144 height 30
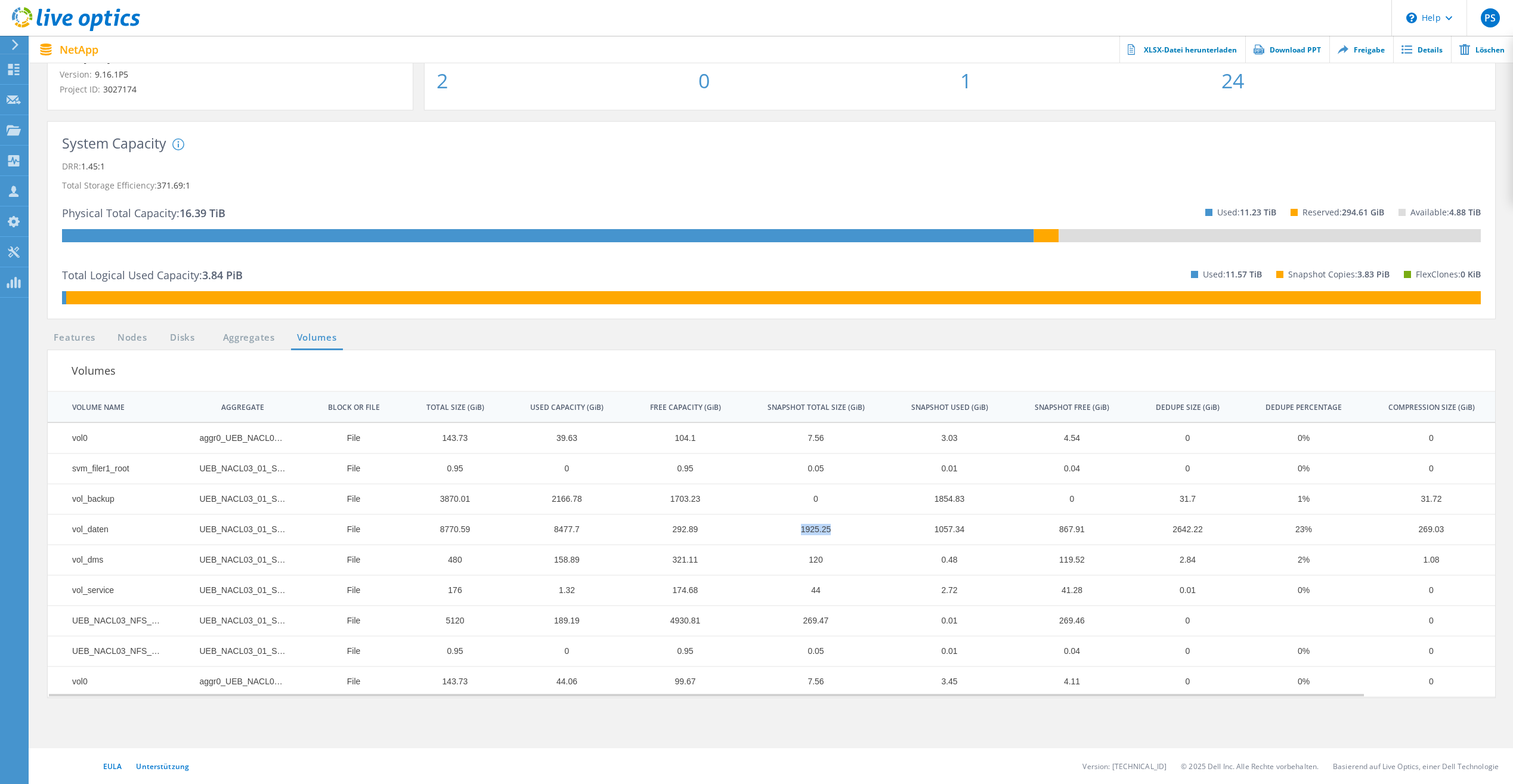
click at [815, 528] on td "1925.25" at bounding box center [810, 529] width 144 height 30
click at [573, 498] on td "2166.78" at bounding box center [560, 499] width 120 height 30
drag, startPoint x: 573, startPoint y: 498, endPoint x: 567, endPoint y: 531, distance: 33.5
click at [567, 531] on td "8477.7" at bounding box center [560, 529] width 120 height 30
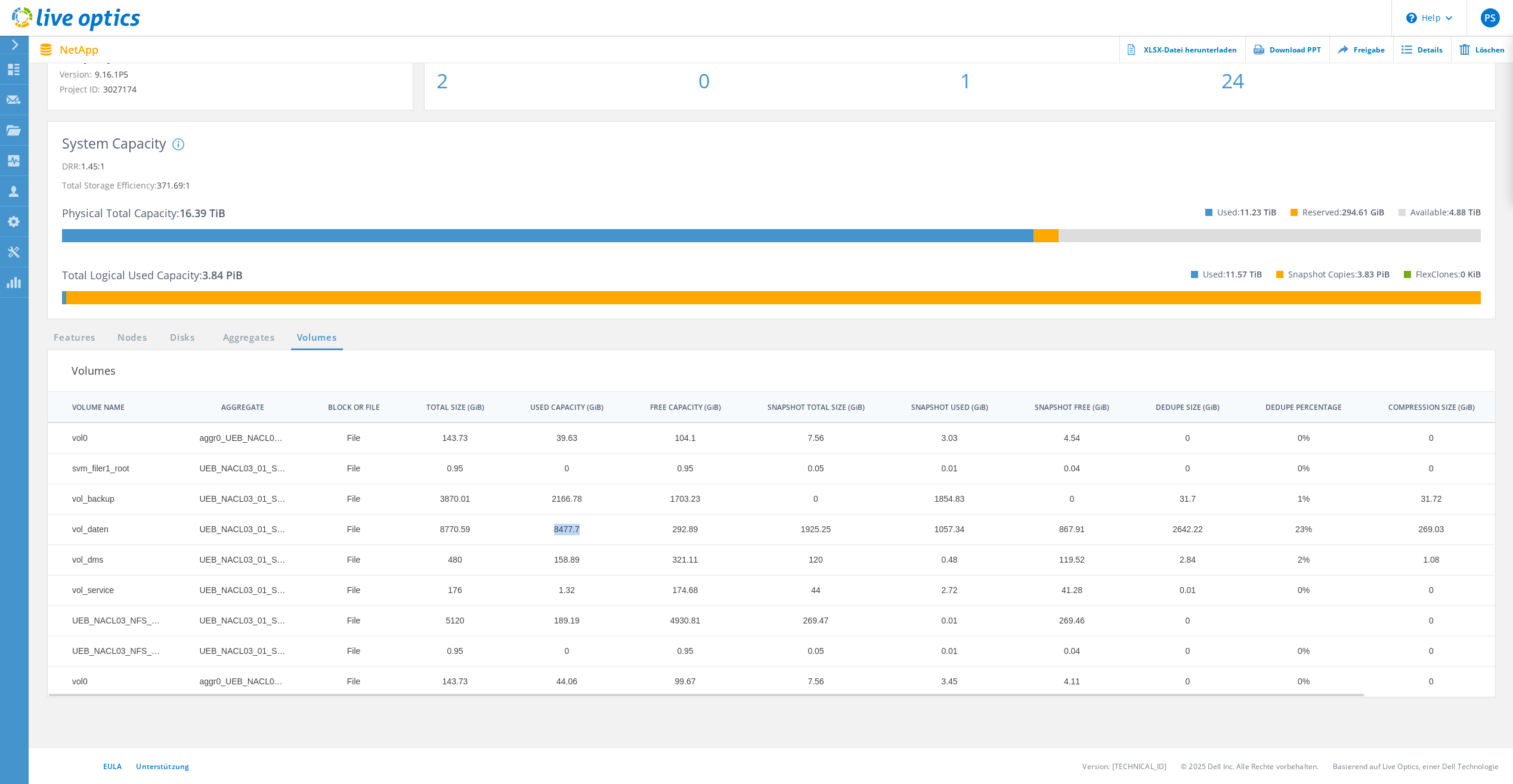
click at [567, 531] on td "8477.7" at bounding box center [560, 529] width 120 height 30
click at [1142, 691] on td "0" at bounding box center [1181, 681] width 110 height 30
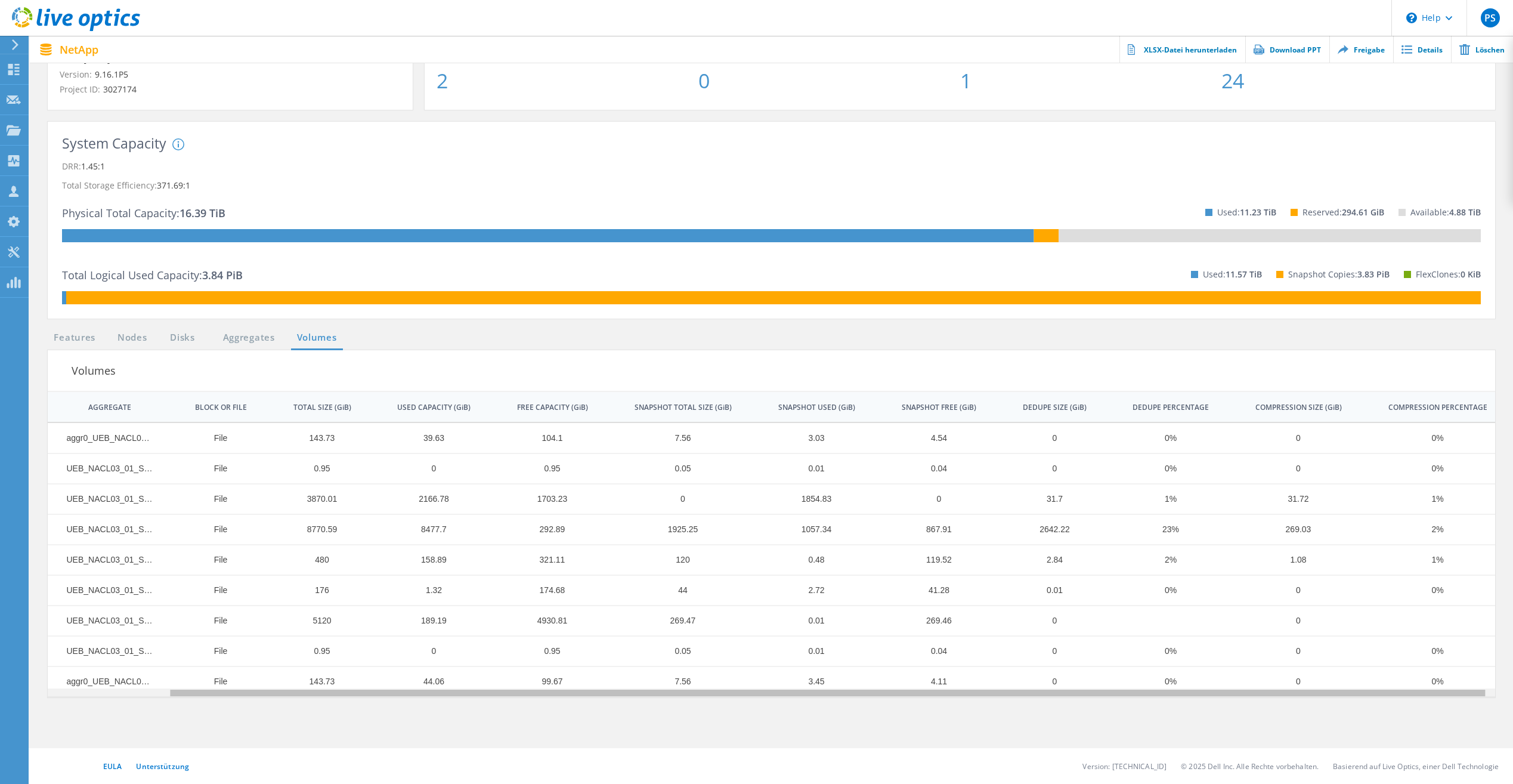
scroll to position [0, 131]
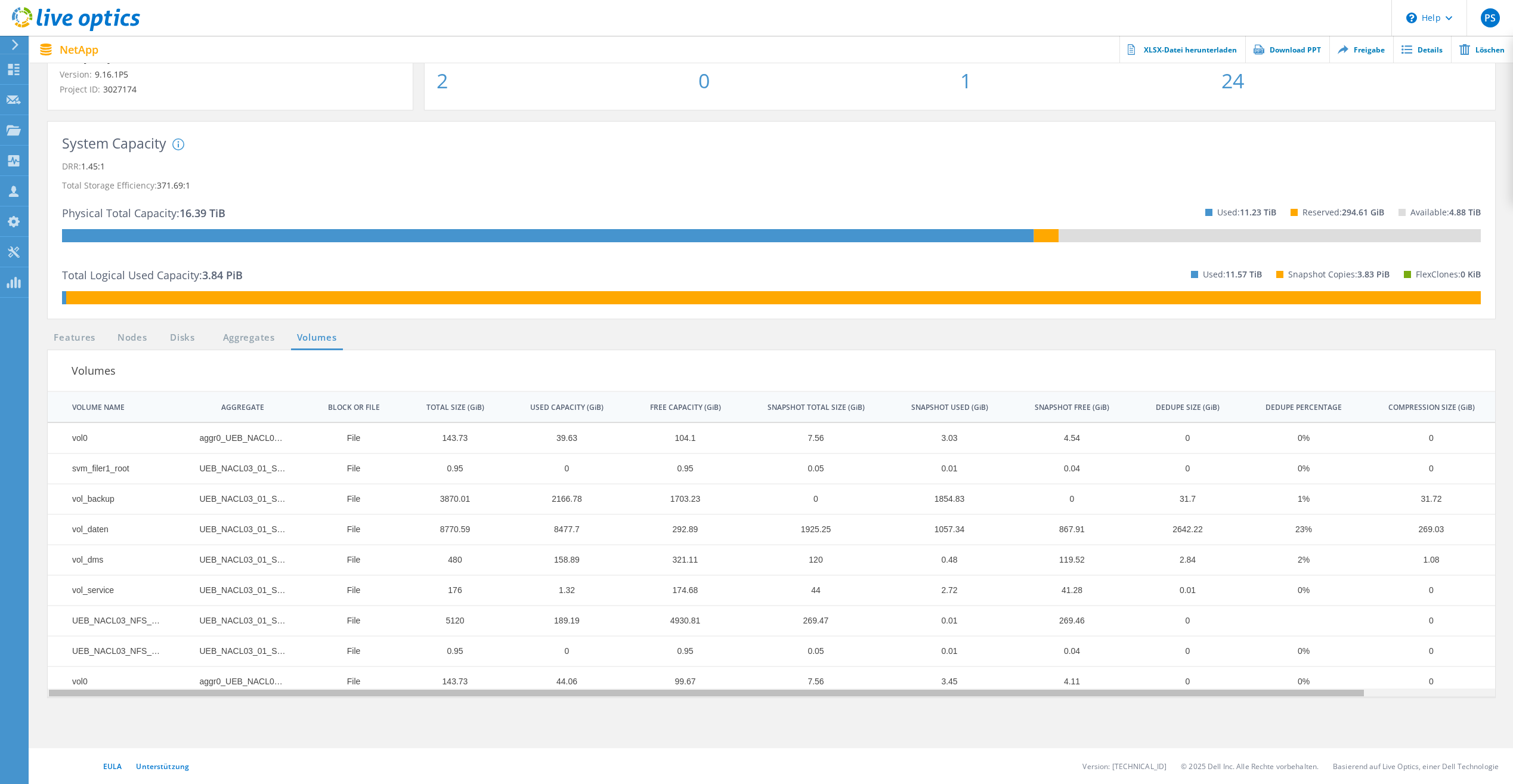
drag, startPoint x: 1139, startPoint y: 695, endPoint x: 1112, endPoint y: 687, distance: 28.2
click at [1112, 687] on body "\n Help Explore Helpful Articles Contact Support PS Vertriebspartner Peter Stef…" at bounding box center [756, 330] width 1513 height 905
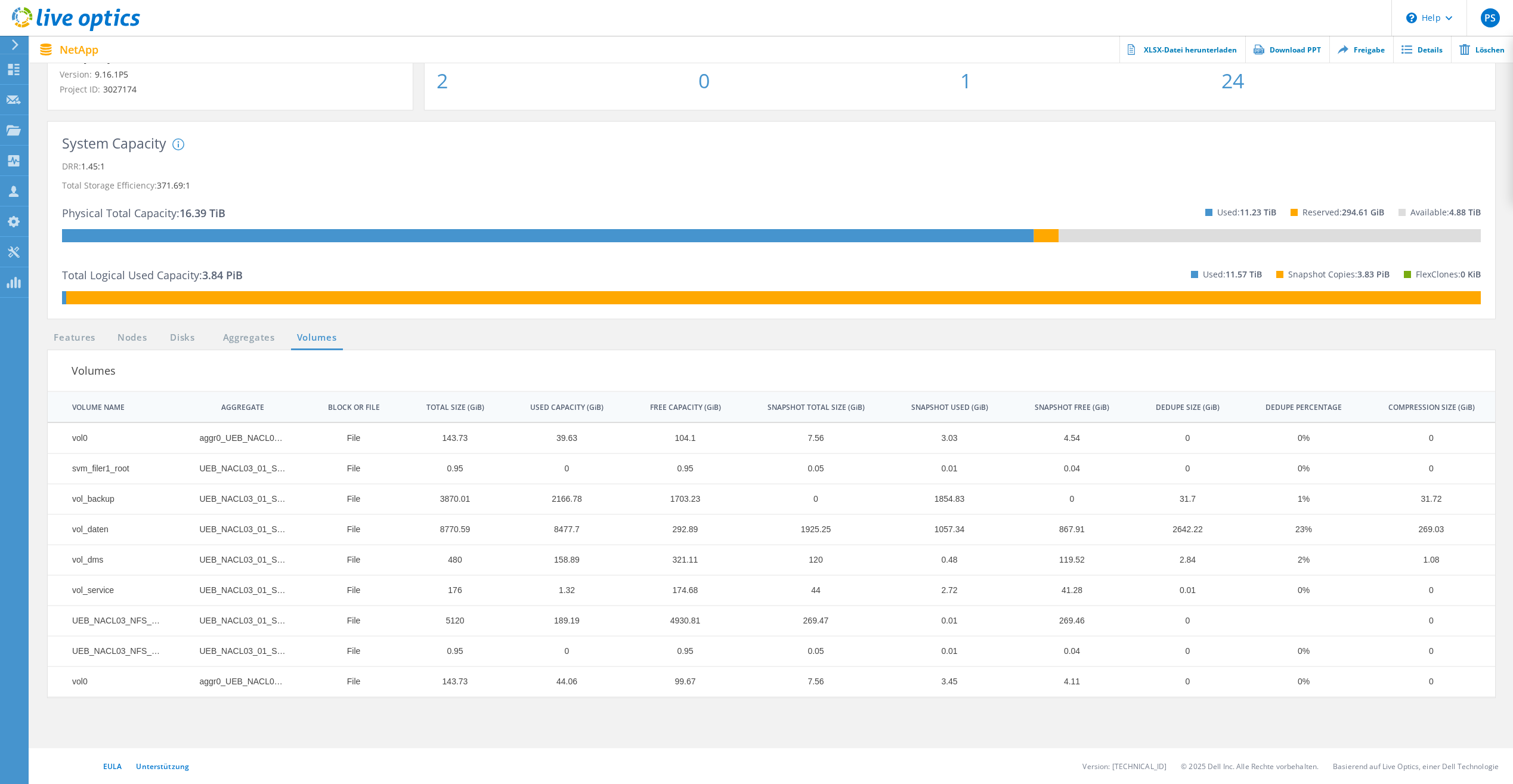
click at [631, 29] on header "\n Help Explore Helpful Articles Contact Support PS Vertriebspartner Peter Stef…" at bounding box center [756, 17] width 1513 height 36
click at [565, 501] on td "2166.78" at bounding box center [560, 499] width 120 height 30
drag, startPoint x: 565, startPoint y: 501, endPoint x: 583, endPoint y: 521, distance: 26.9
click at [583, 521] on td "8477.7" at bounding box center [560, 529] width 120 height 30
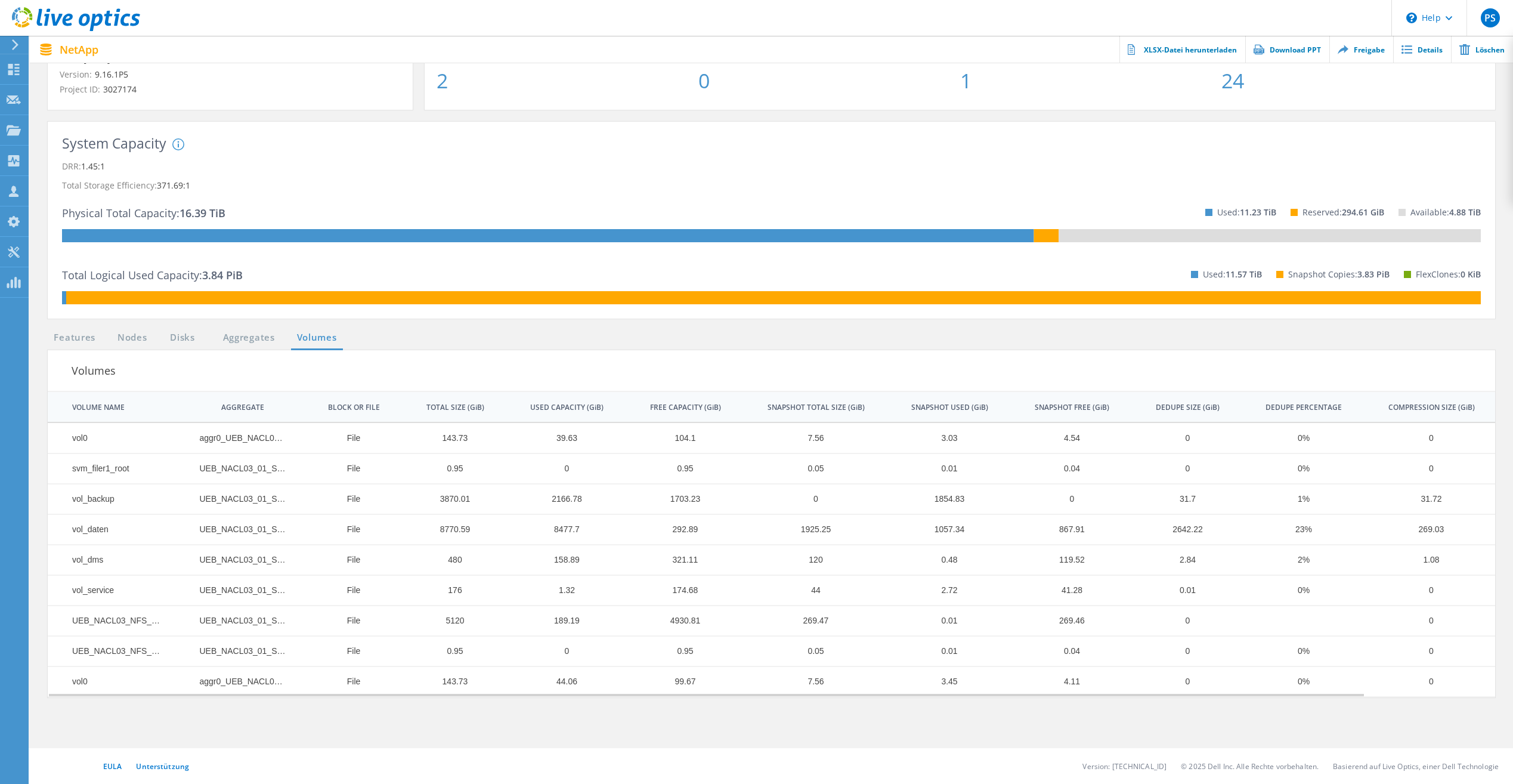
drag, startPoint x: 67, startPoint y: 401, endPoint x: 1140, endPoint y: 543, distance: 1082.4
click at [1126, 544] on div "VOLUME NAME AGGREGATE BLOCK OR FILE TOTAL SIZE (GiB) USED CAPACITY (GiB) FREE C…" at bounding box center [771, 544] width 1448 height 305
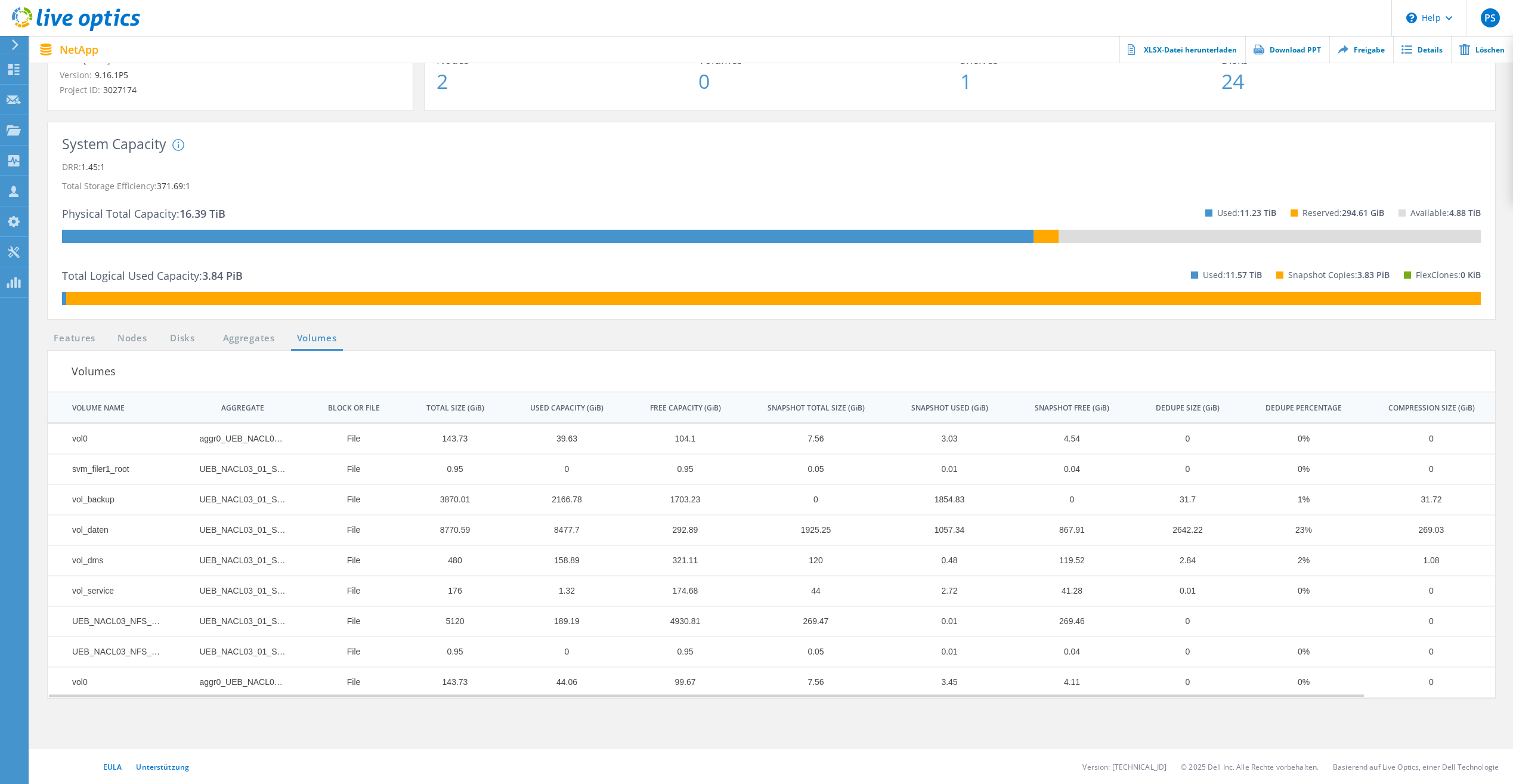
scroll to position [155, 0]
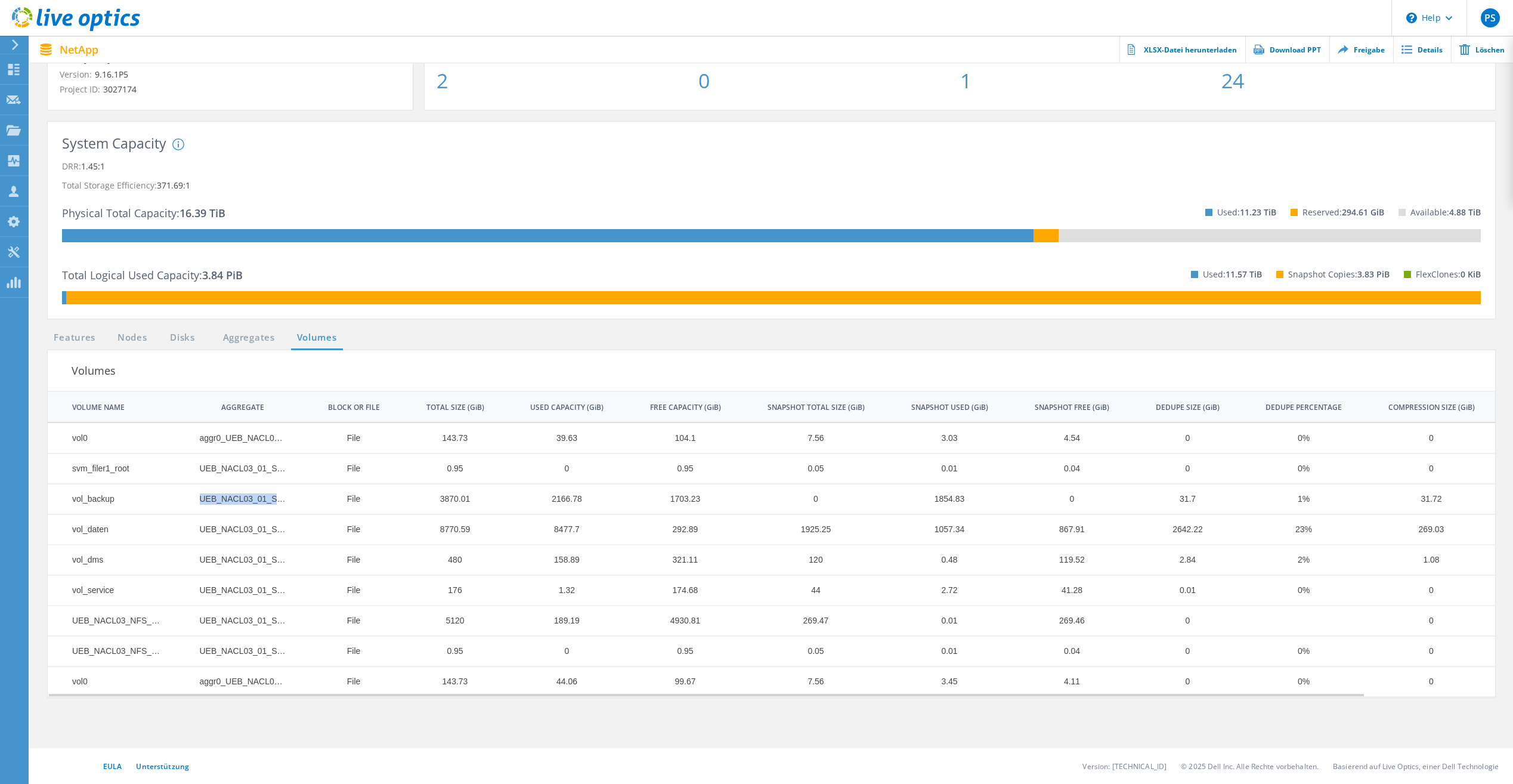
drag, startPoint x: 243, startPoint y: 502, endPoint x: 306, endPoint y: 502, distance: 63.0
click at [338, 513] on tr "vol_backup UEB_NACL03_01_SSD_1 File 3870.01 2166.78 1703.23 0 1854.83 0 31.7 1%…" at bounding box center [842, 499] width 1589 height 30
click at [80, 442] on td "vol0" at bounding box center [111, 437] width 127 height 30
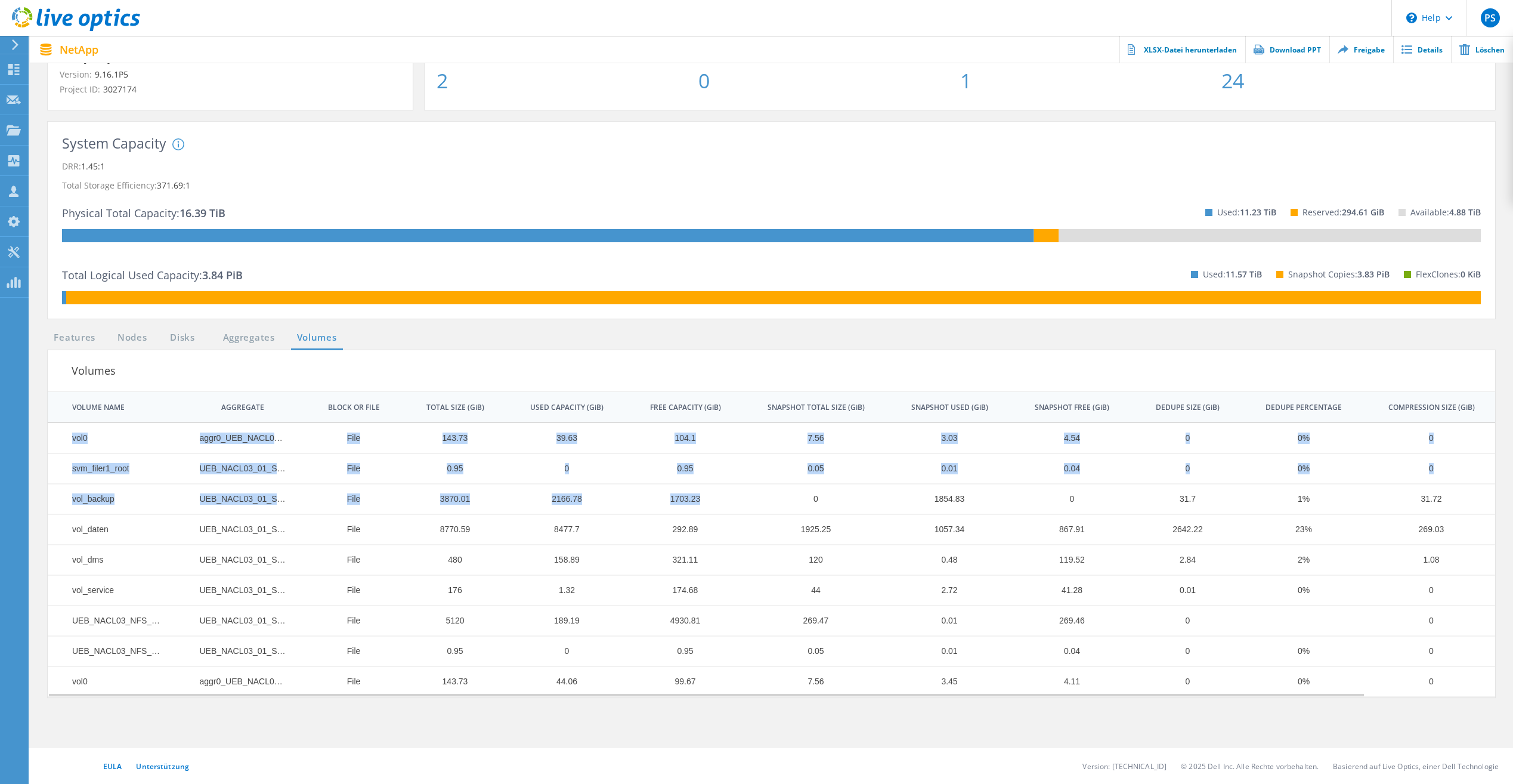
drag, startPoint x: 73, startPoint y: 439, endPoint x: 734, endPoint y: 506, distance: 664.4
click at [734, 506] on tbody "vol0 aggr0_UEB_NACL03_01 File 143.73 39.63 104.1 7.56 3.03 4.54 0 0% 0 0% svm_f…" at bounding box center [842, 559] width 1589 height 273
drag, startPoint x: 730, startPoint y: 504, endPoint x: 167, endPoint y: 422, distance: 568.9
click at [226, 418] on td "AGGREGATE" at bounding box center [237, 407] width 123 height 29
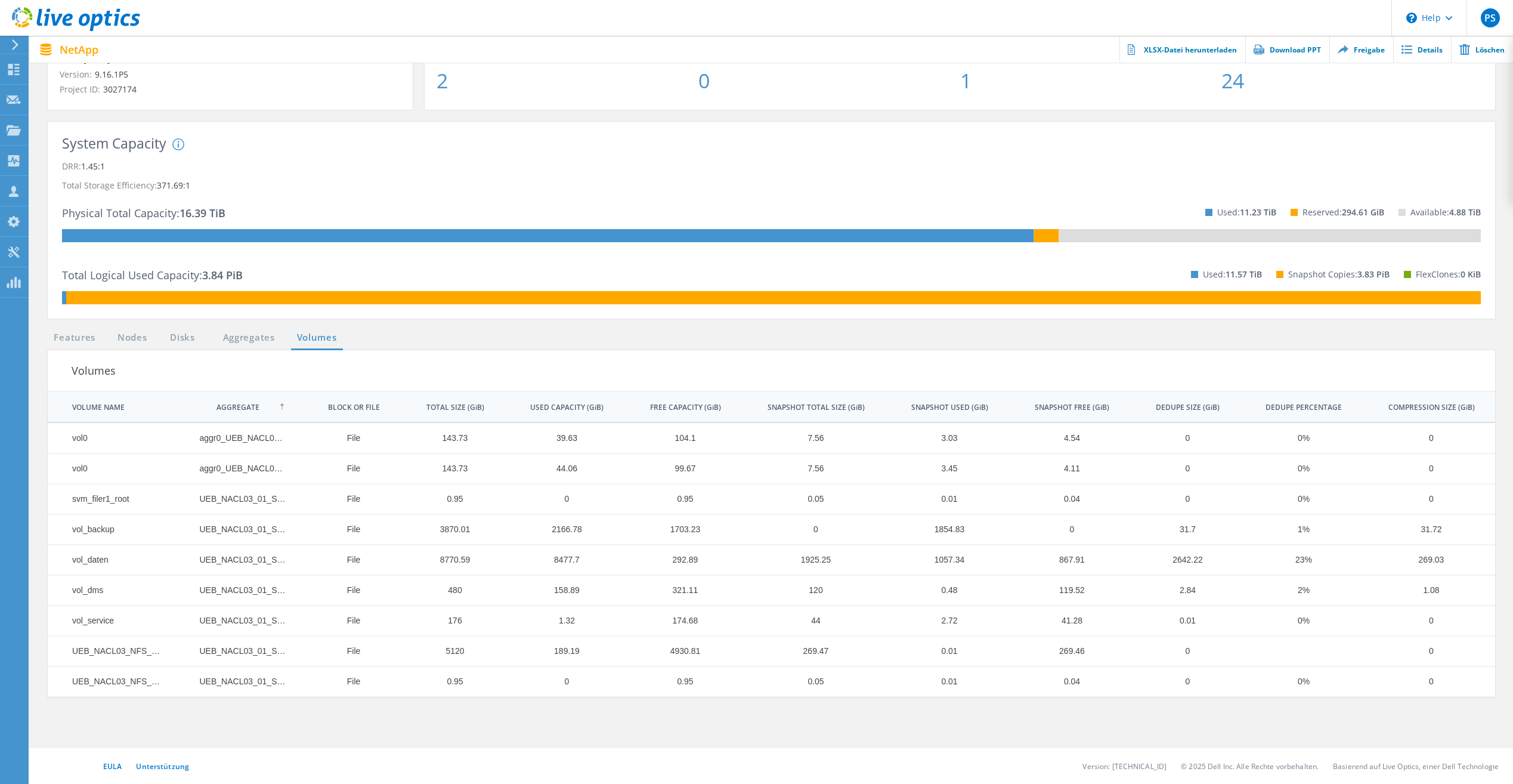
drag, startPoint x: 70, startPoint y: 409, endPoint x: 257, endPoint y: 408, distance: 187.0
click at [257, 408] on tr "VOLUME NAME AGGREGATE BLOCK OR FILE TOTAL SIZE (GiB) USED CAPACITY (GiB) FREE C…" at bounding box center [842, 407] width 1589 height 29
click at [125, 403] on td "VOLUME NAME" at bounding box center [111, 407] width 127 height 29
click at [124, 403] on div "VOLUME NAME" at bounding box center [98, 407] width 52 height 9
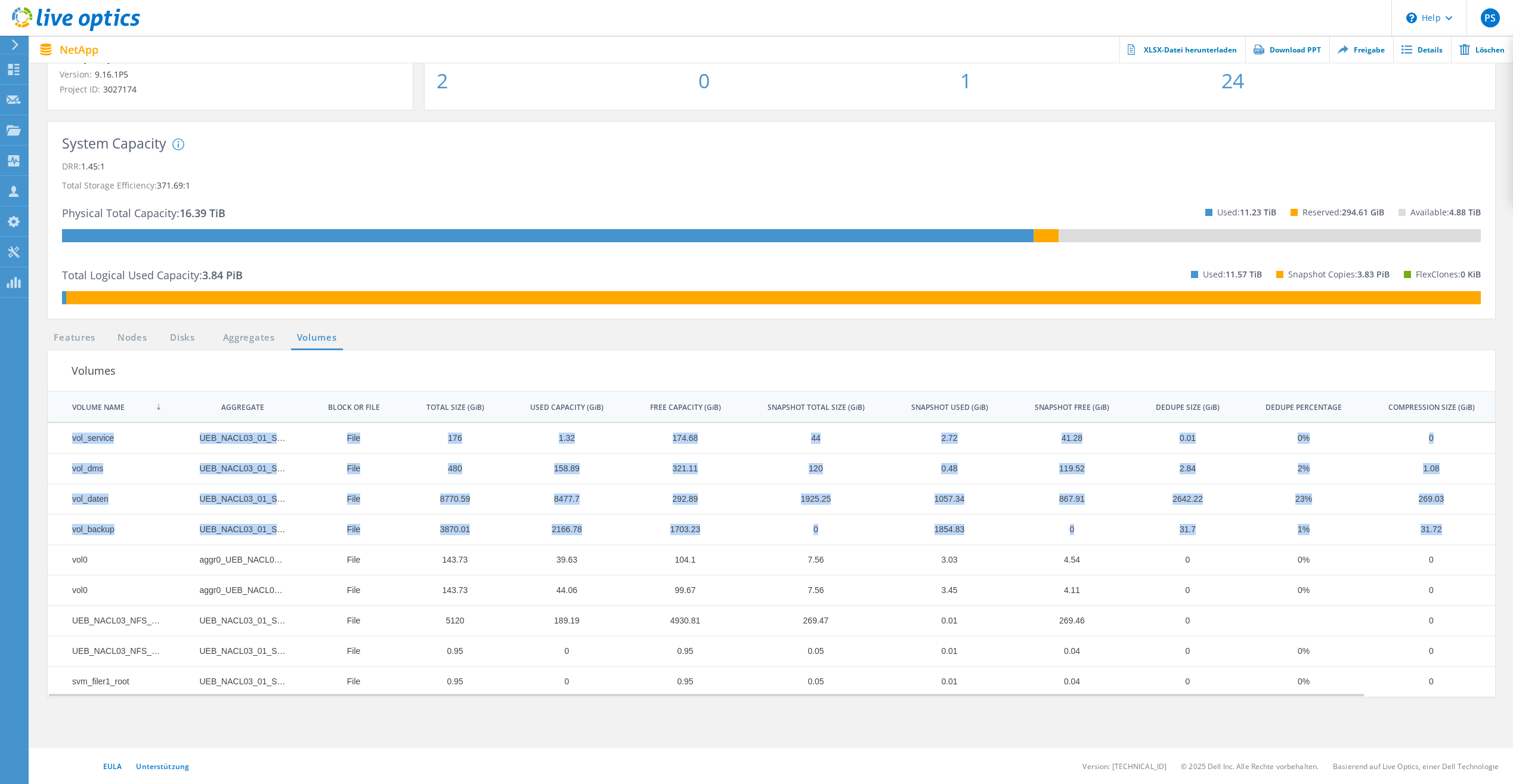
drag, startPoint x: 71, startPoint y: 432, endPoint x: 1461, endPoint y: 527, distance: 1393.2
click at [1461, 527] on tbody "vol_service UEB_NACL03_01_SSD_1 File 176 1.32 174.68 44 2.72 41.28 0.01 0% 0 0%…" at bounding box center [842, 559] width 1589 height 273
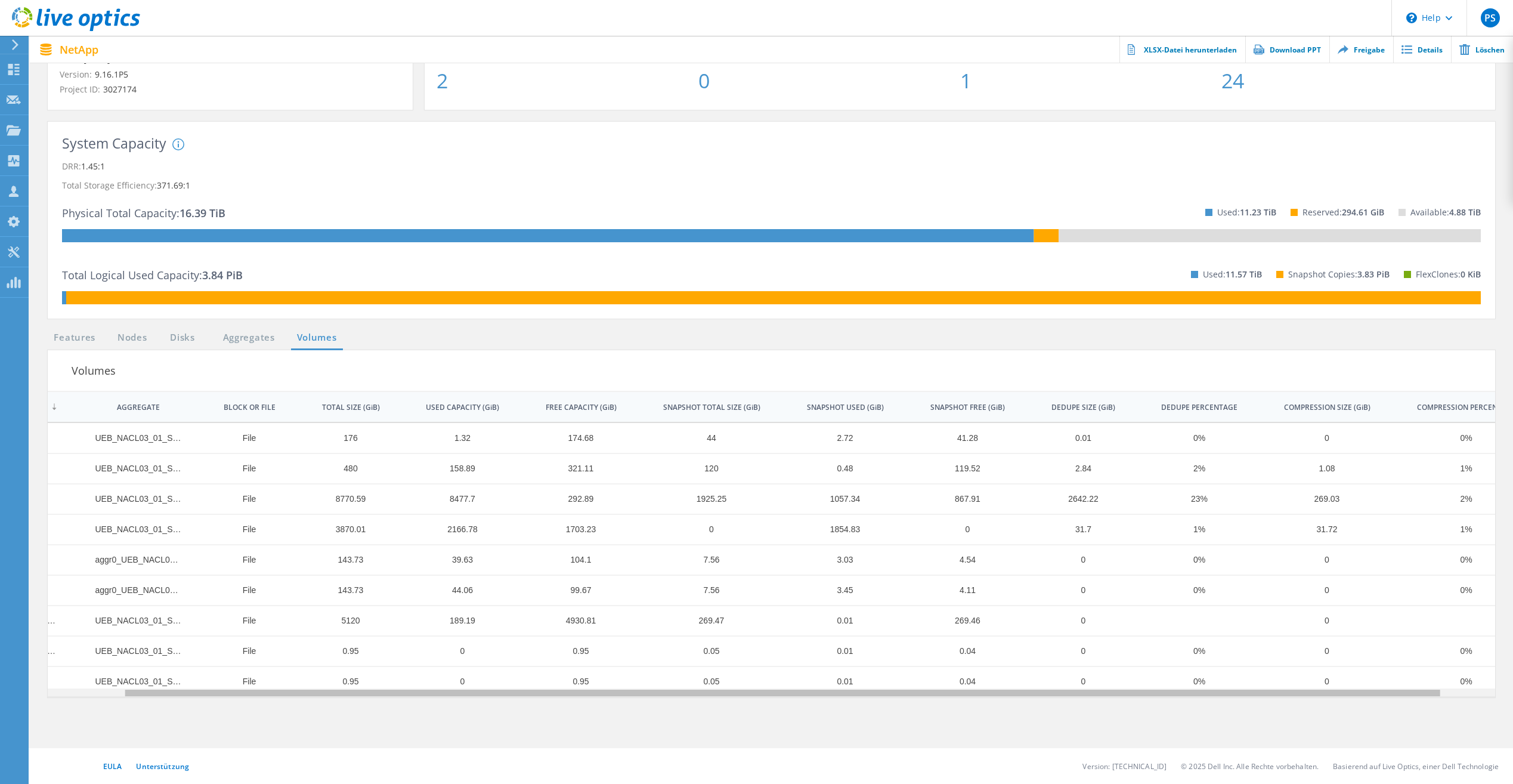
scroll to position [0, 120]
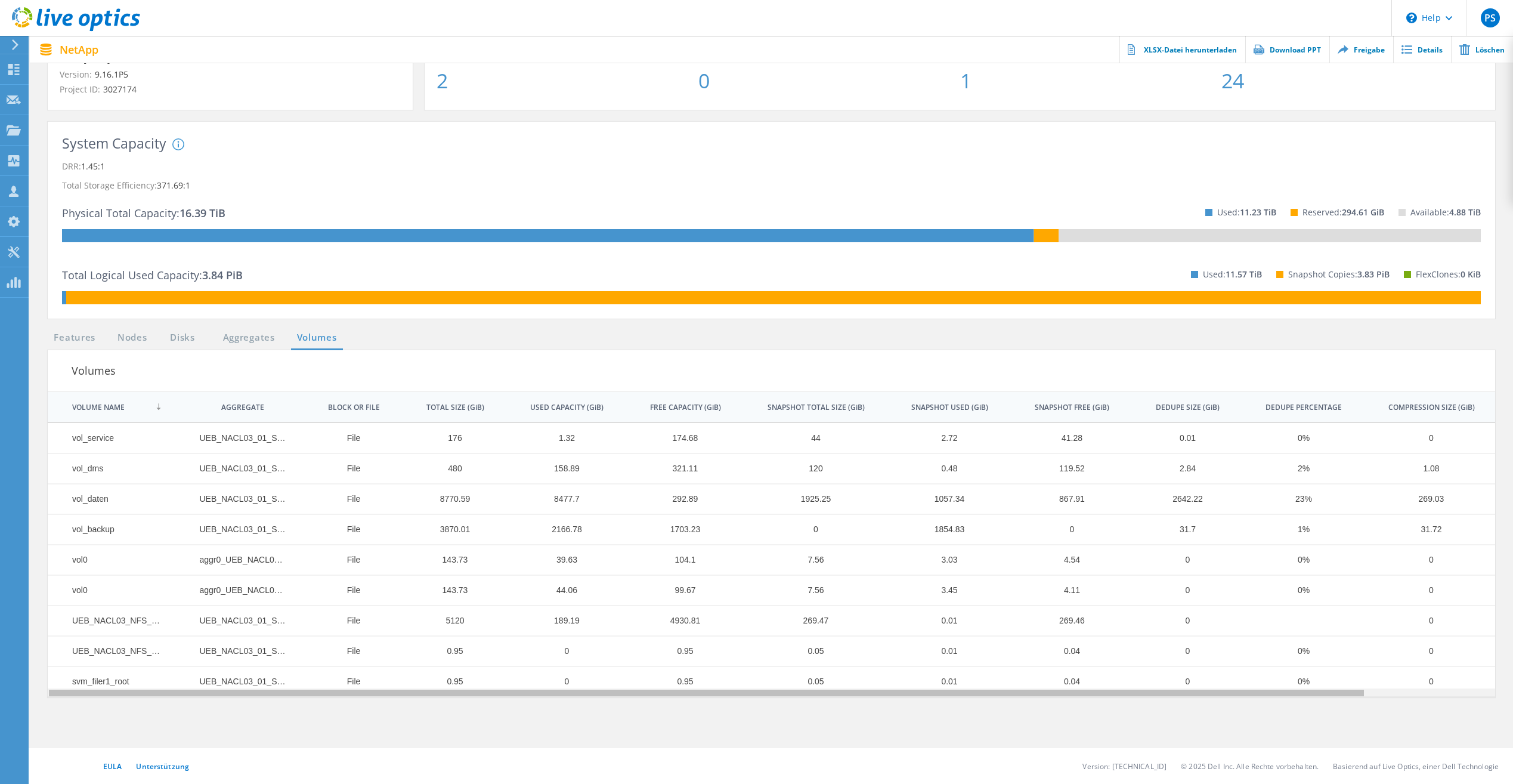
drag, startPoint x: 1348, startPoint y: 693, endPoint x: 1252, endPoint y: 694, distance: 96.0
click at [1250, 697] on body "\n Help Explore Helpful Articles Contact Support PS Vertriebspartner Peter Stef…" at bounding box center [756, 330] width 1513 height 905
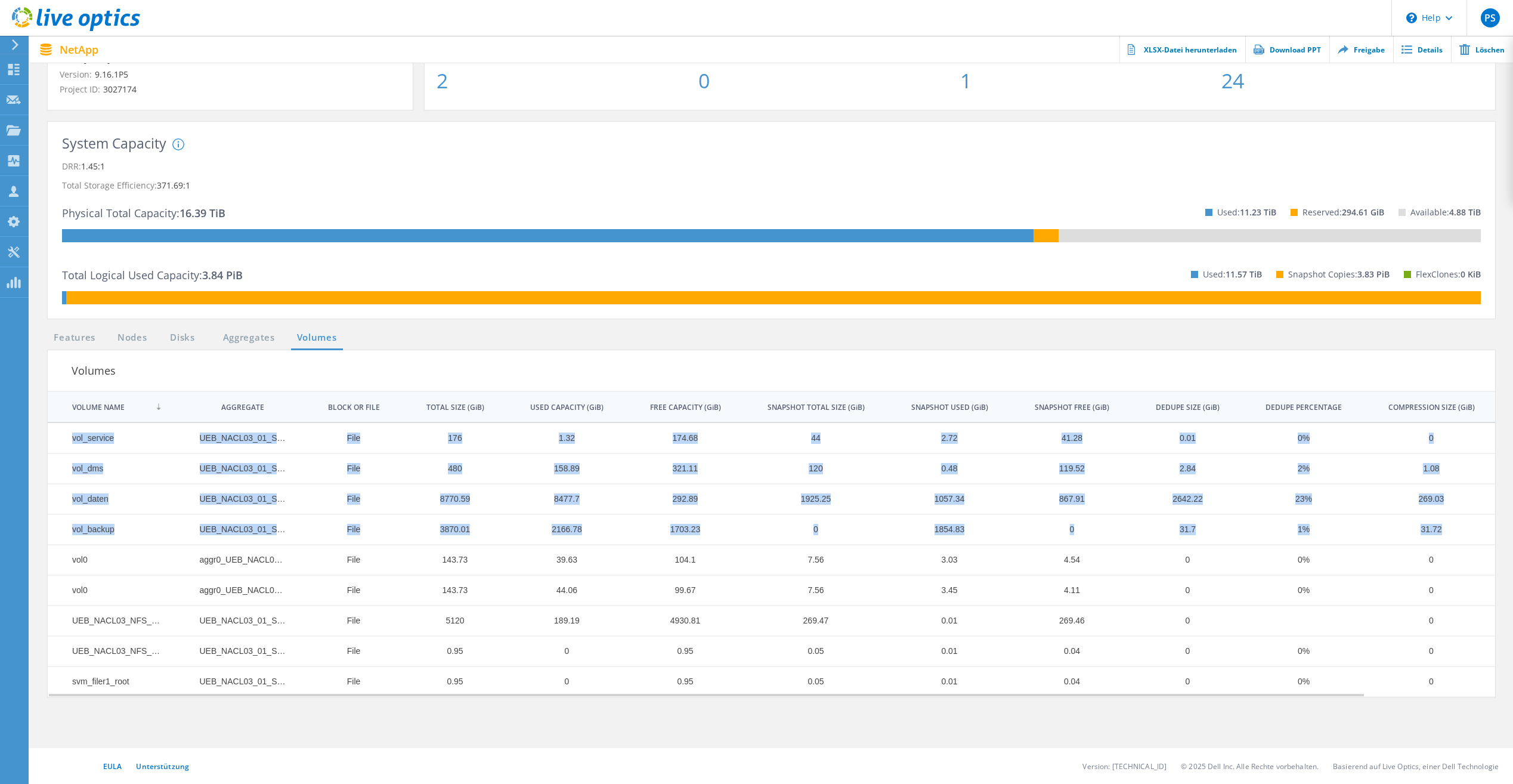
drag, startPoint x: 1455, startPoint y: 533, endPoint x: 64, endPoint y: 433, distance: 1394.6
click at [64, 433] on tbody "vol_service UEB_NACL03_01_SSD_1 File 176 1.32 174.68 44 2.72 41.28 0.01 0% 0 0%…" at bounding box center [842, 559] width 1589 height 273
copy tbody "vol_service UEB_NACL03_01_SSD_1 File 176 1.32 174.68 44 2.72 41.28 0.01 0% 0 0%…"
click at [43, 368] on lo-volumes-grid "Volumes | 1 of 1 | VOLUME NAME AGGREGATE BLOCK OR FILE TOTAL SIZE (GiB) USED CA…" at bounding box center [771, 523] width 1460 height 347
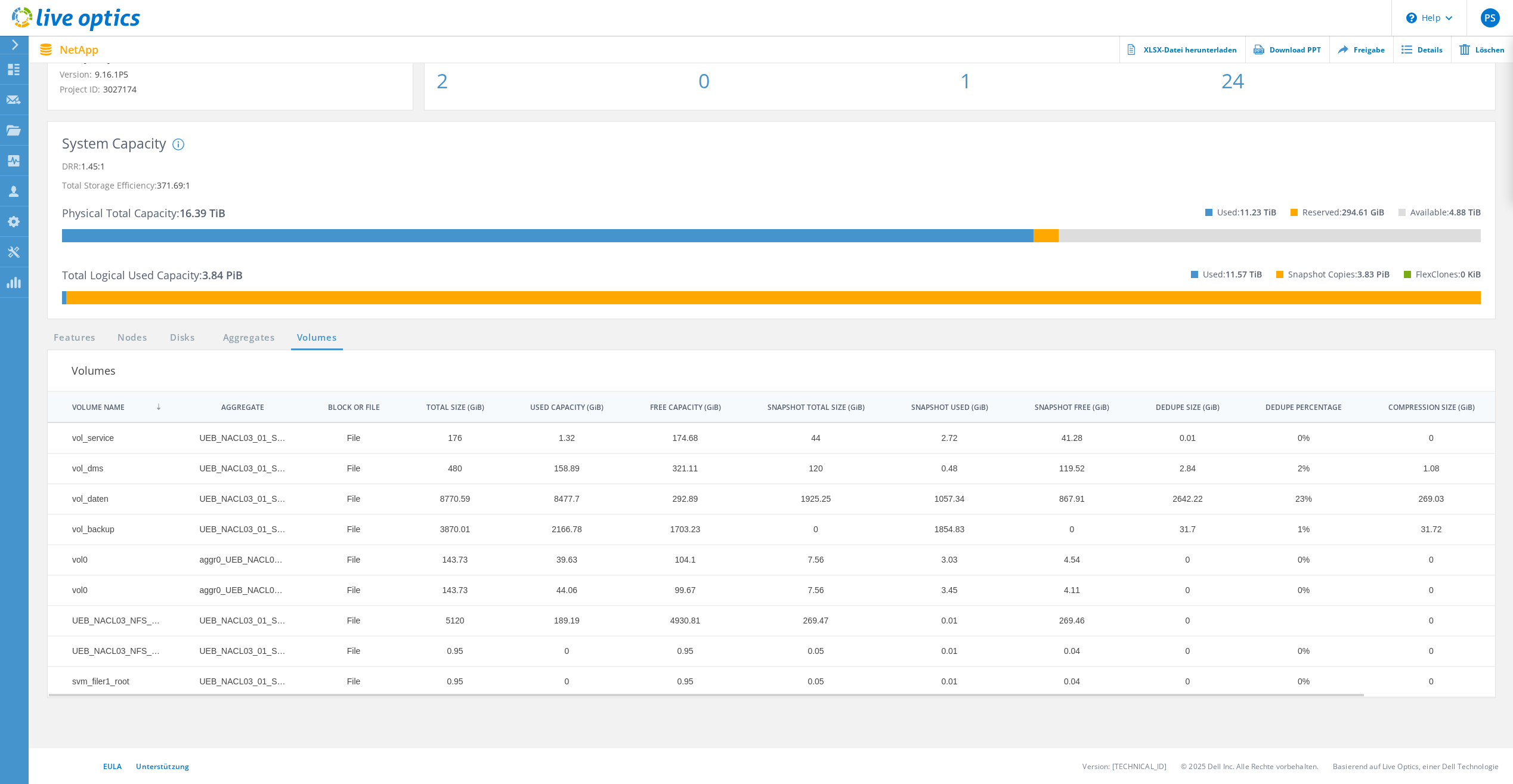
click at [569, 498] on td "8477.7" at bounding box center [560, 499] width 120 height 30
click at [567, 439] on td "1.32" at bounding box center [560, 437] width 120 height 30
click at [129, 323] on div "System Capacity System DRR represents DRR w/o SnapShots and FlexClones for newe…" at bounding box center [771, 225] width 1472 height 209
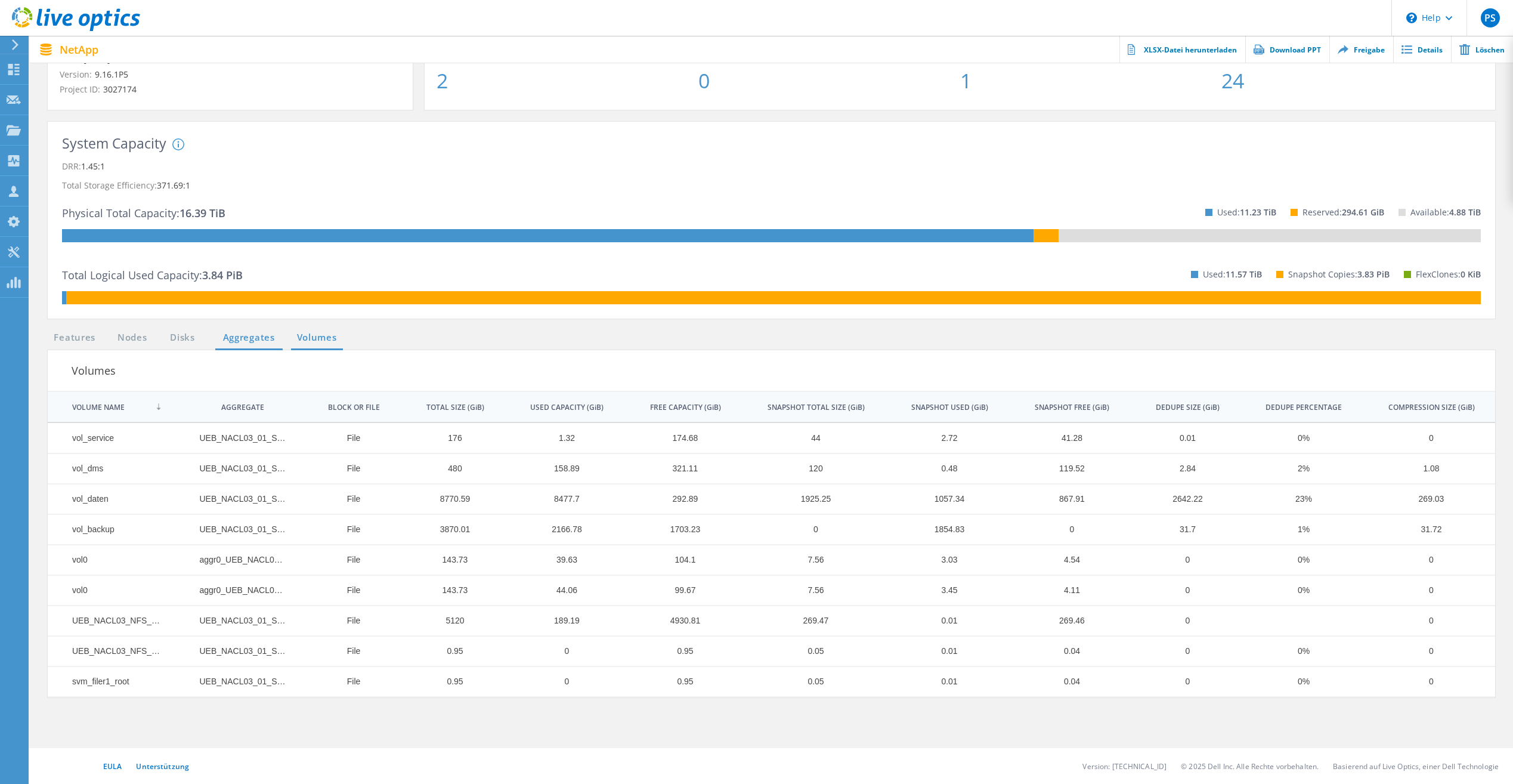
click at [233, 338] on link "Aggregates" at bounding box center [248, 338] width 67 height 15
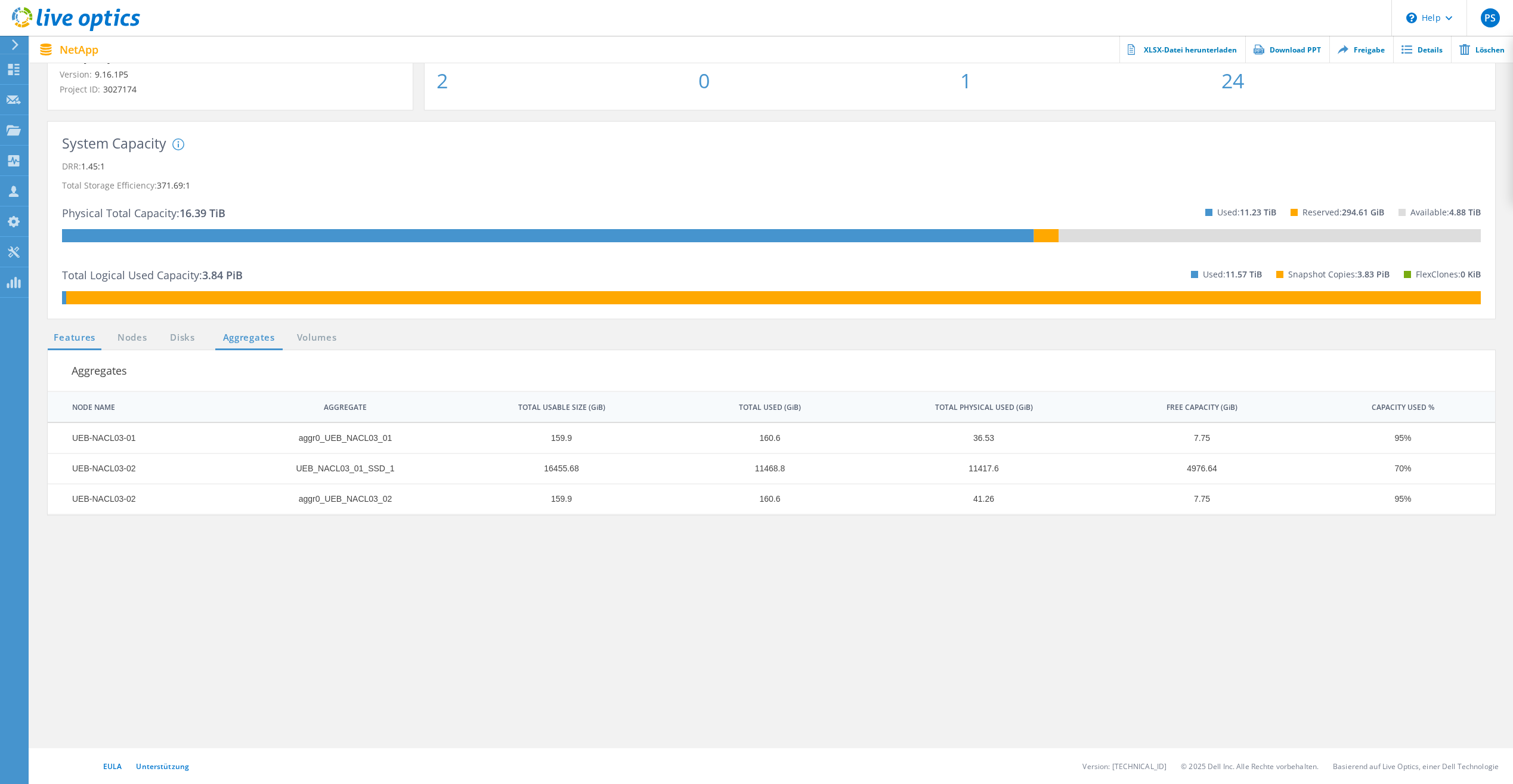
click at [67, 340] on link "Features" at bounding box center [75, 338] width 53 height 15
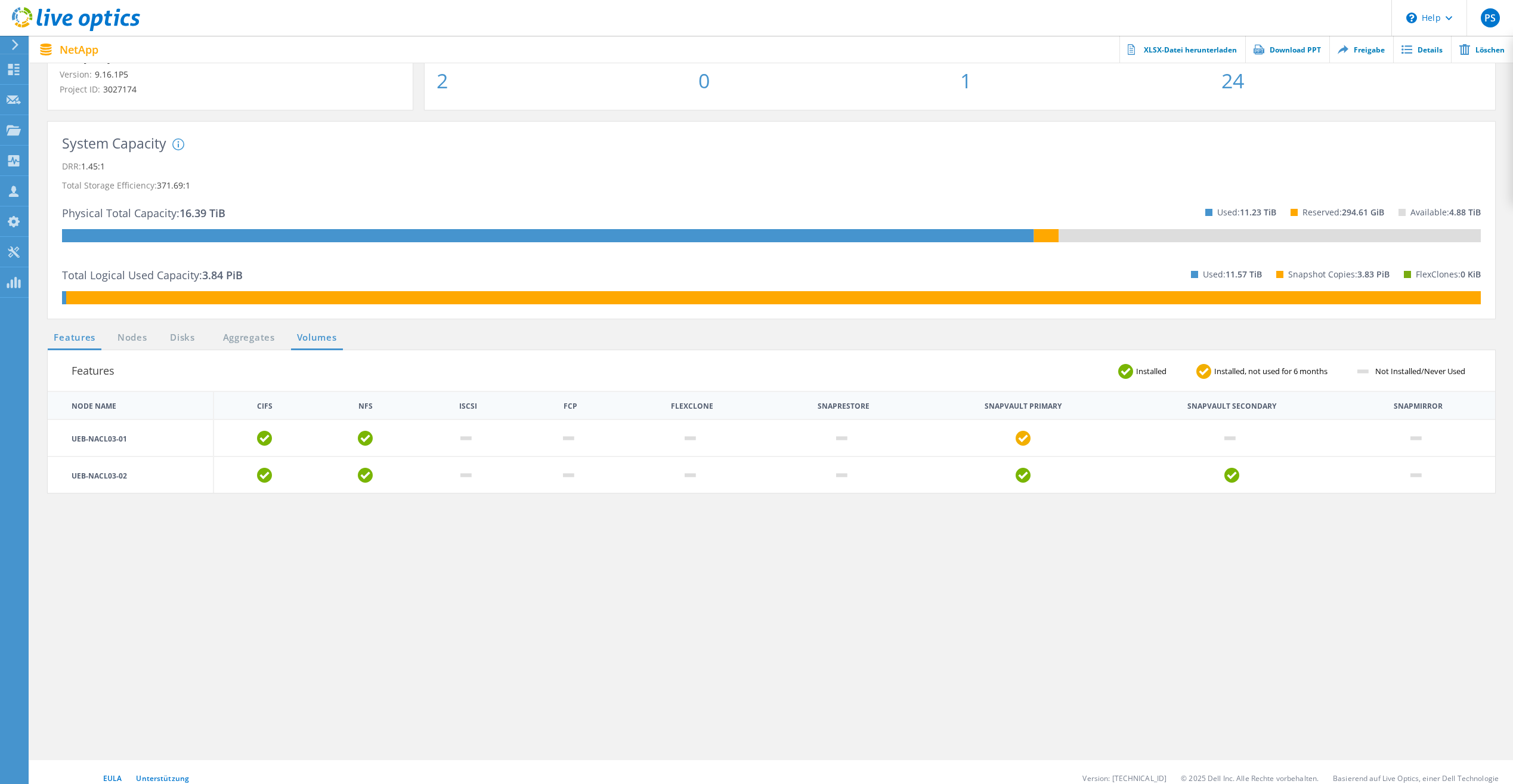
click at [297, 336] on link "Volumes" at bounding box center [317, 338] width 52 height 15
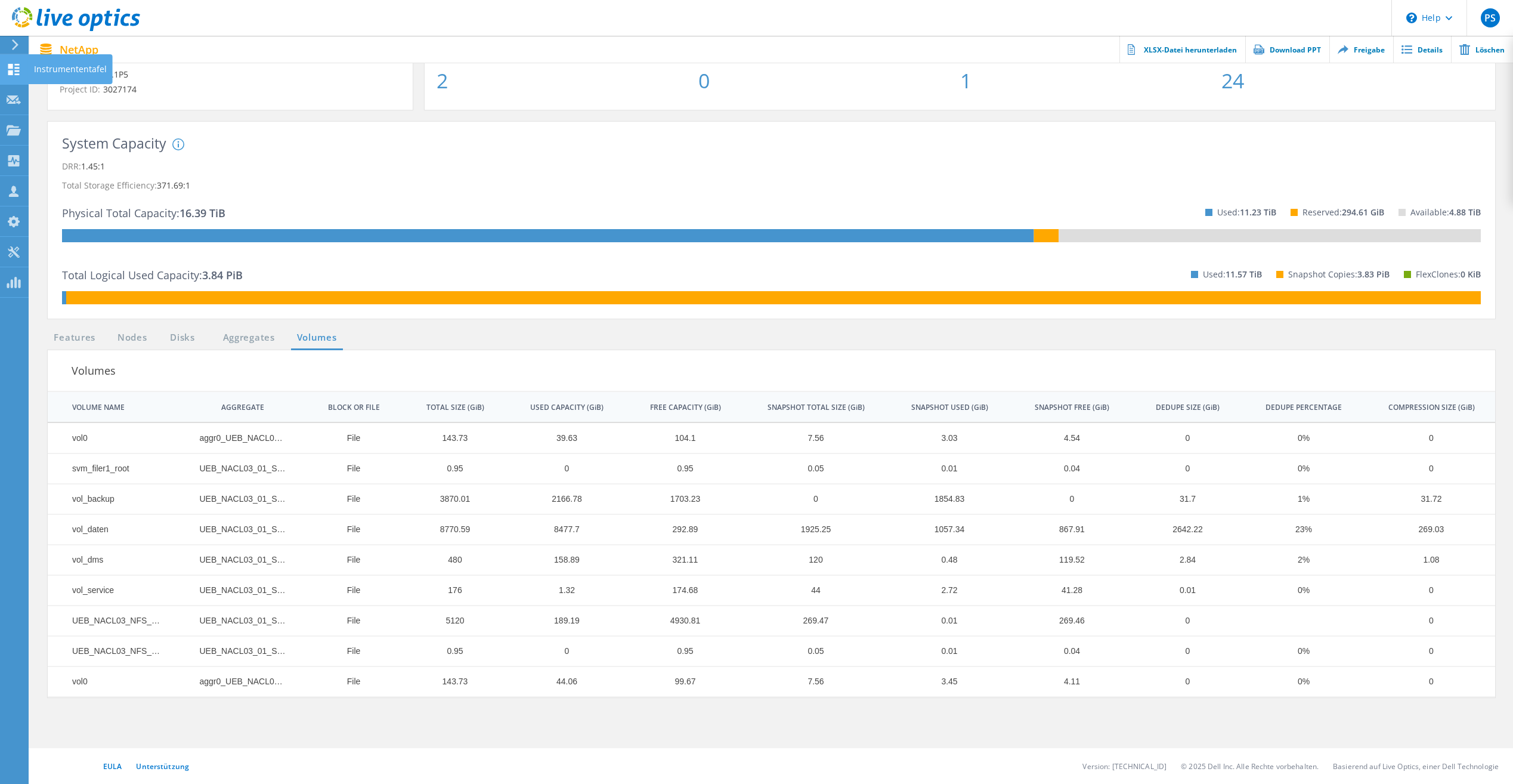
click at [15, 72] on use at bounding box center [14, 69] width 11 height 11
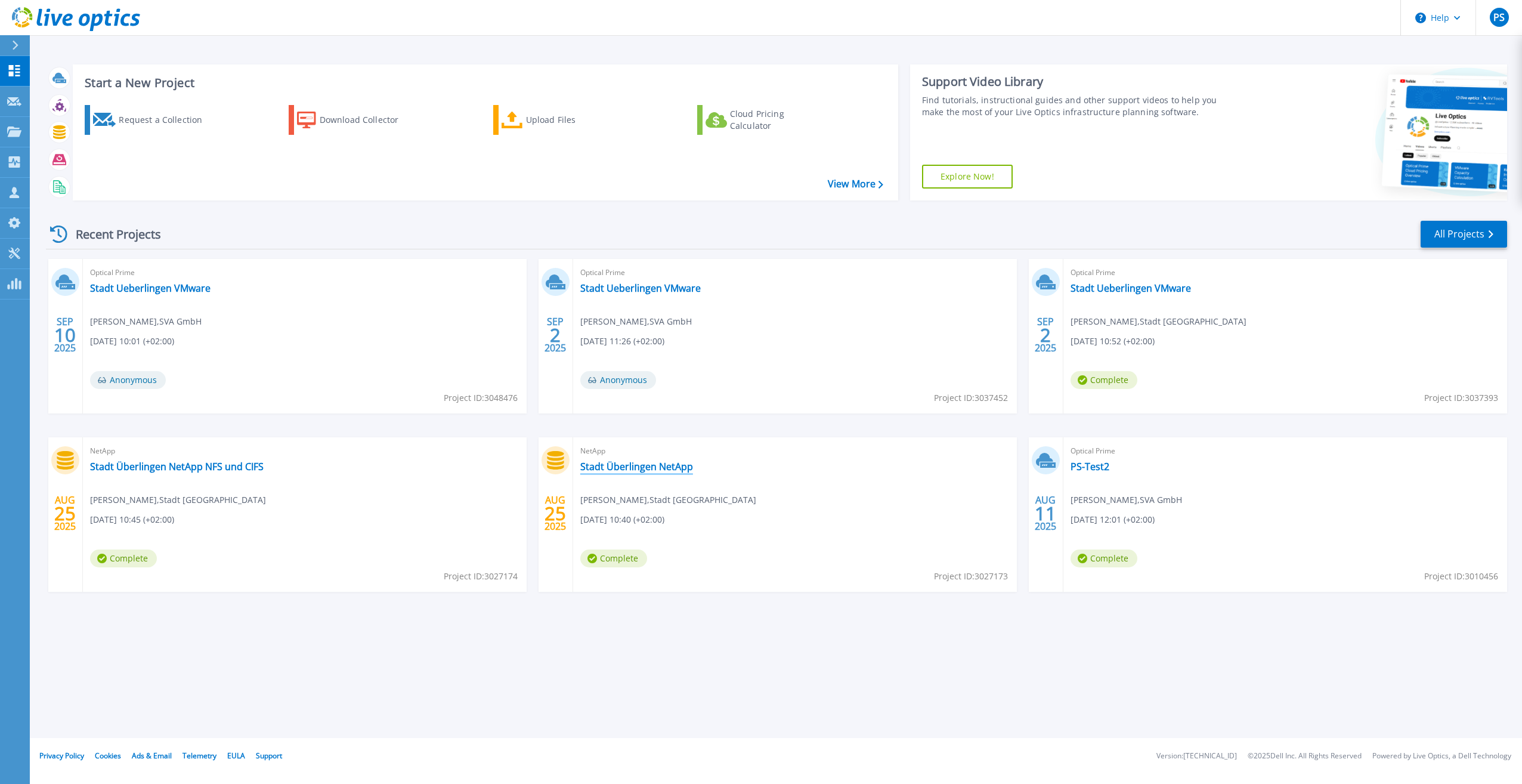
click at [611, 466] on link "Stadt Überlingen NetApp" at bounding box center [637, 466] width 112 height 12
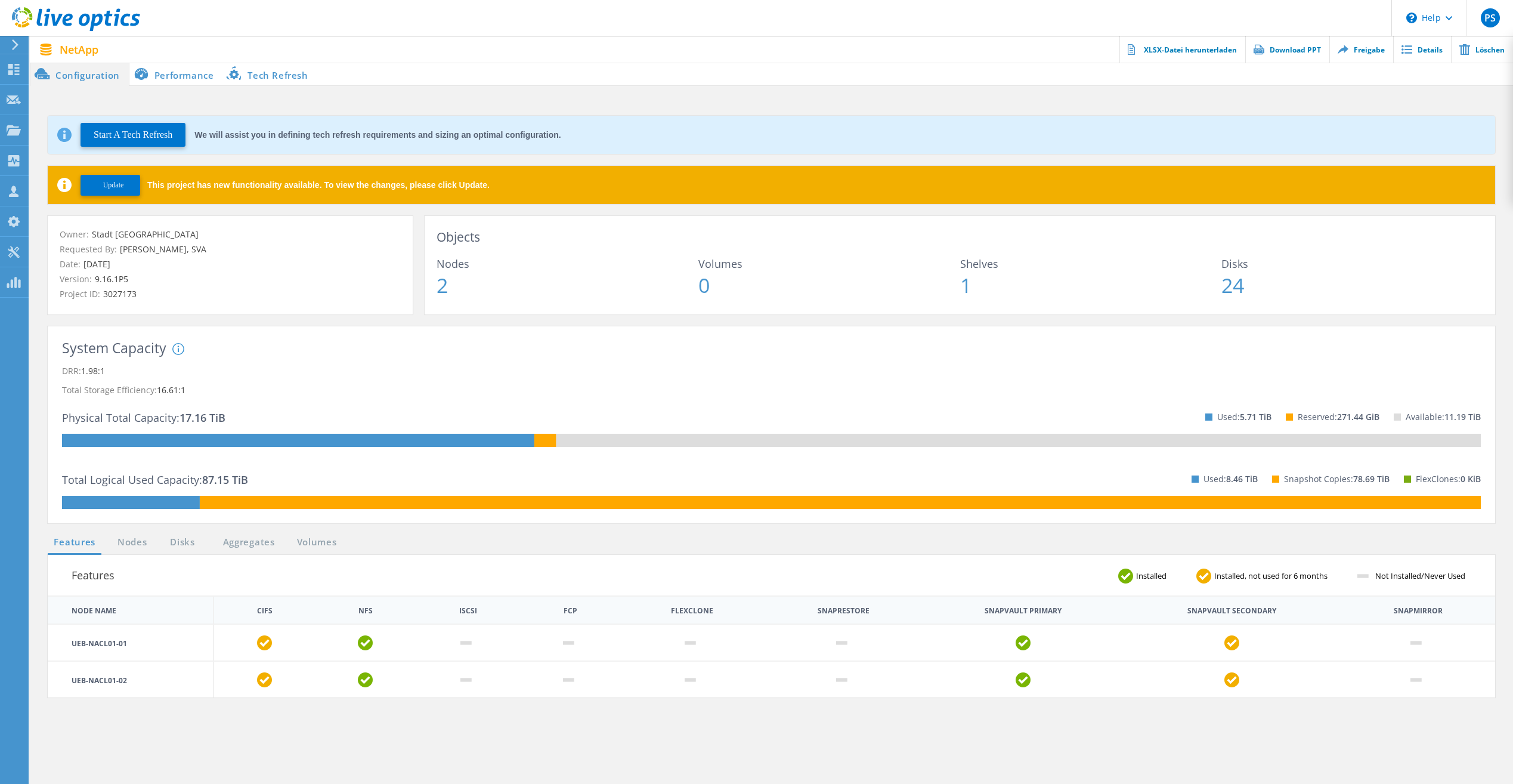
click at [347, 541] on ul "Features Nodes Disks Aggregates Volumes" at bounding box center [195, 544] width 307 height 19
click at [338, 541] on link "Volumes" at bounding box center [317, 542] width 52 height 15
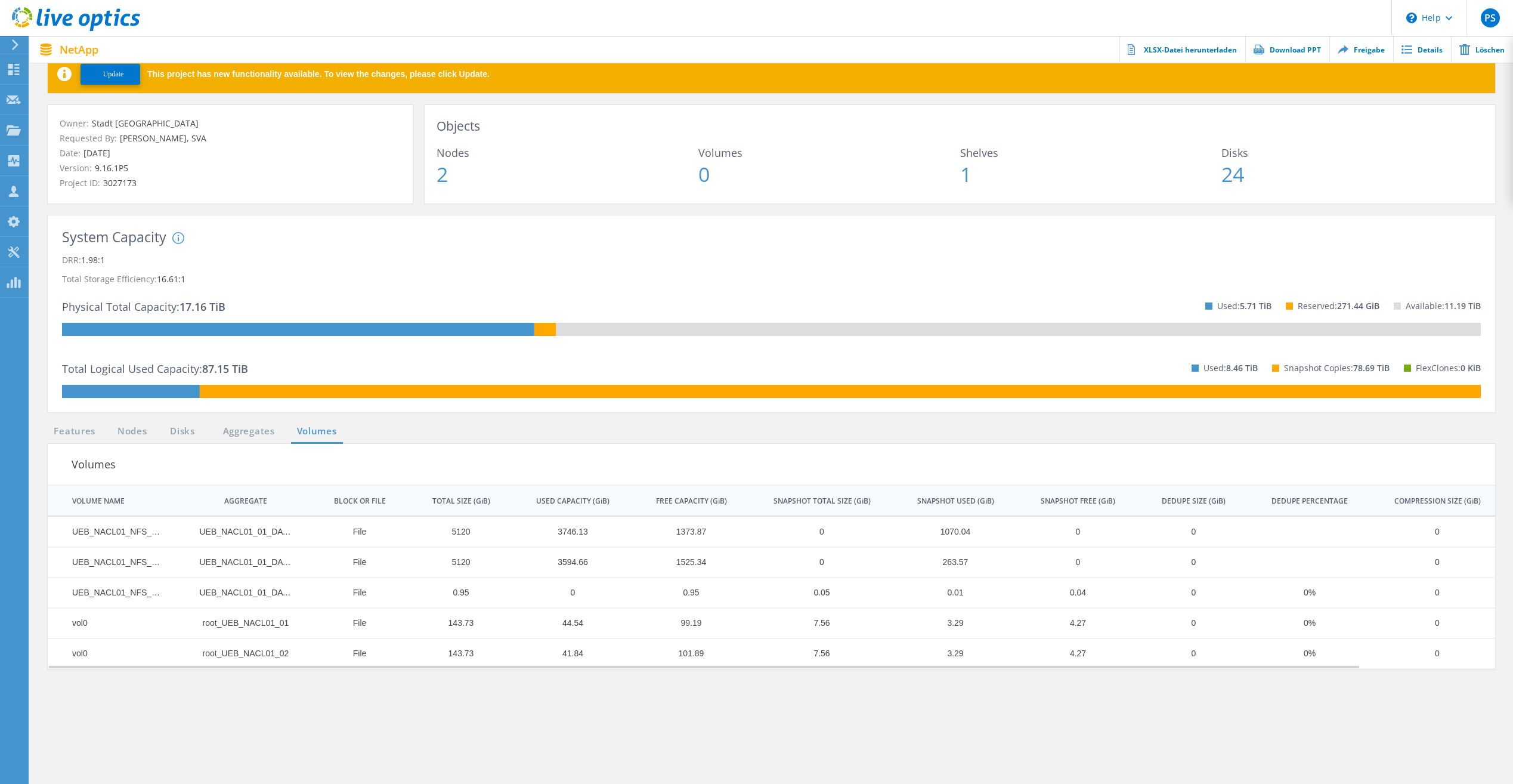
scroll to position [120, 0]
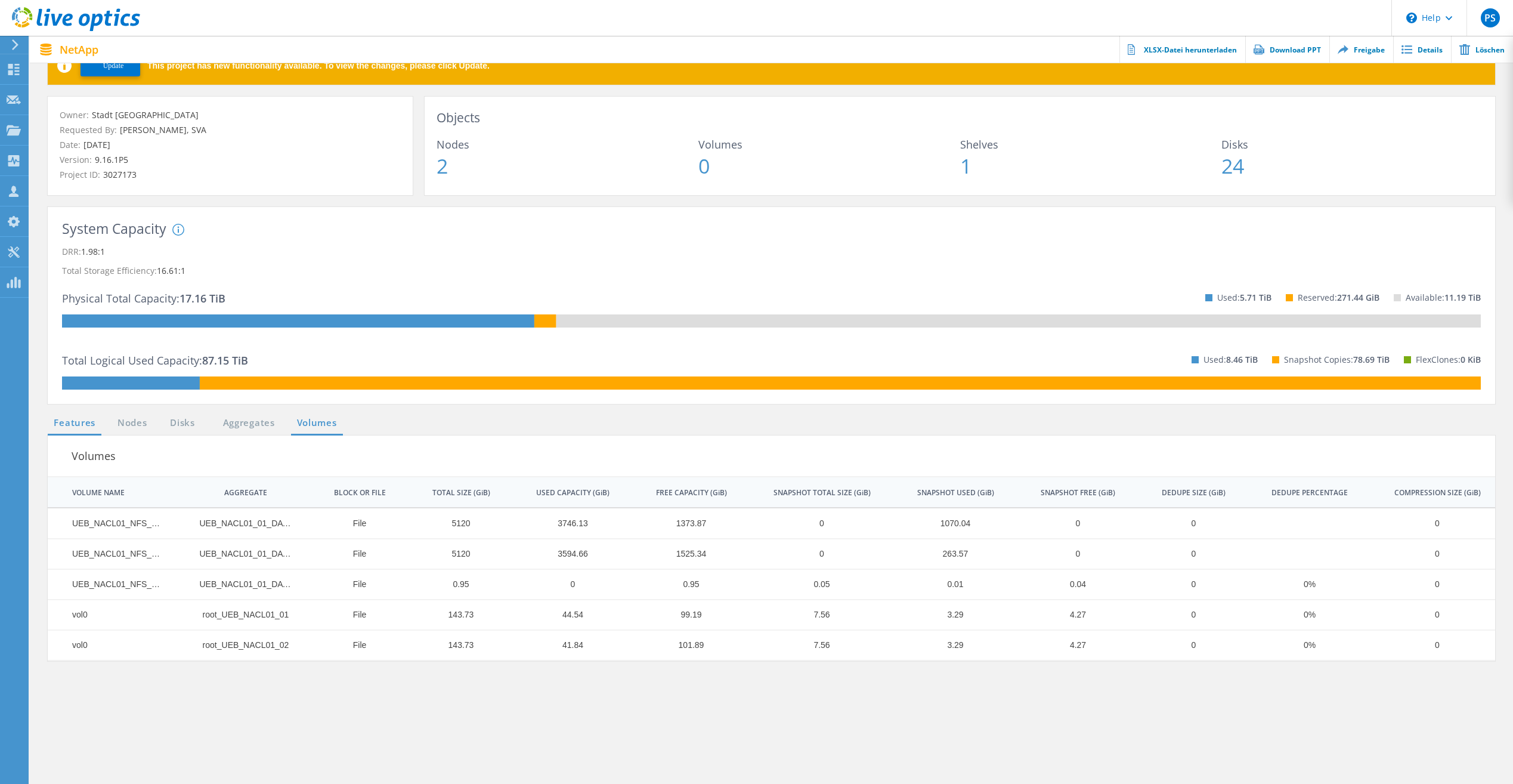
click at [77, 422] on link "Features" at bounding box center [75, 423] width 53 height 15
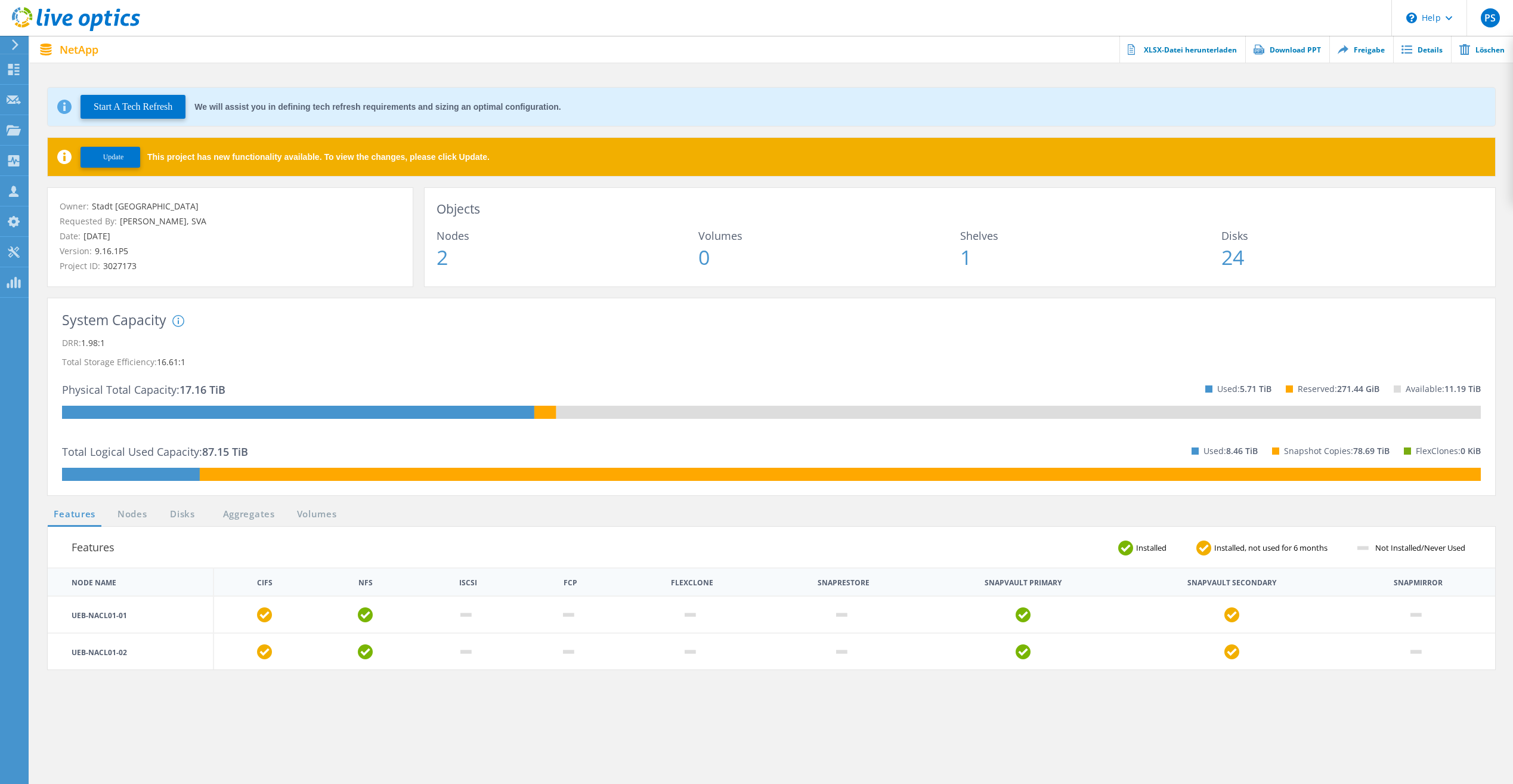
scroll to position [0, 0]
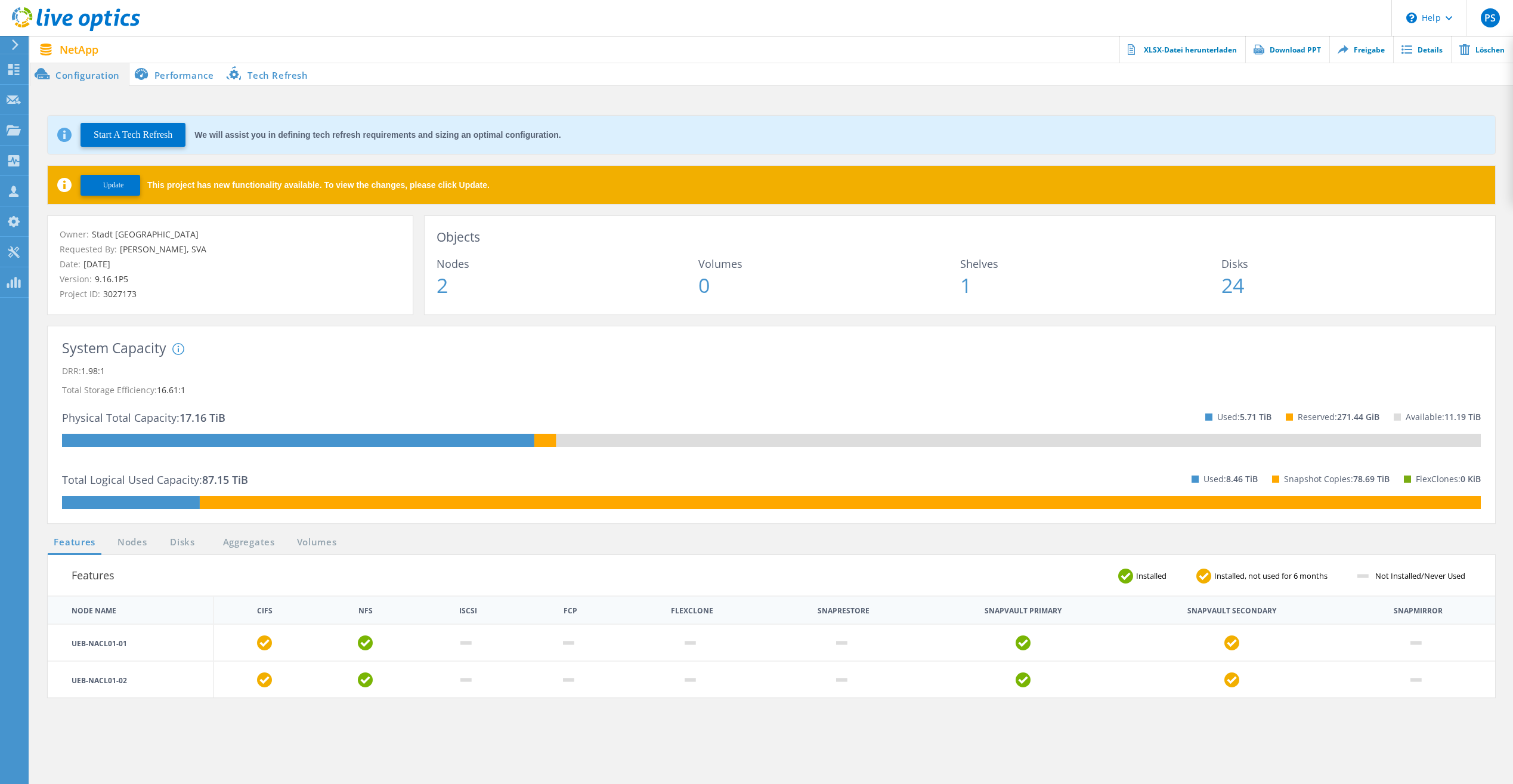
drag, startPoint x: 694, startPoint y: 469, endPoint x: 648, endPoint y: 464, distance: 46.3
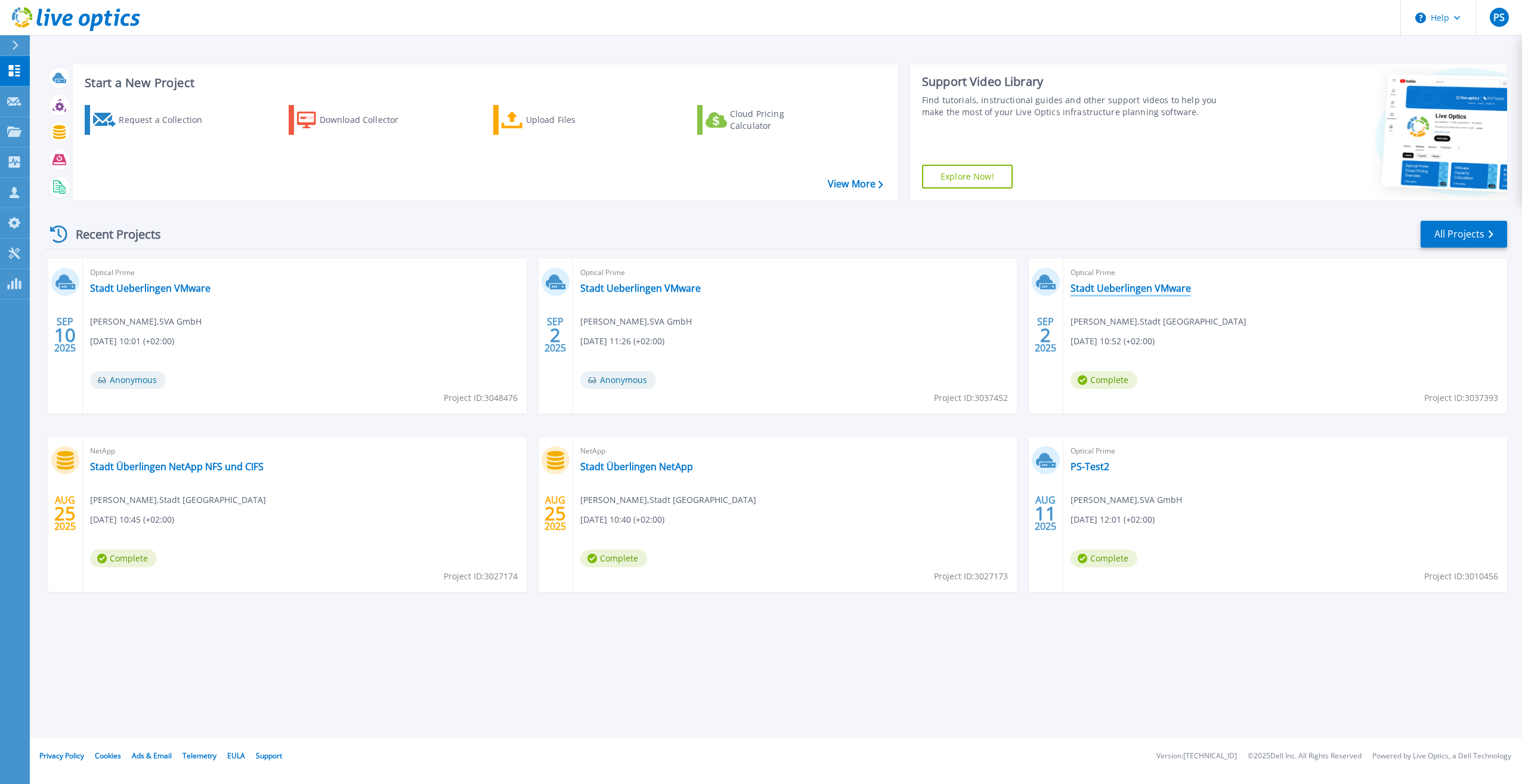
click at [1167, 291] on link "Stadt Ueberlingen VMware" at bounding box center [1130, 288] width 121 height 12
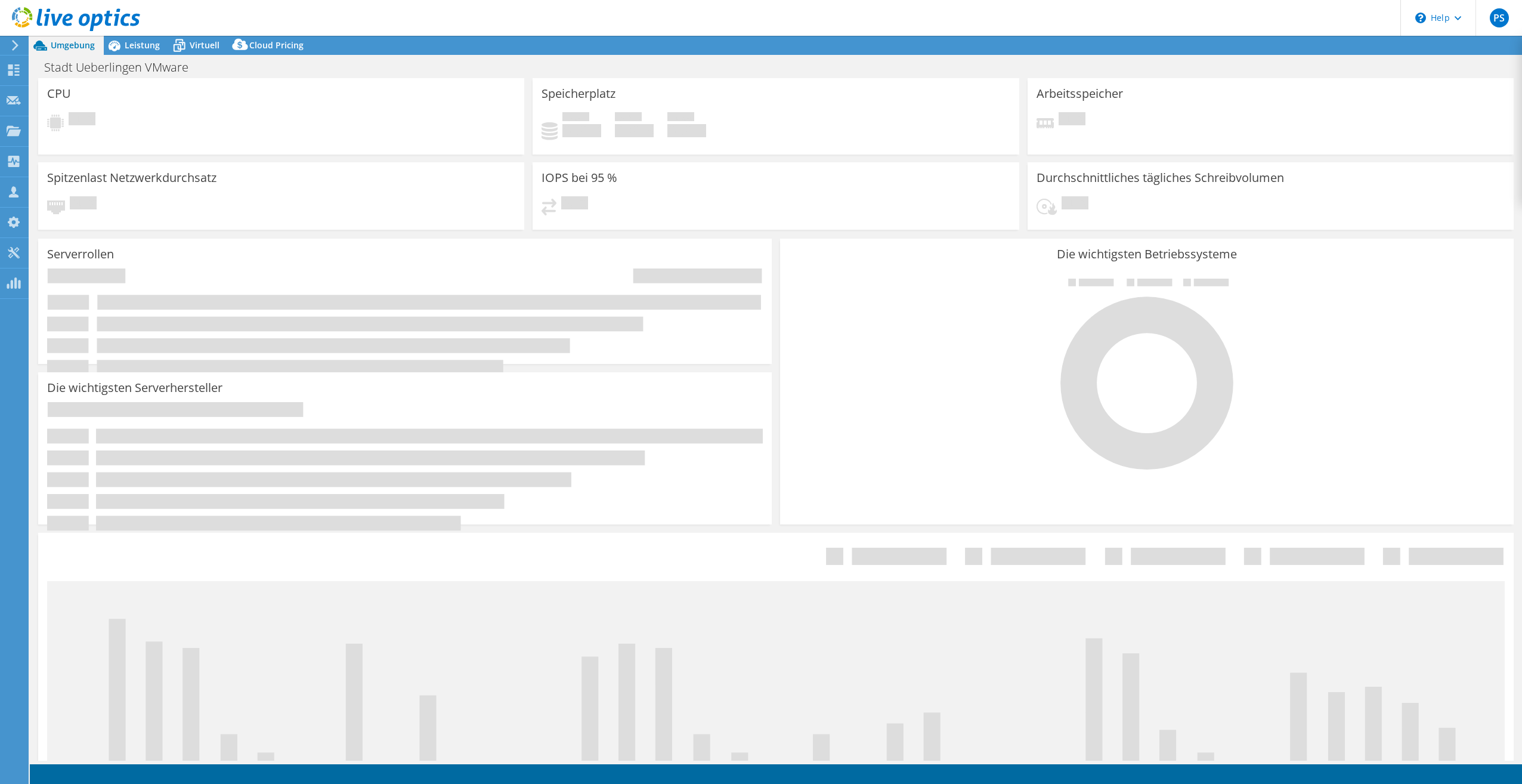
select select "EUFrankfurt"
select select "EUR"
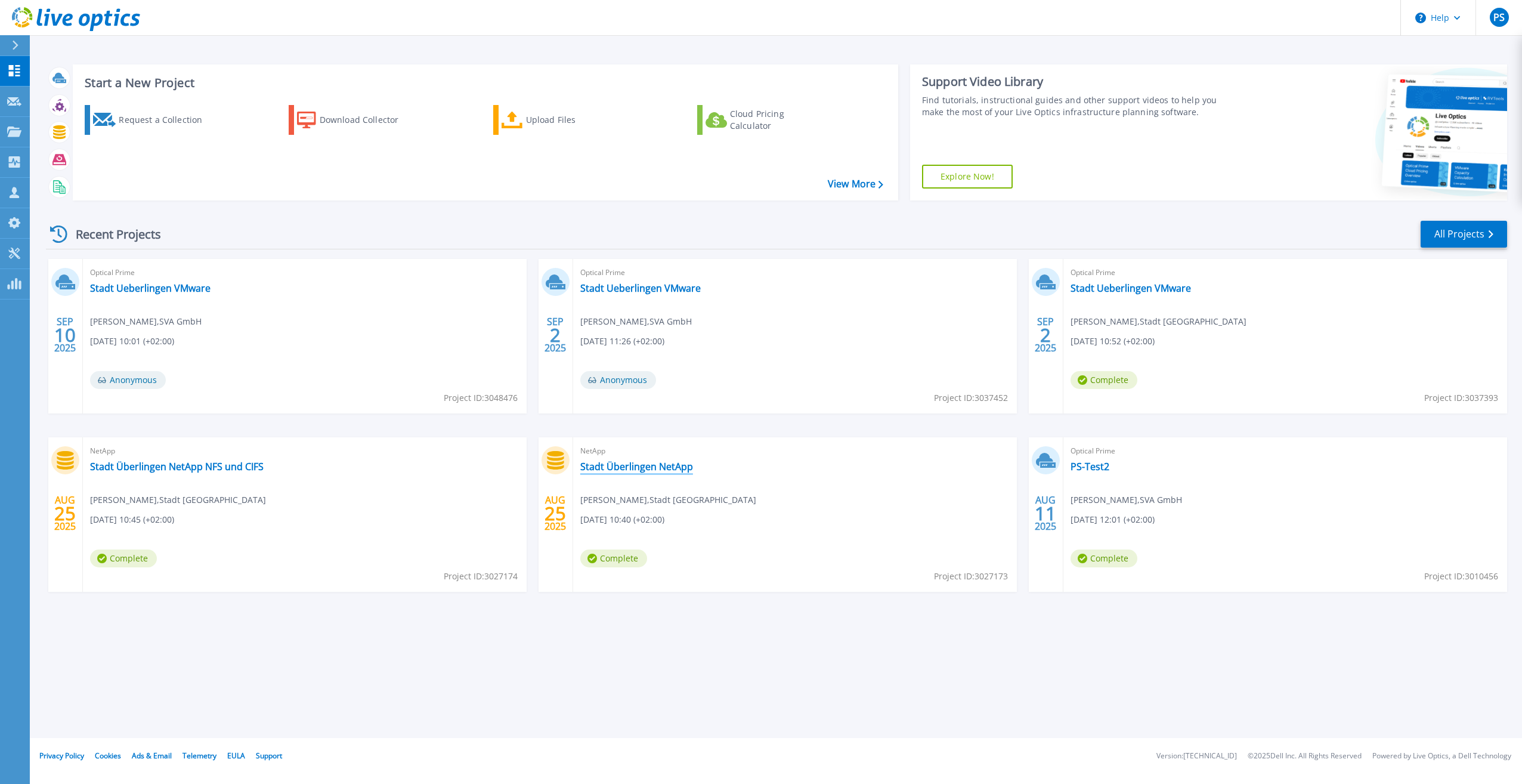
click at [655, 470] on link "Stadt Überlingen NetApp" at bounding box center [637, 466] width 112 height 12
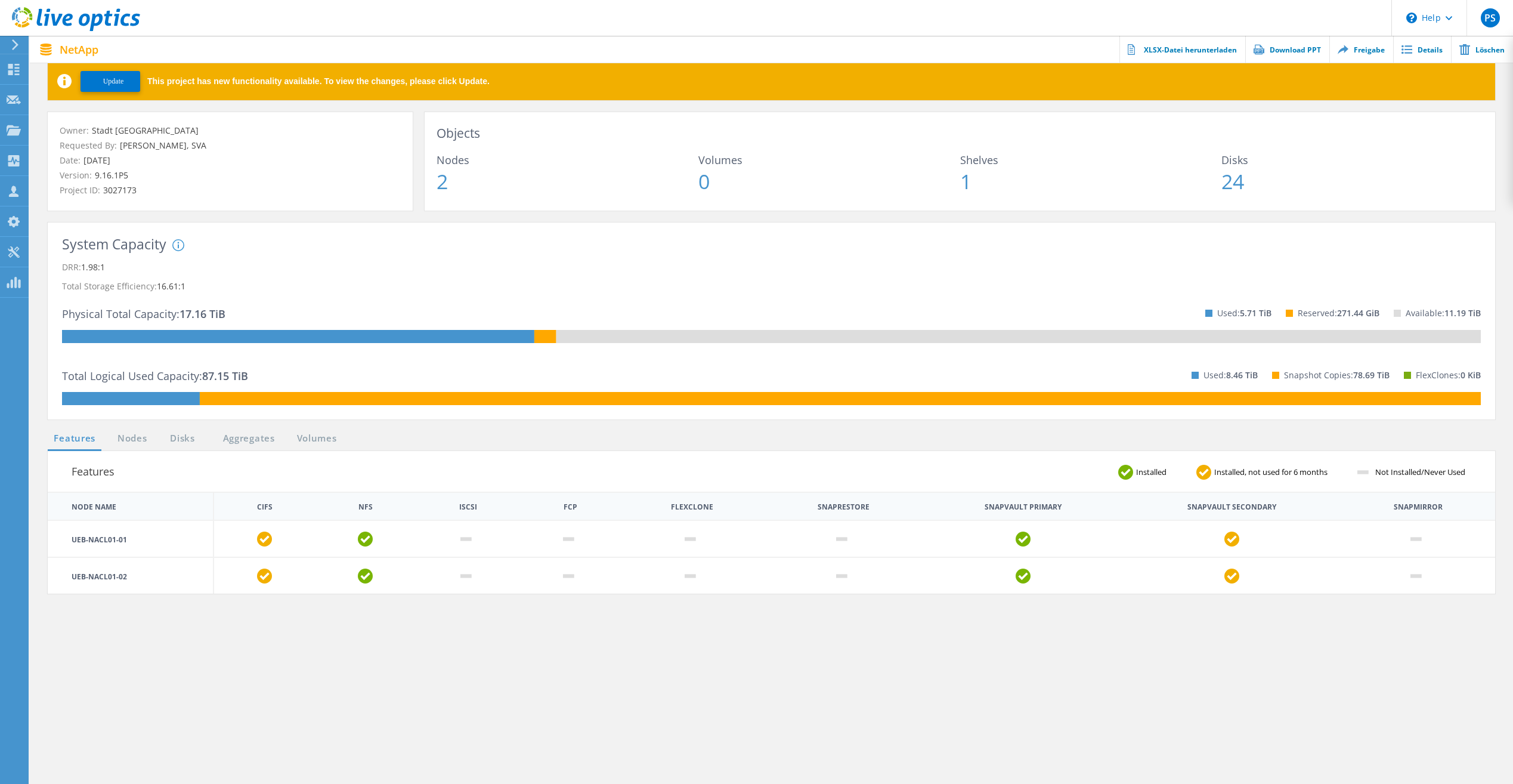
scroll to position [120, 0]
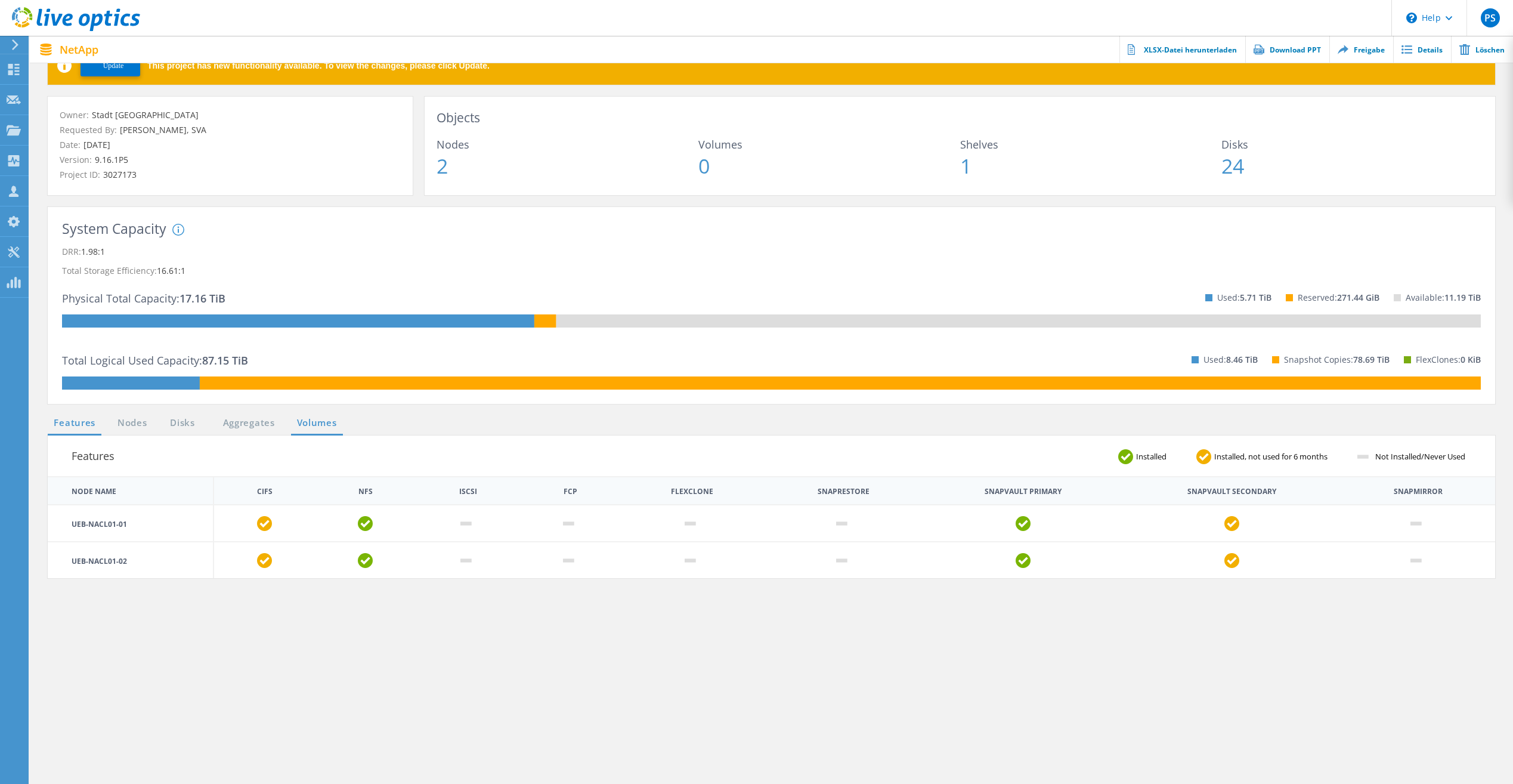
click at [303, 421] on link "Volumes" at bounding box center [317, 423] width 52 height 15
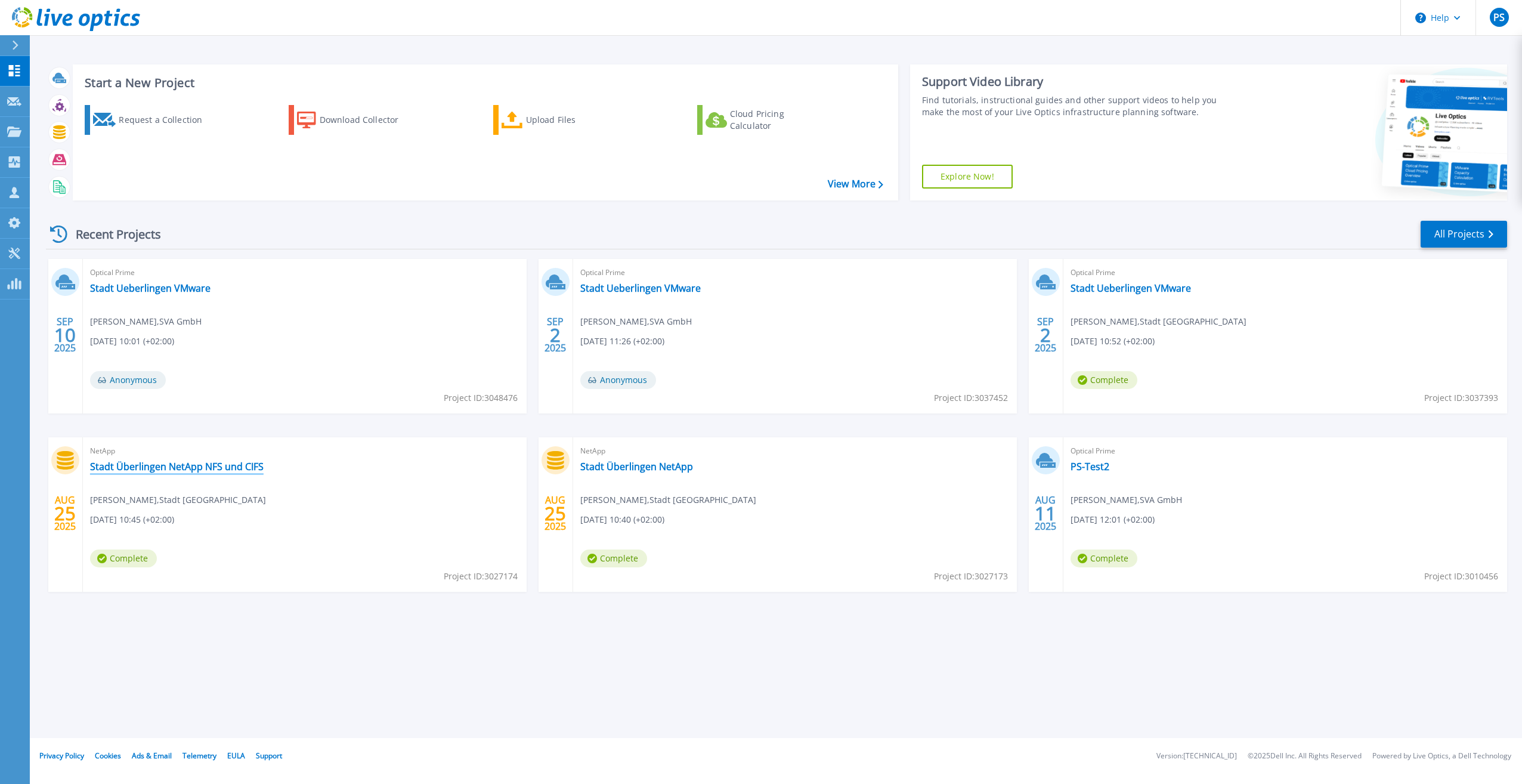
click at [185, 461] on link "Stadt Überlingen NetApp NFS und CIFS" at bounding box center [177, 466] width 174 height 12
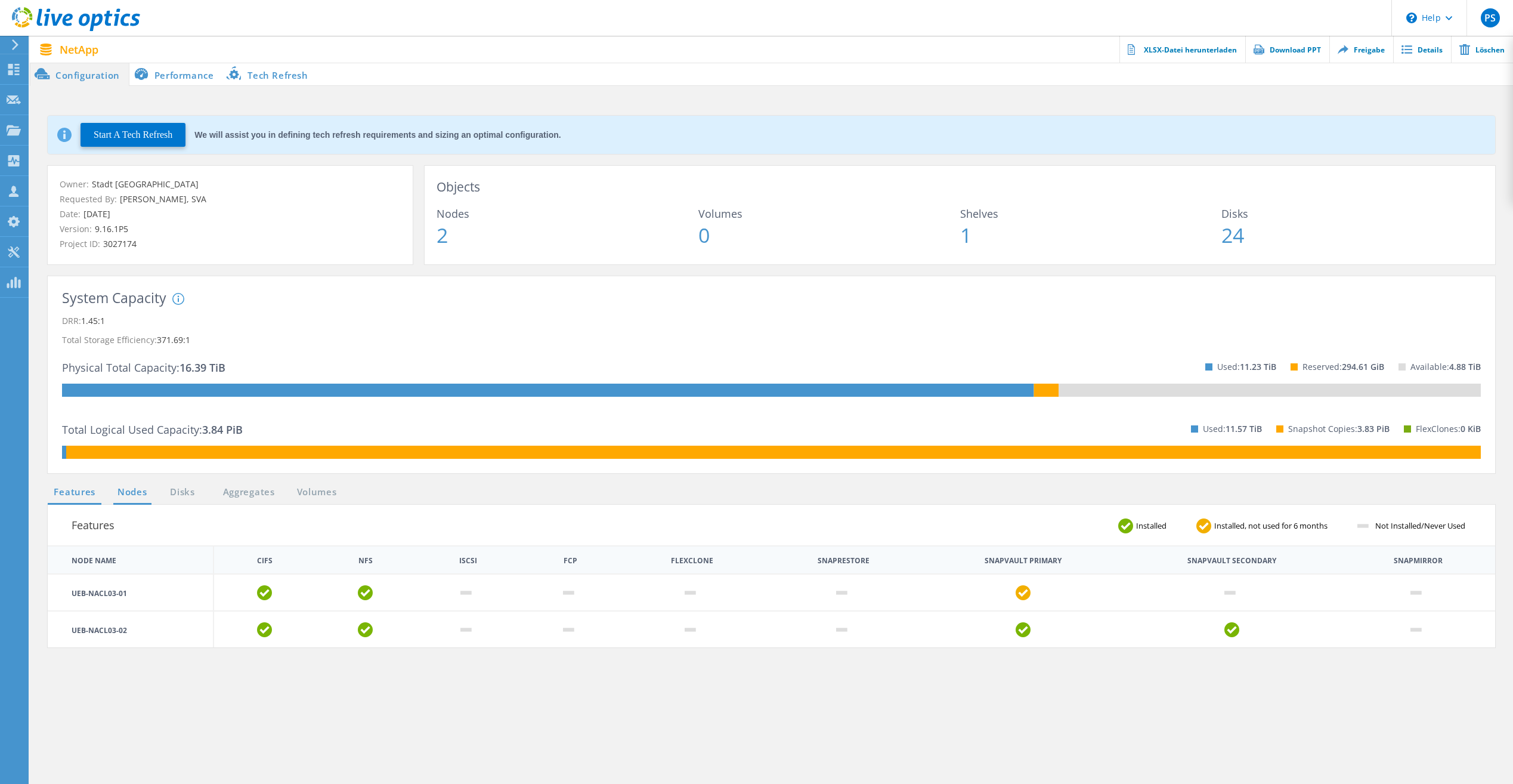
click at [127, 489] on link "Nodes" at bounding box center [132, 492] width 38 height 15
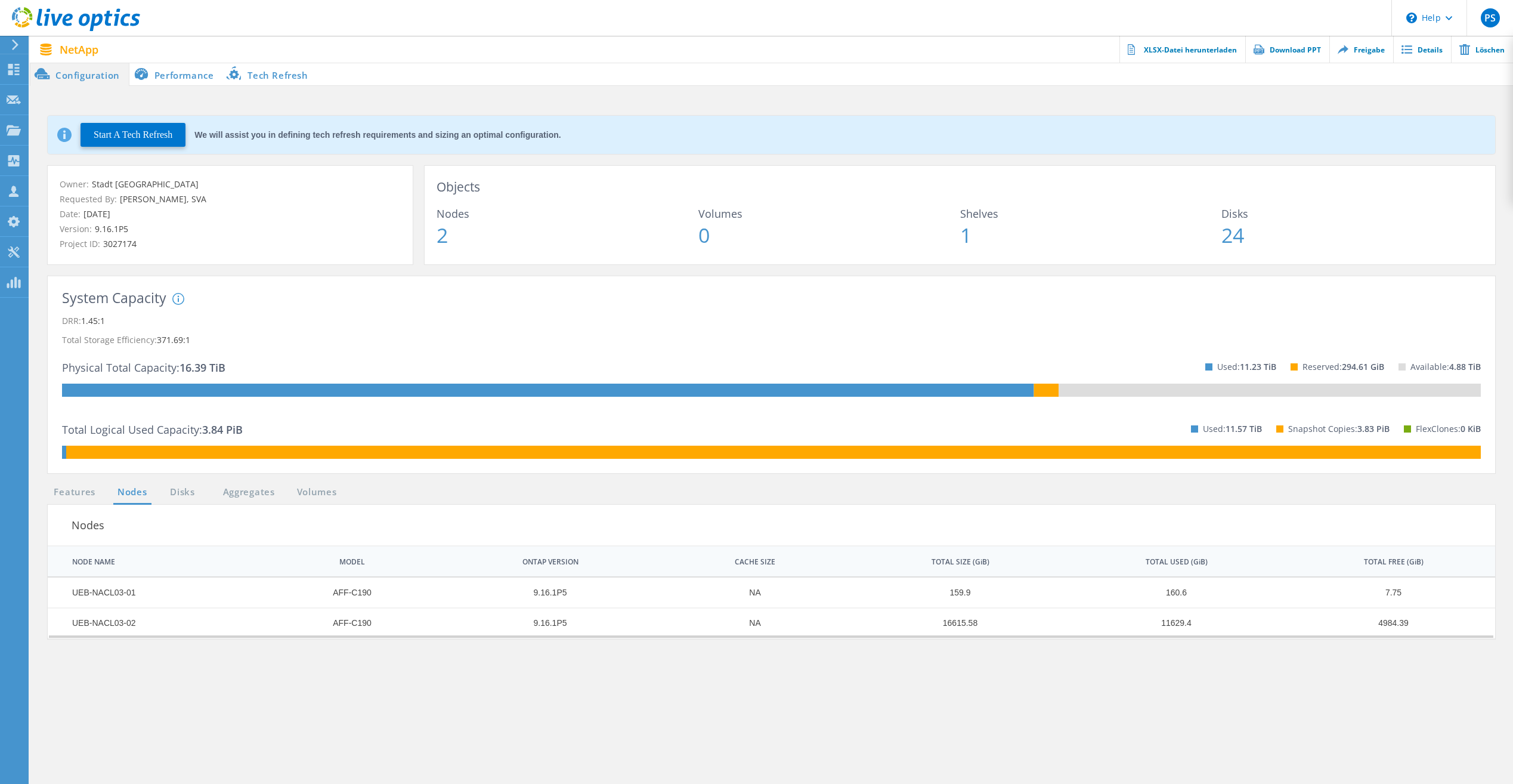
click at [349, 595] on td "AFF-C190" at bounding box center [346, 592] width 182 height 30
copy td "AFF-C190"
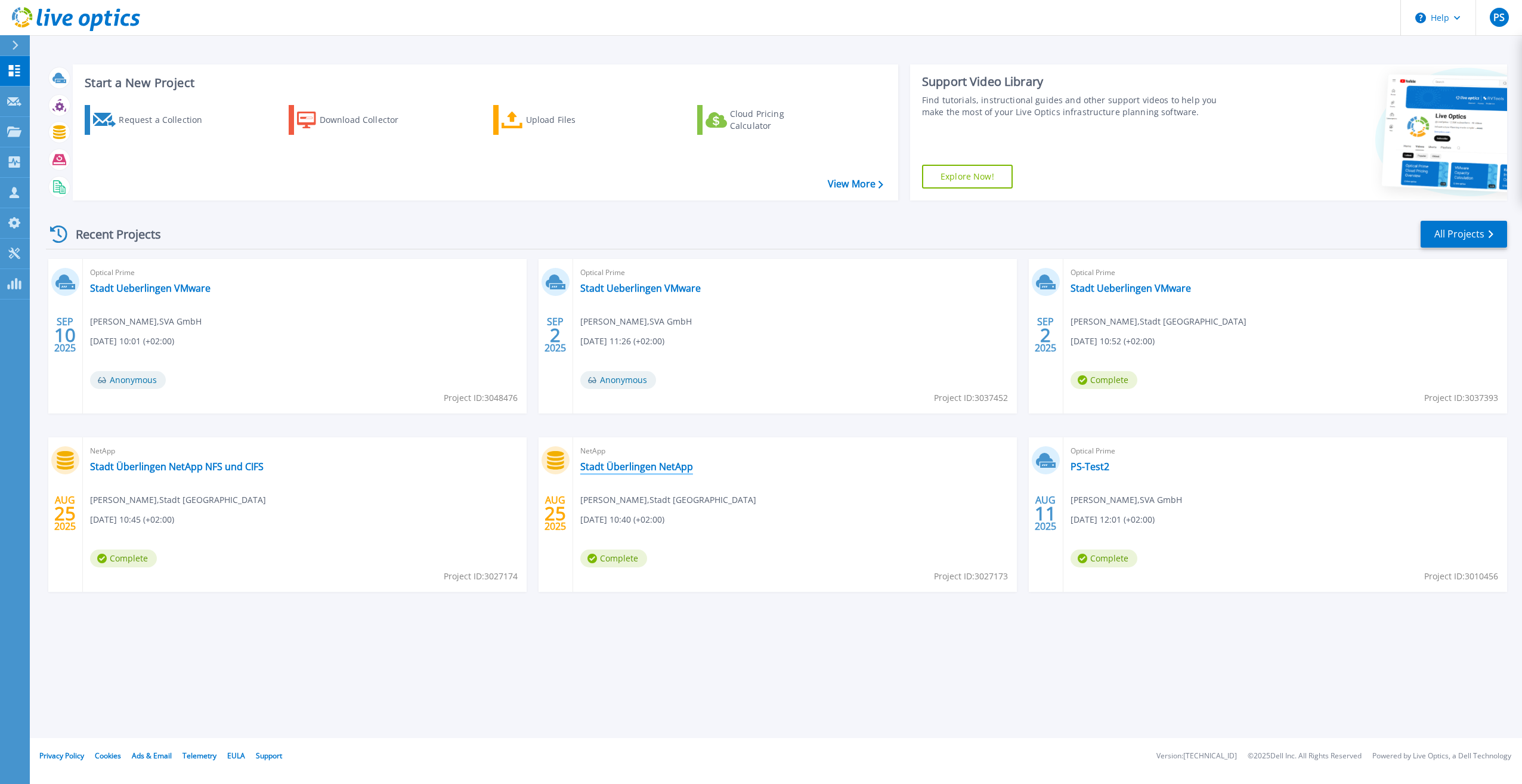
click at [672, 464] on link "Stadt Überlingen NetApp" at bounding box center [637, 466] width 112 height 12
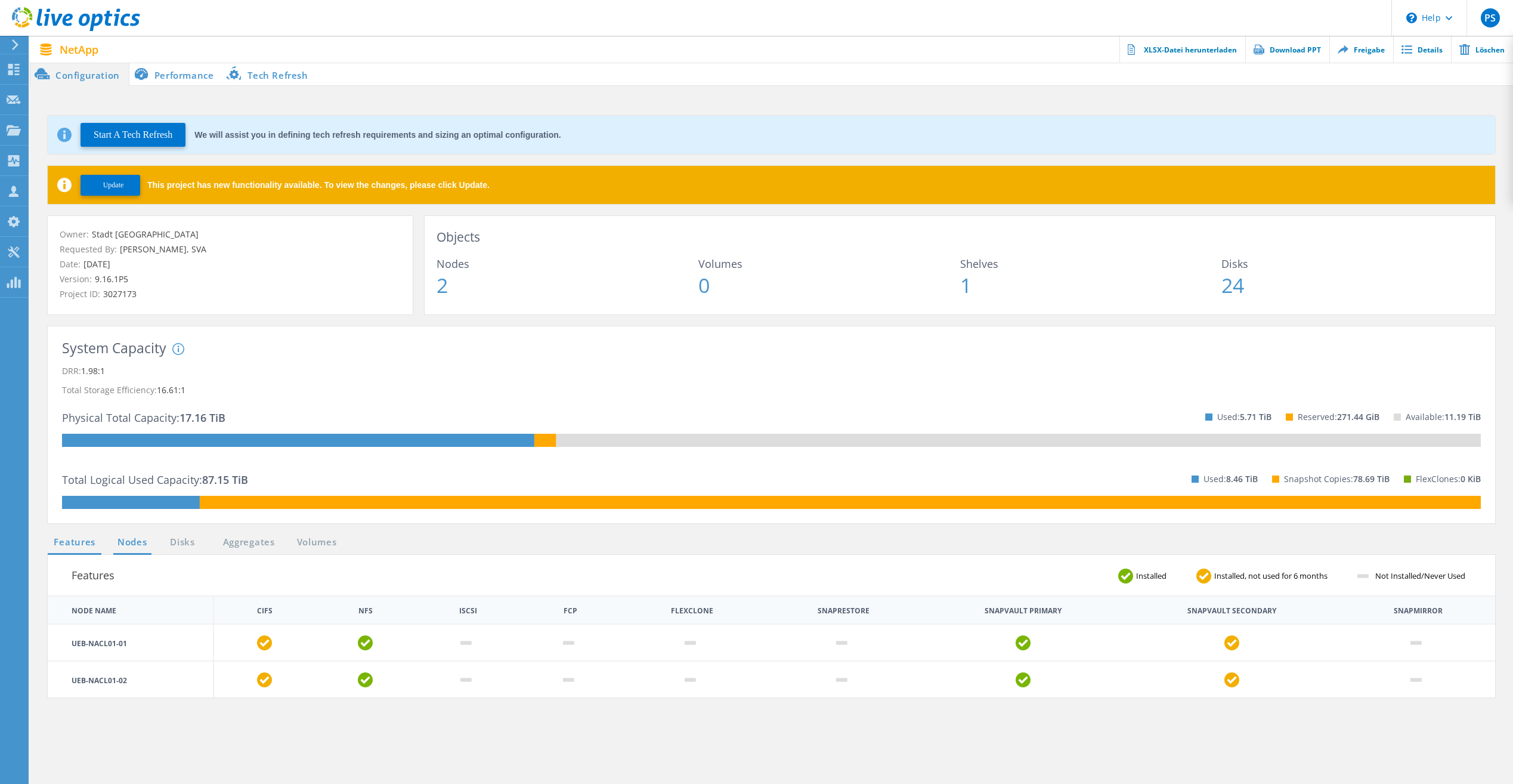
click at [134, 541] on link "Nodes" at bounding box center [132, 542] width 38 height 15
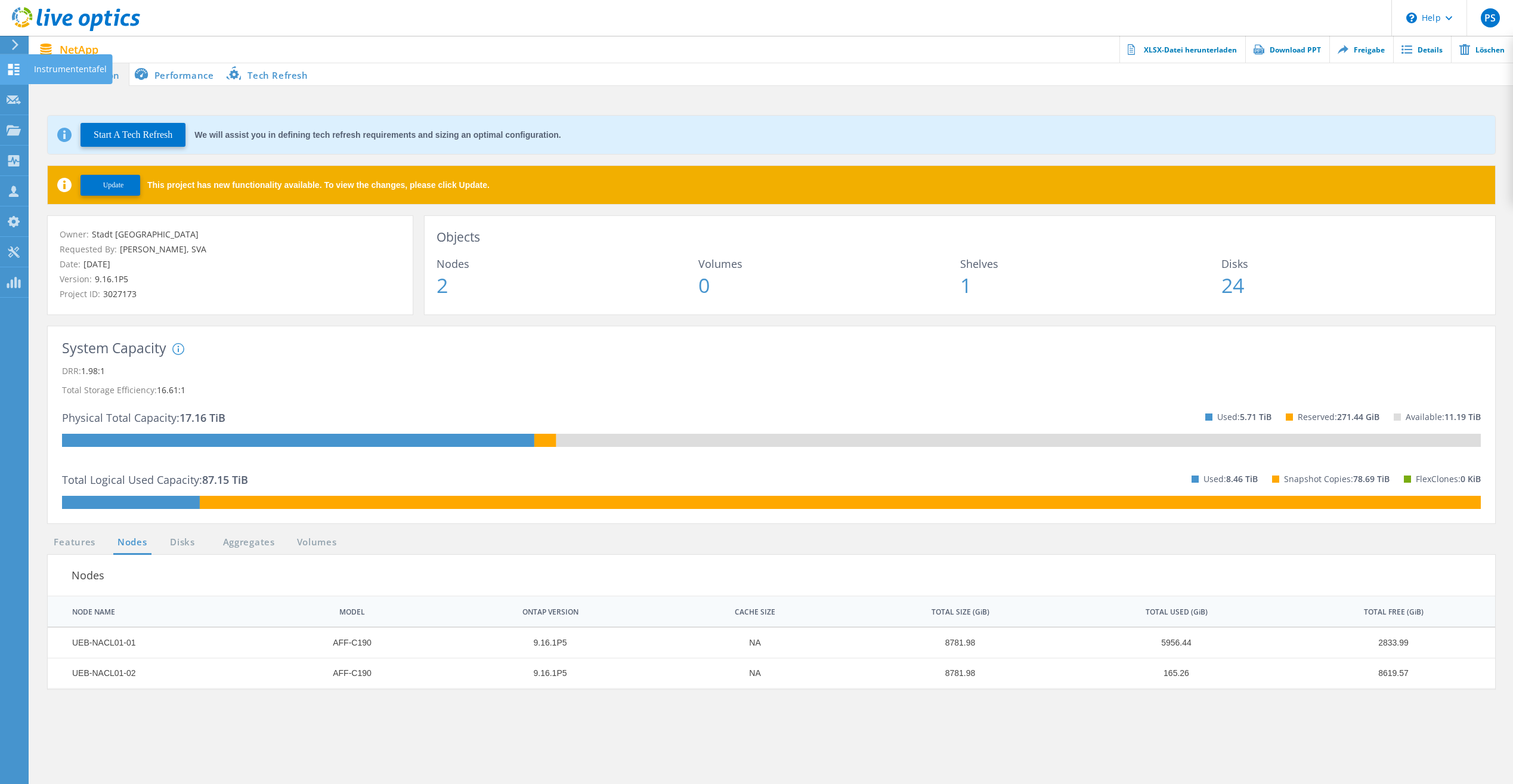
click at [17, 63] on use at bounding box center [14, 69] width 11 height 11
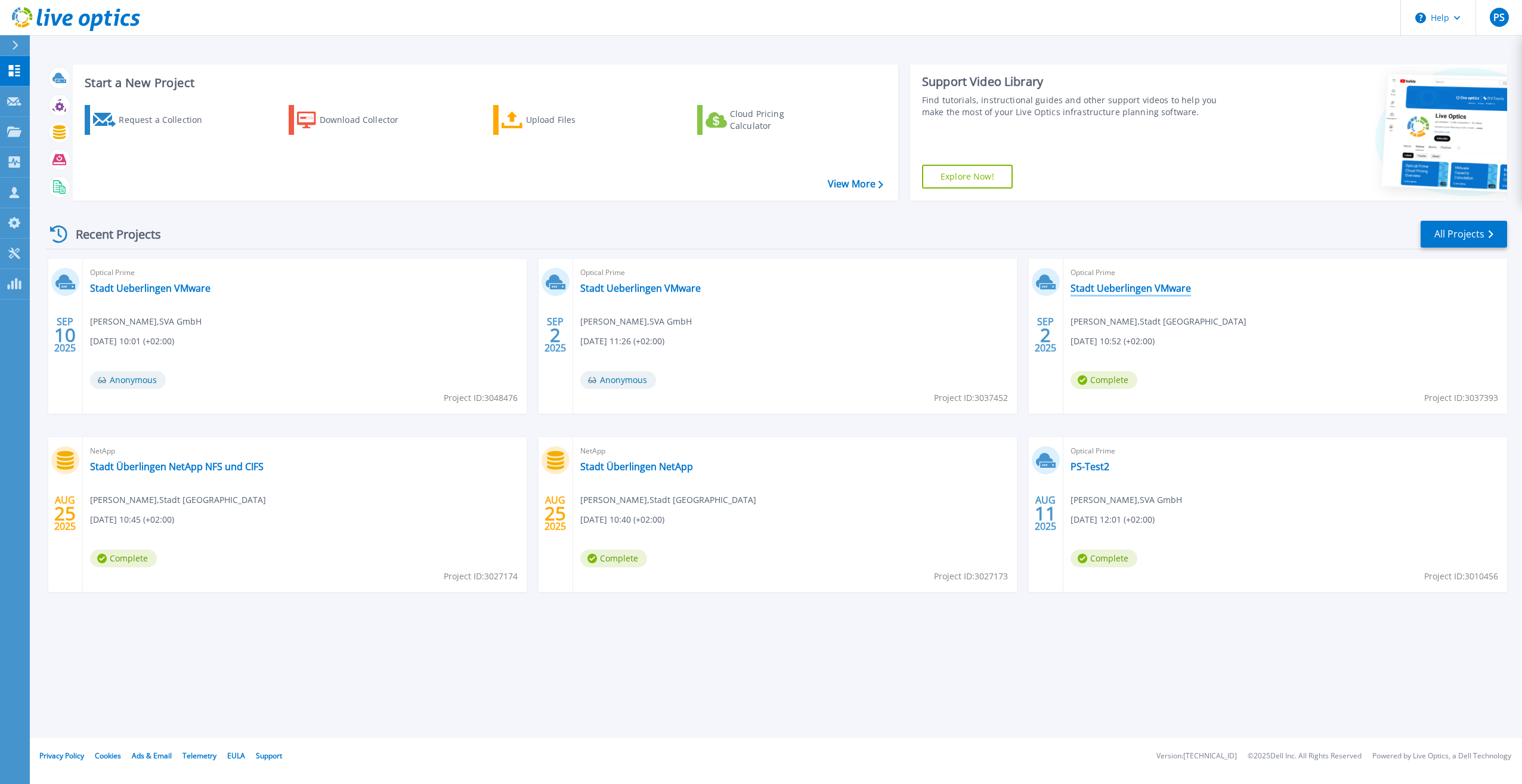
click at [1101, 286] on link "Stadt Ueberlingen VMware" at bounding box center [1130, 288] width 121 height 12
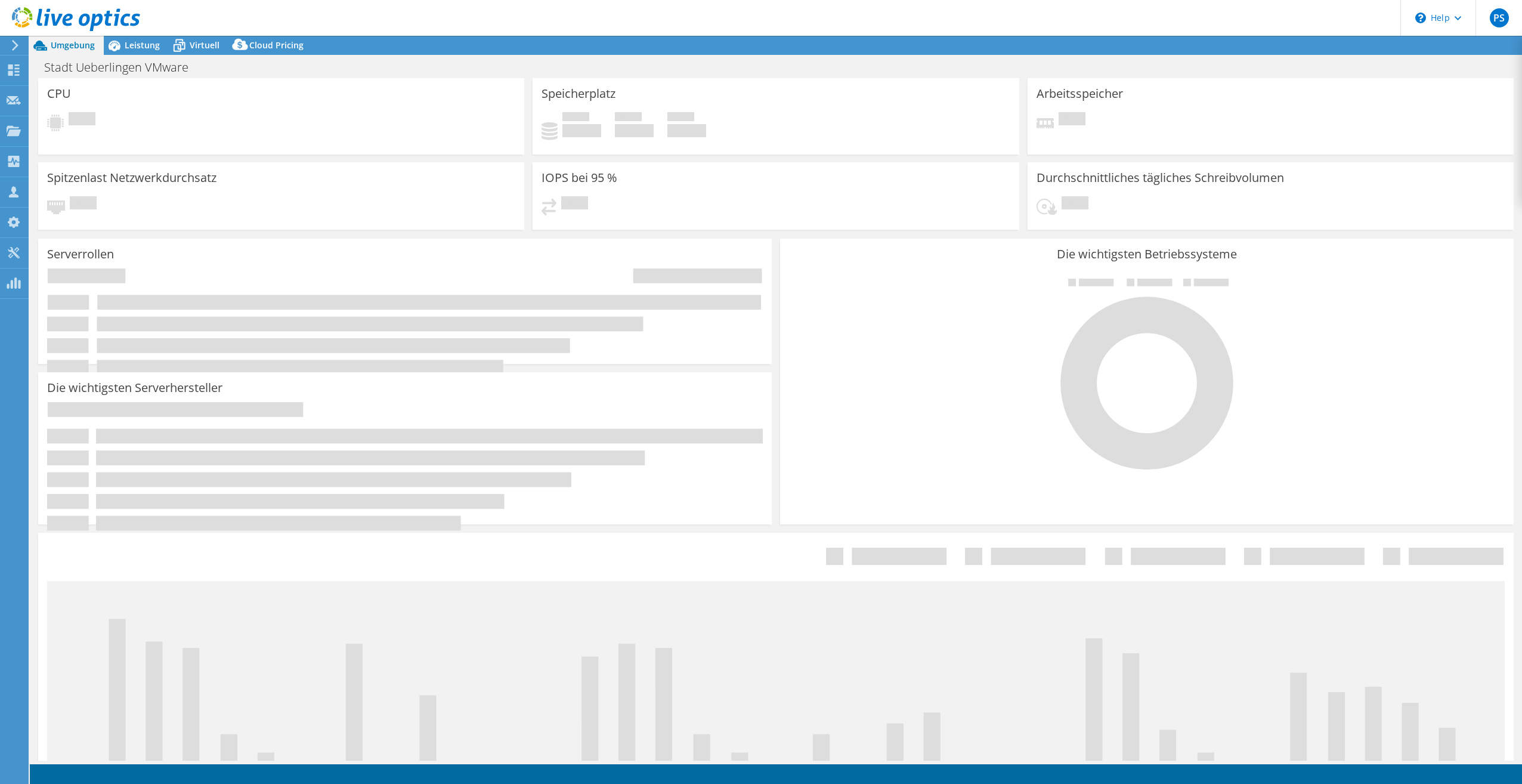
select select "EUFrankfurt"
select select "EUR"
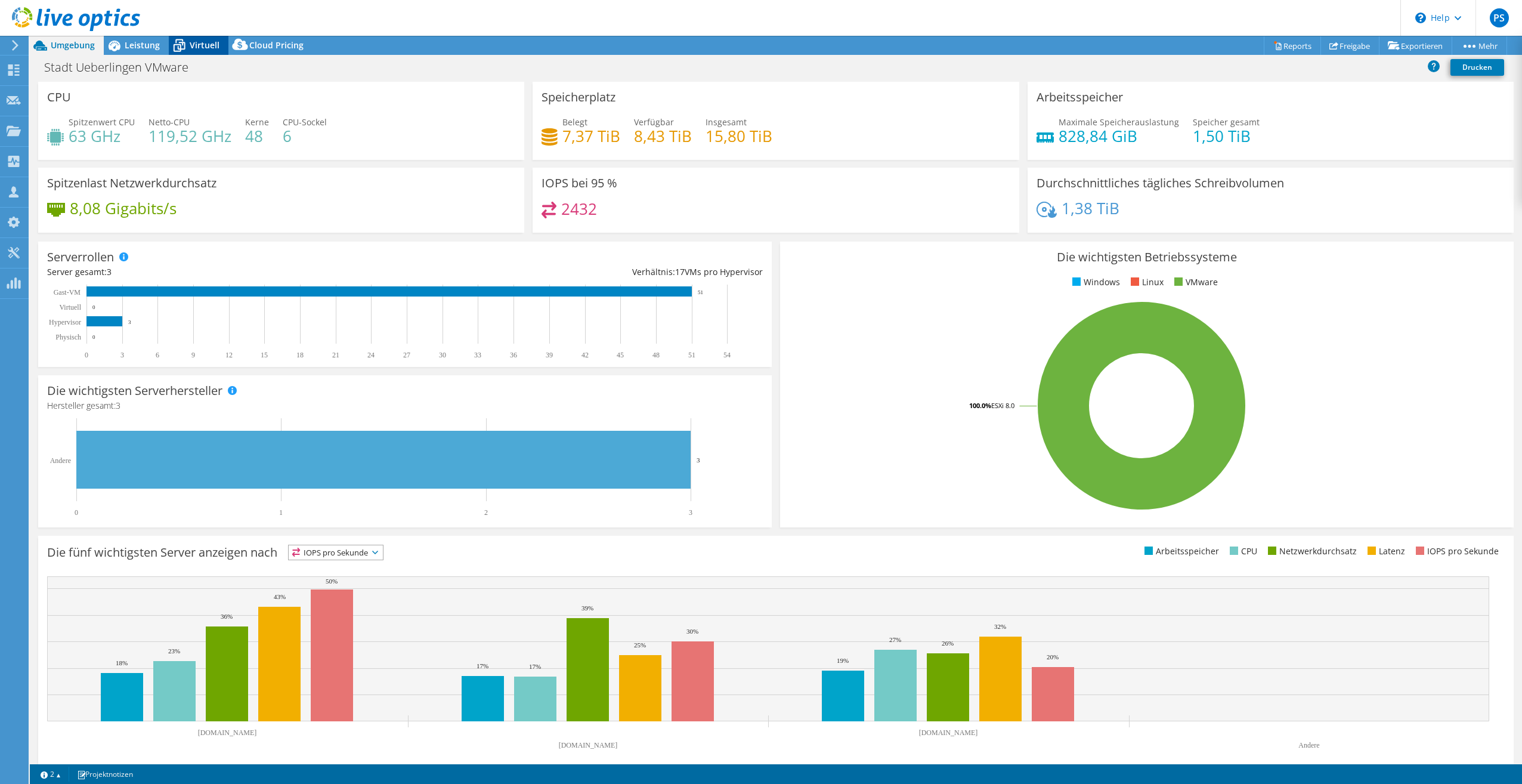
click at [171, 42] on icon at bounding box center [179, 45] width 21 height 21
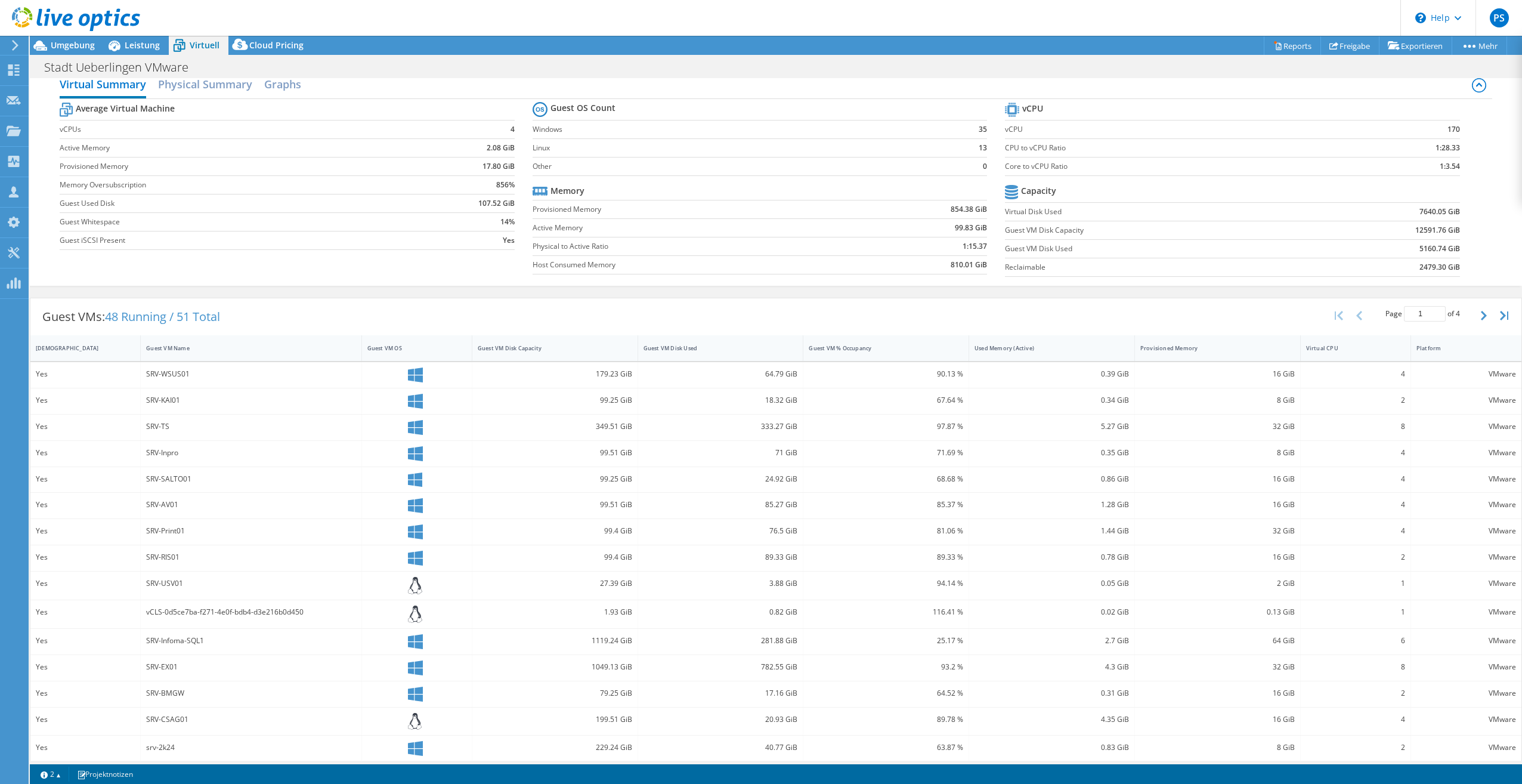
scroll to position [22, 0]
click at [1478, 311] on button "button" at bounding box center [1485, 308] width 20 height 23
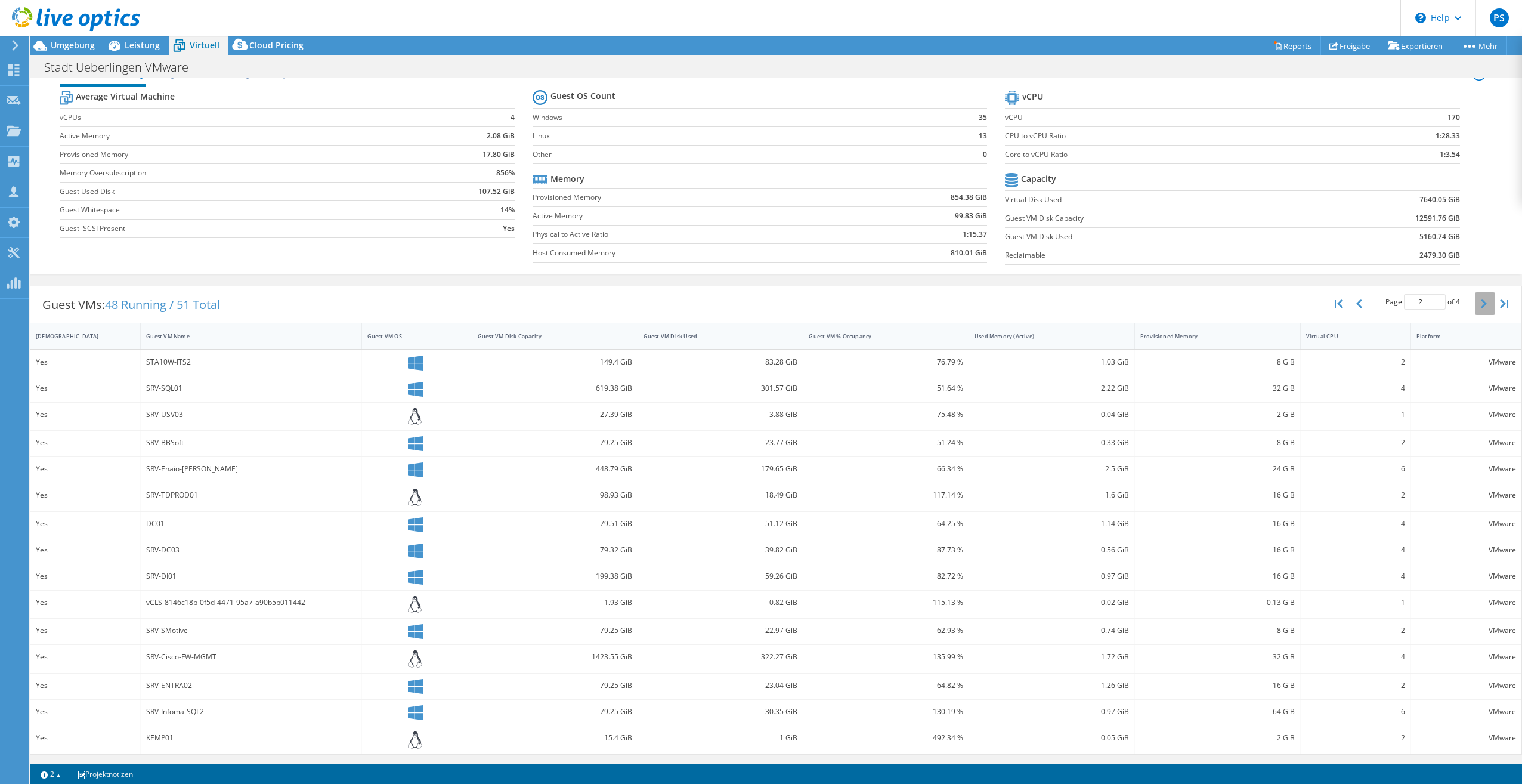
click at [1477, 311] on button "button" at bounding box center [1485, 304] width 20 height 23
click at [1477, 311] on button "button" at bounding box center [1485, 306] width 20 height 23
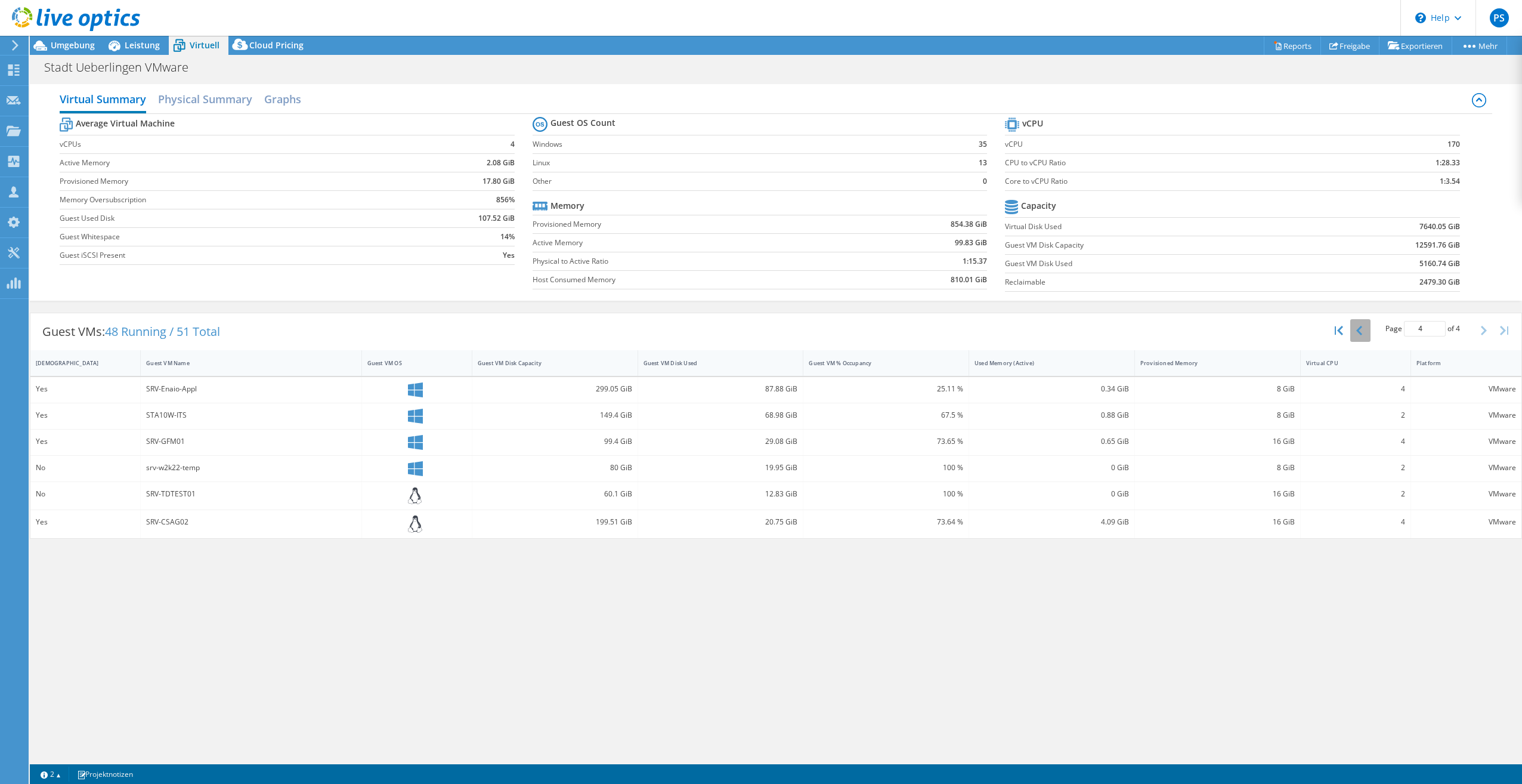
click at [1360, 331] on icon "button" at bounding box center [1359, 330] width 6 height 9
type input "3"
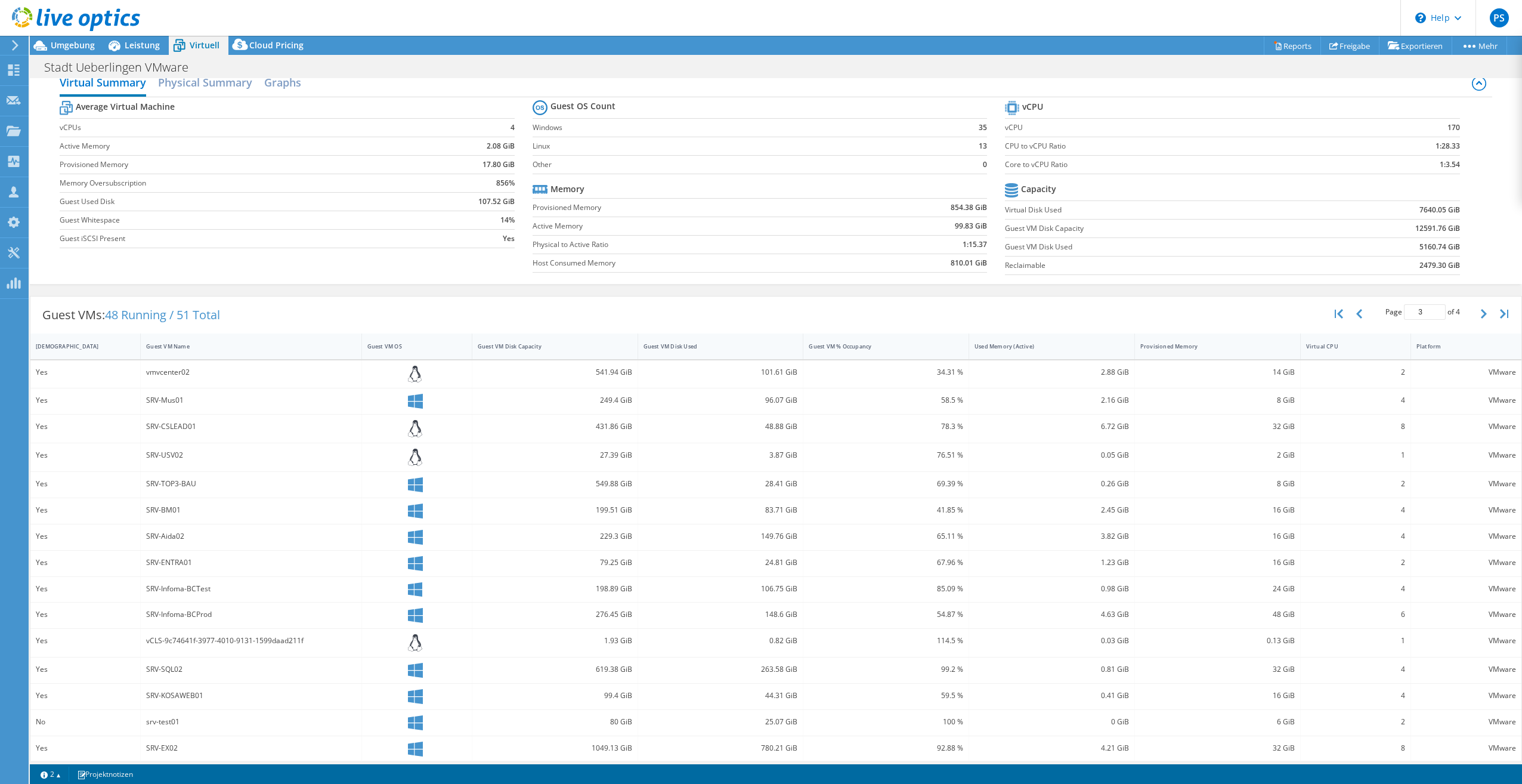
scroll to position [25, 0]
